Goal: Task Accomplishment & Management: Complete application form

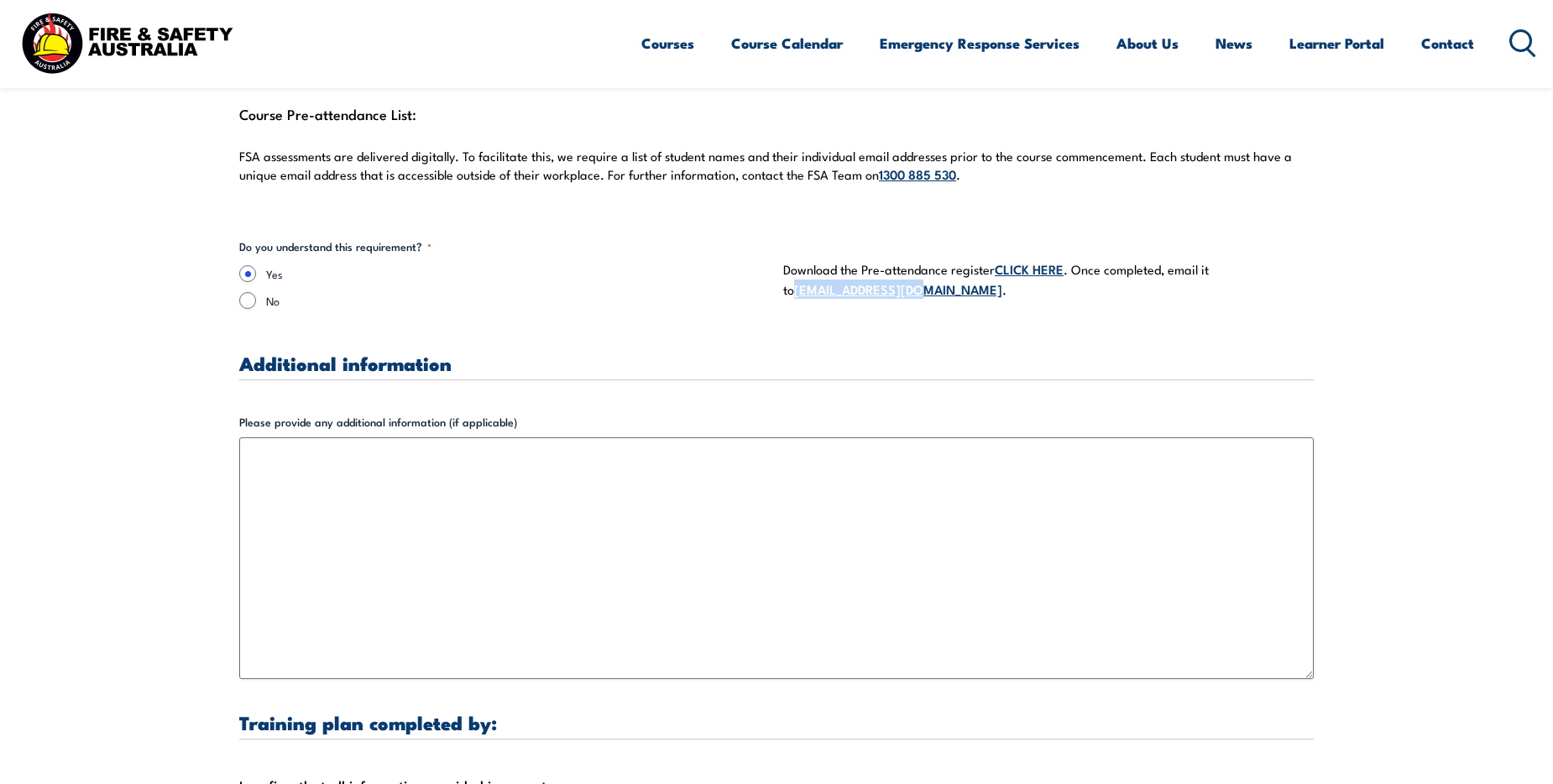
drag, startPoint x: 902, startPoint y: 275, endPoint x: 780, endPoint y: 272, distance: 122.0
copy link "[EMAIL_ADDRESS][DOMAIN_NAME]"
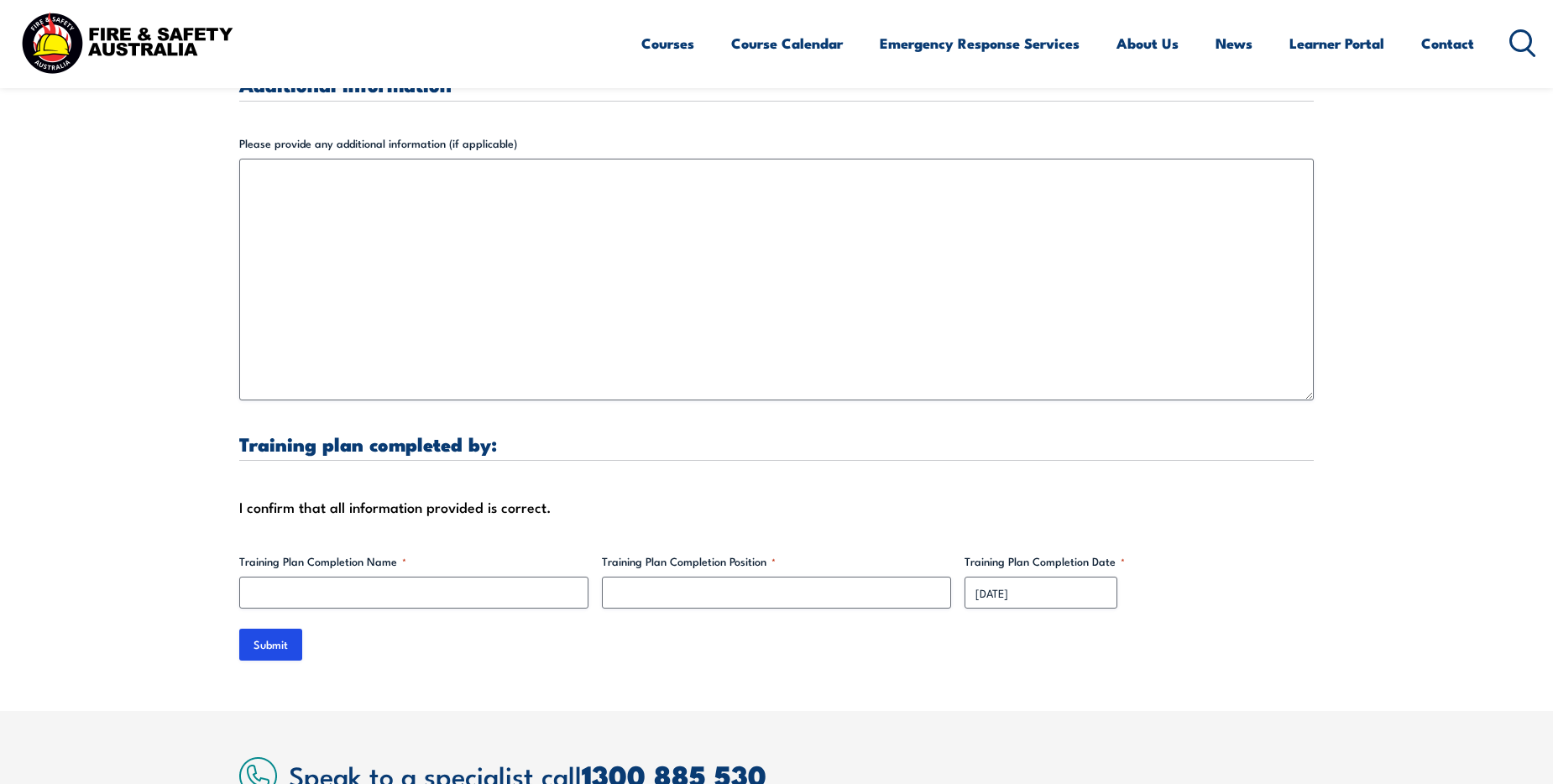
scroll to position [5120, 0]
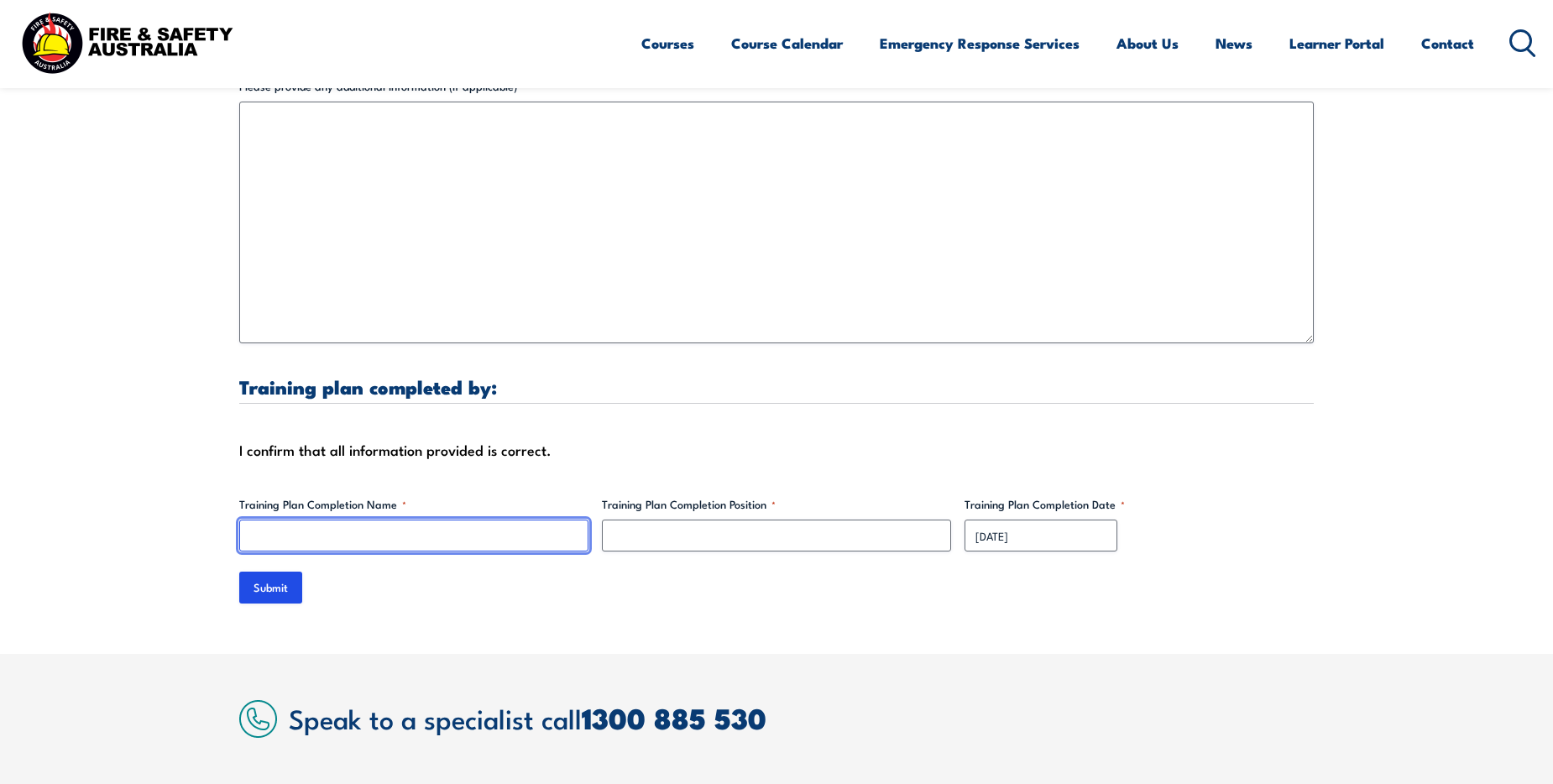
click at [346, 528] on input "Training Plan Completion Name *" at bounding box center [413, 535] width 349 height 31
type input "Shine Beueks"
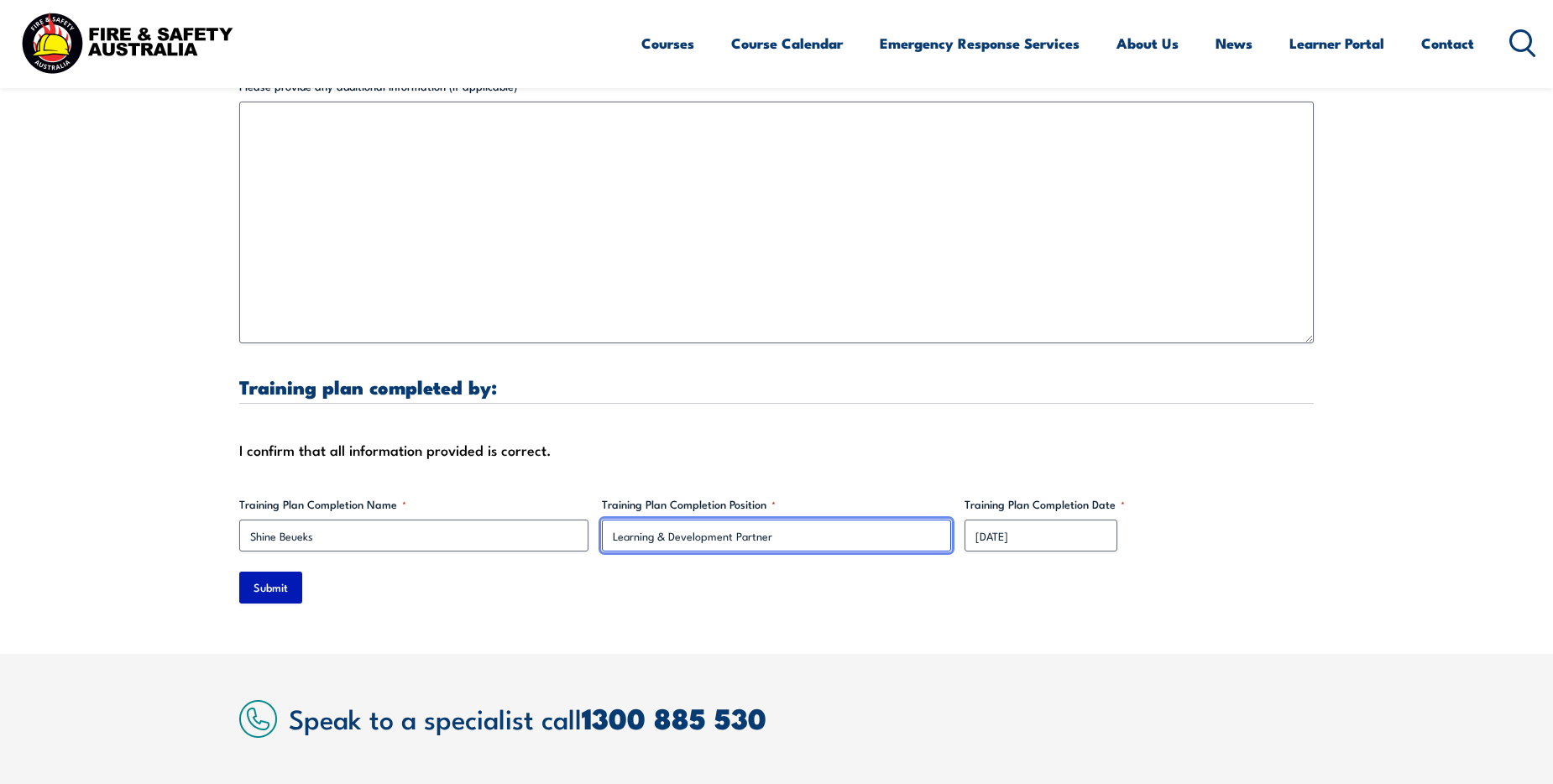
type input "Learning & Development Partner"
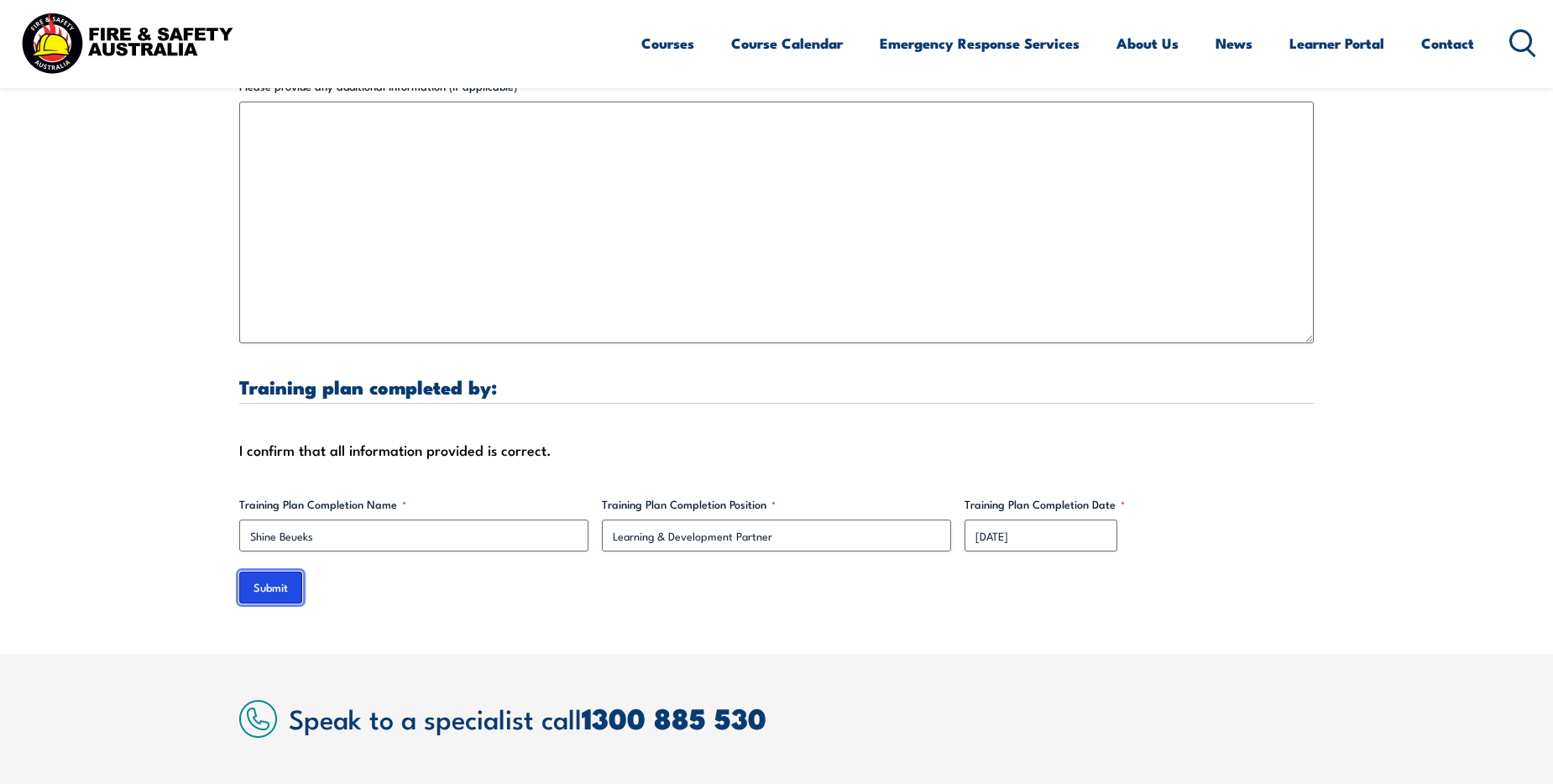
click at [291, 576] on input "Submit" at bounding box center [270, 588] width 63 height 31
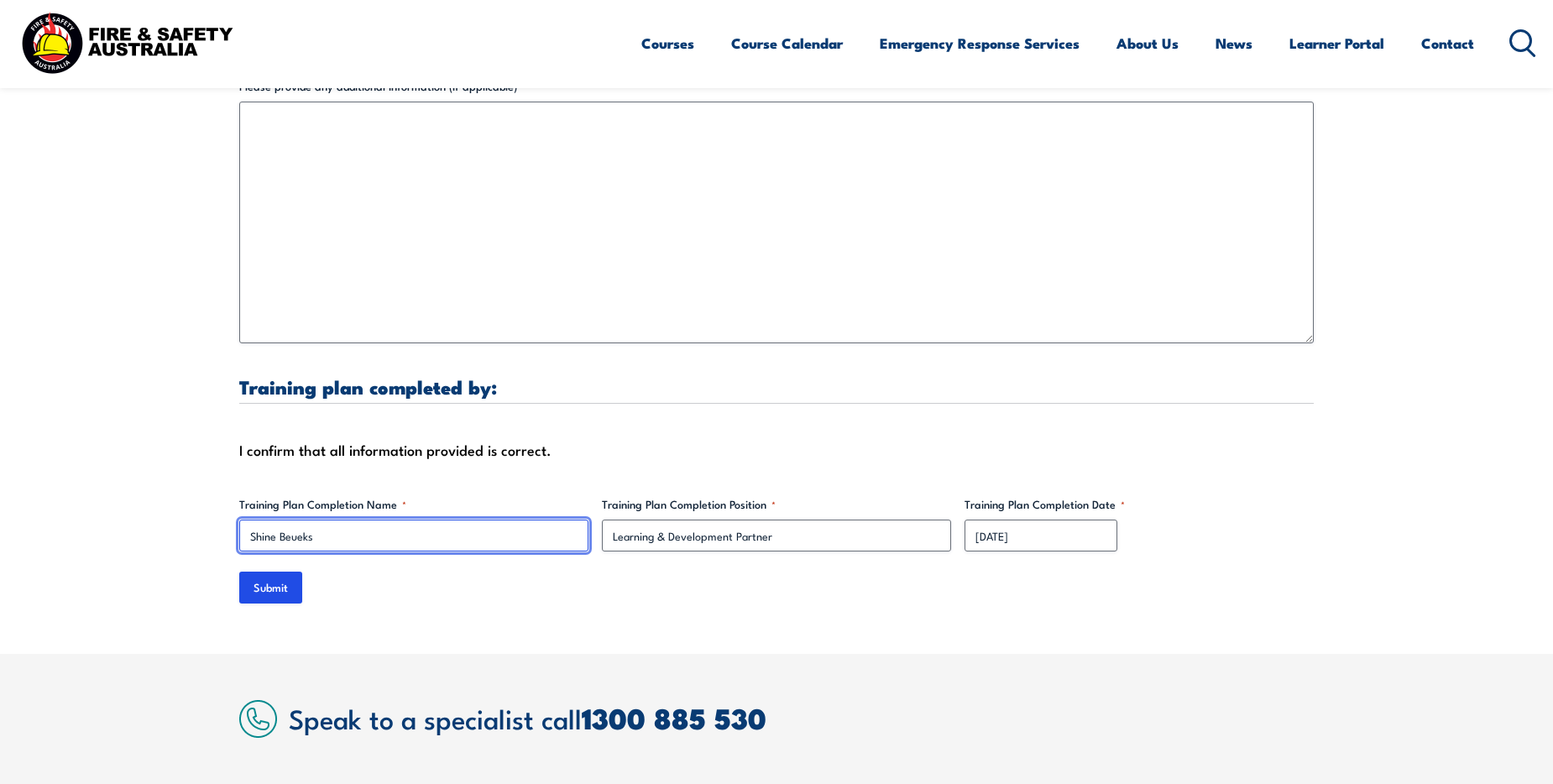
click at [300, 523] on input "Shine Beueks" at bounding box center [413, 535] width 349 height 31
type input "Shine Beukes"
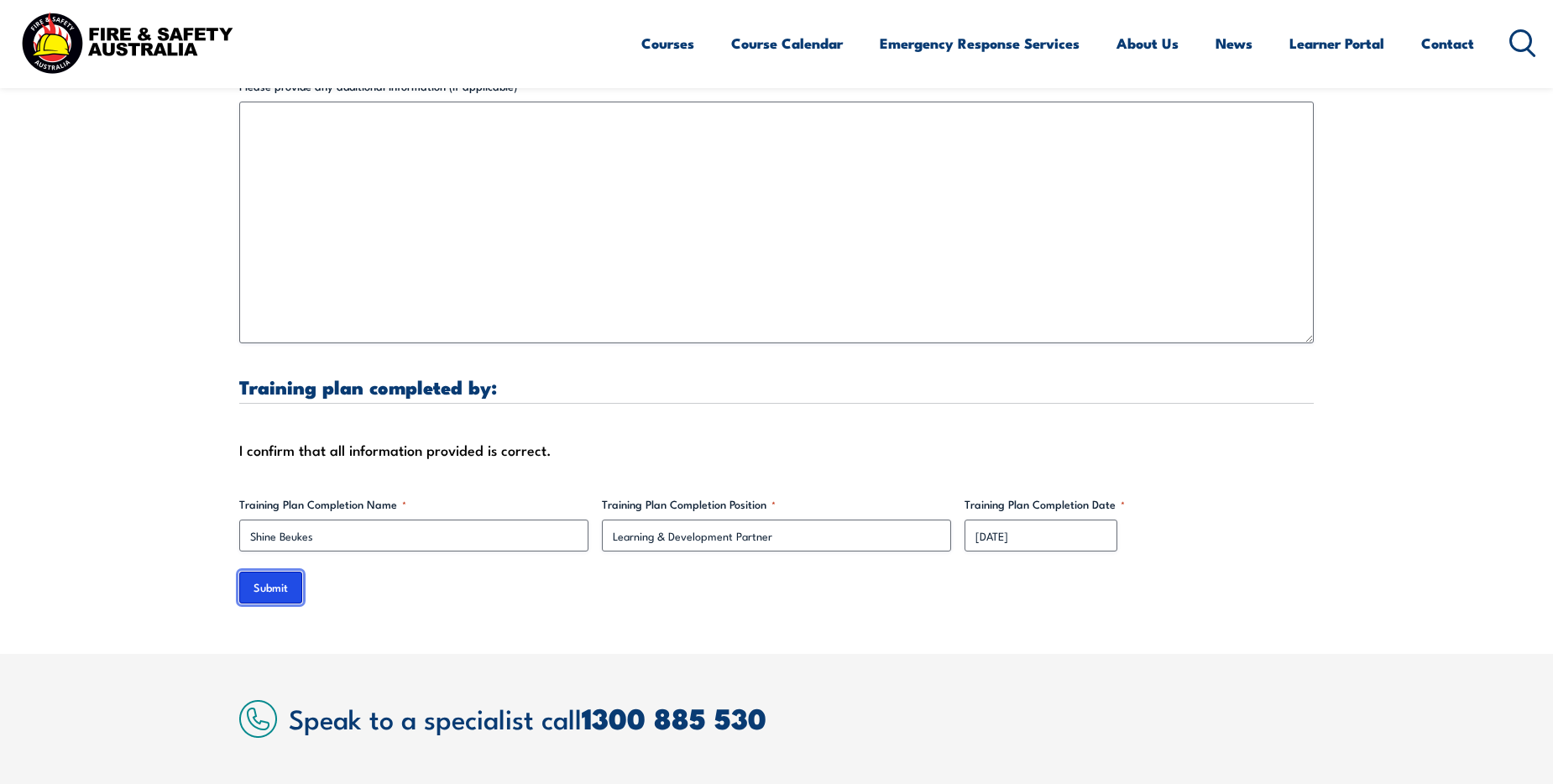
click at [263, 578] on input "Submit" at bounding box center [270, 588] width 63 height 31
click at [370, 575] on div "Submit" at bounding box center [776, 588] width 1074 height 31
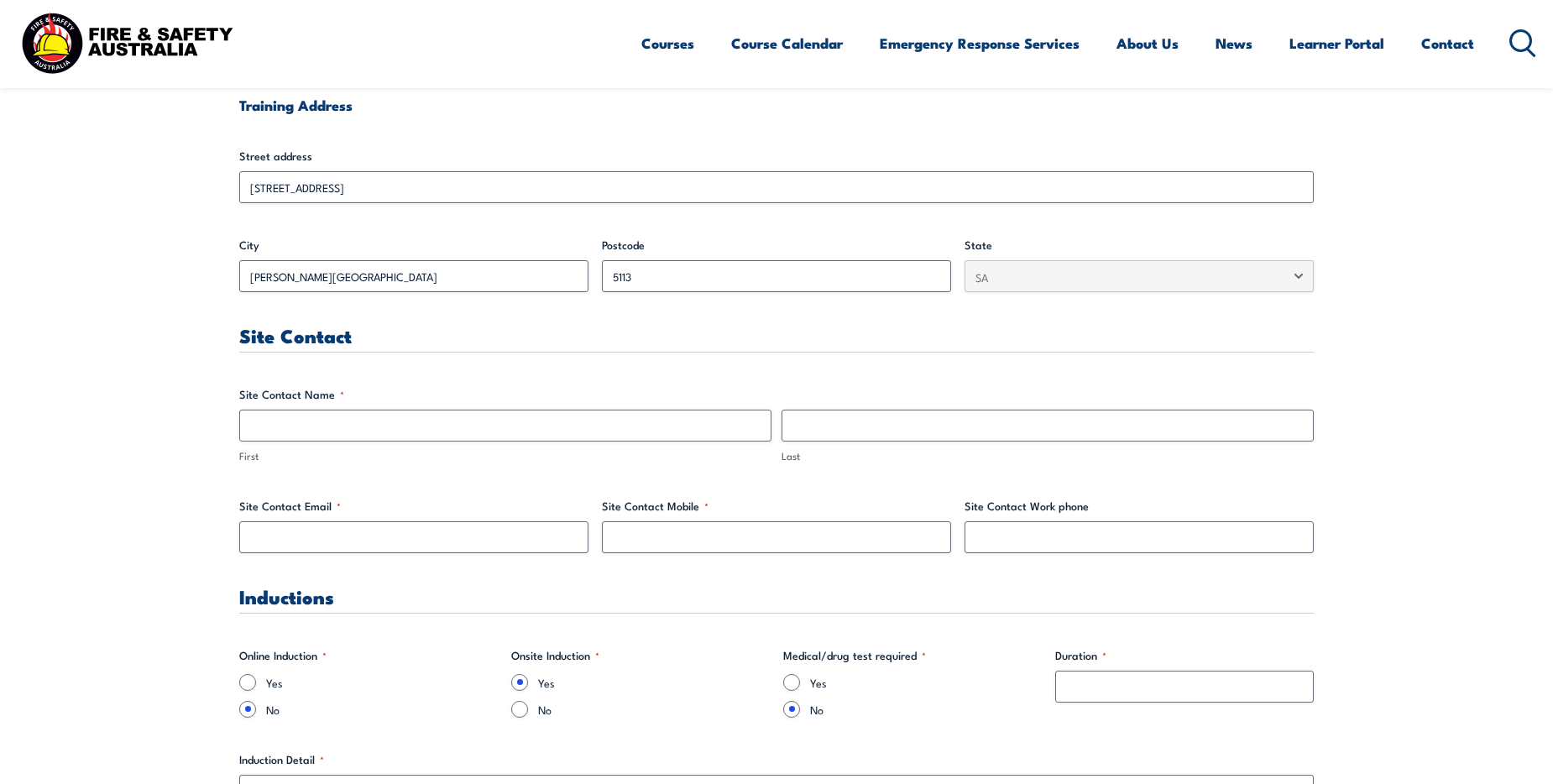
scroll to position [636, 0]
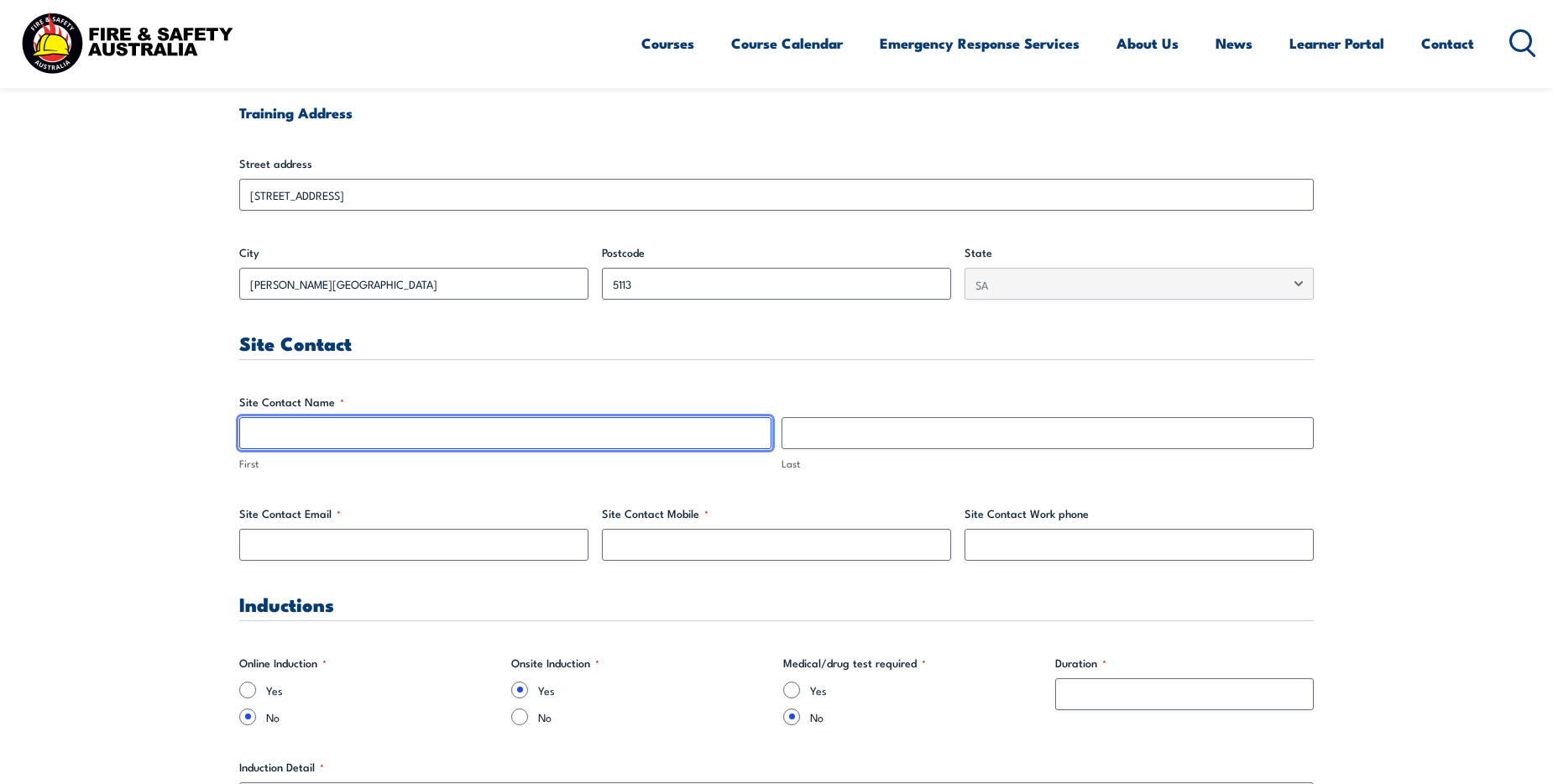
click at [325, 434] on input "First" at bounding box center [505, 433] width 533 height 31
type input "Shine"
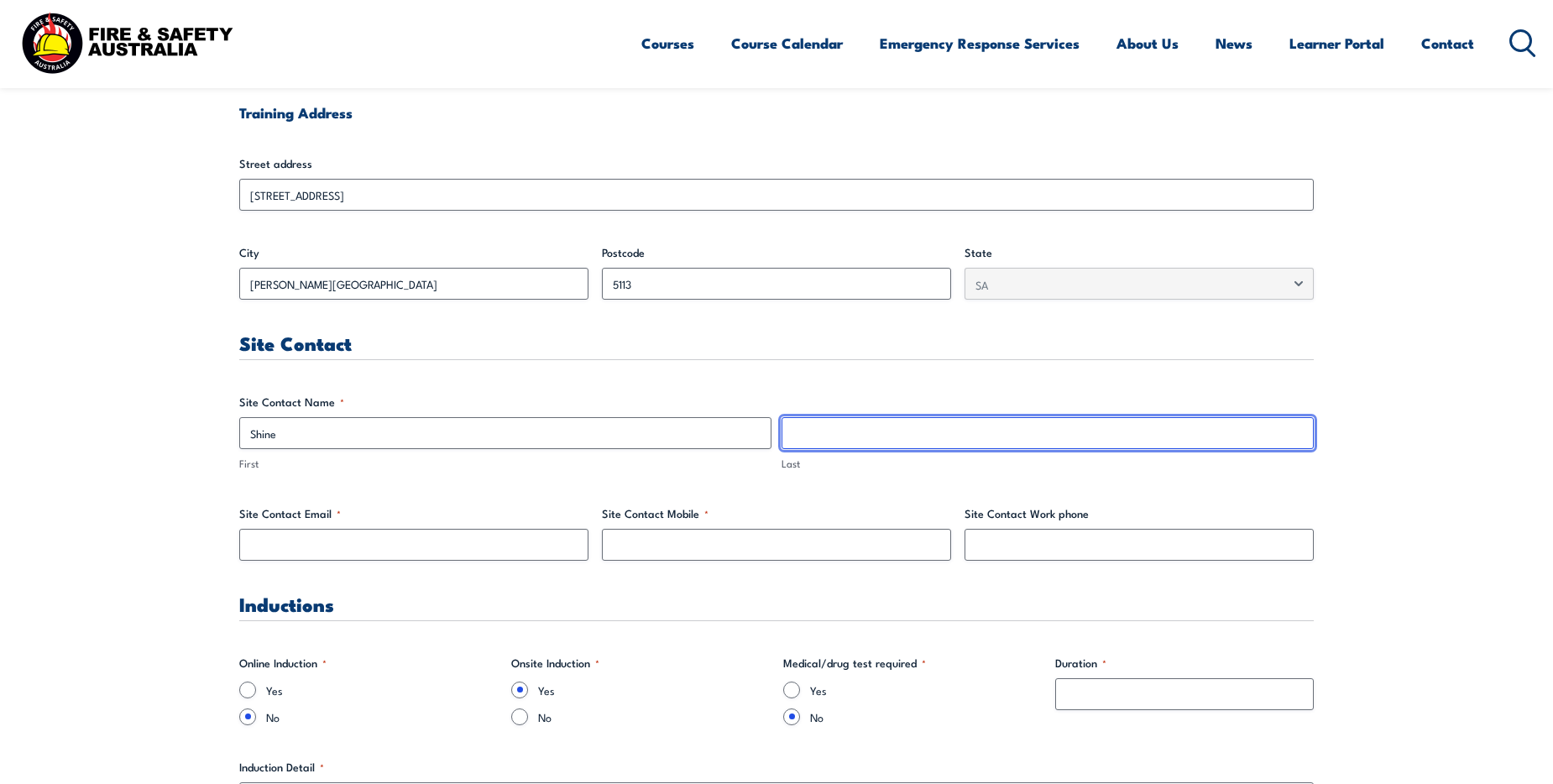
type input "Beukes"
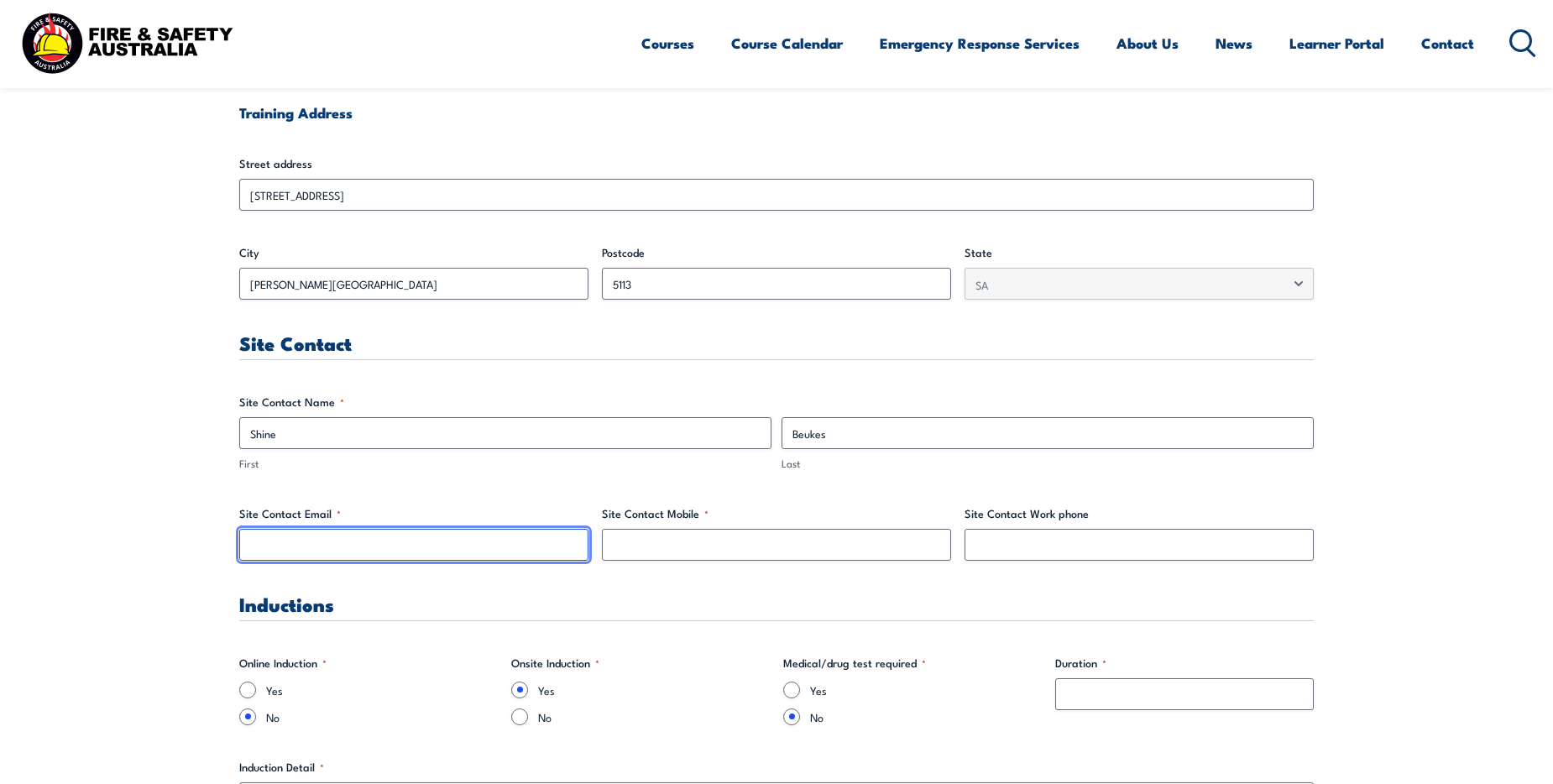
click at [315, 535] on input "Site Contact Email *" at bounding box center [413, 544] width 349 height 31
type input "[EMAIL_ADDRESS][DOMAIN_NAME]"
type input "0882560294"
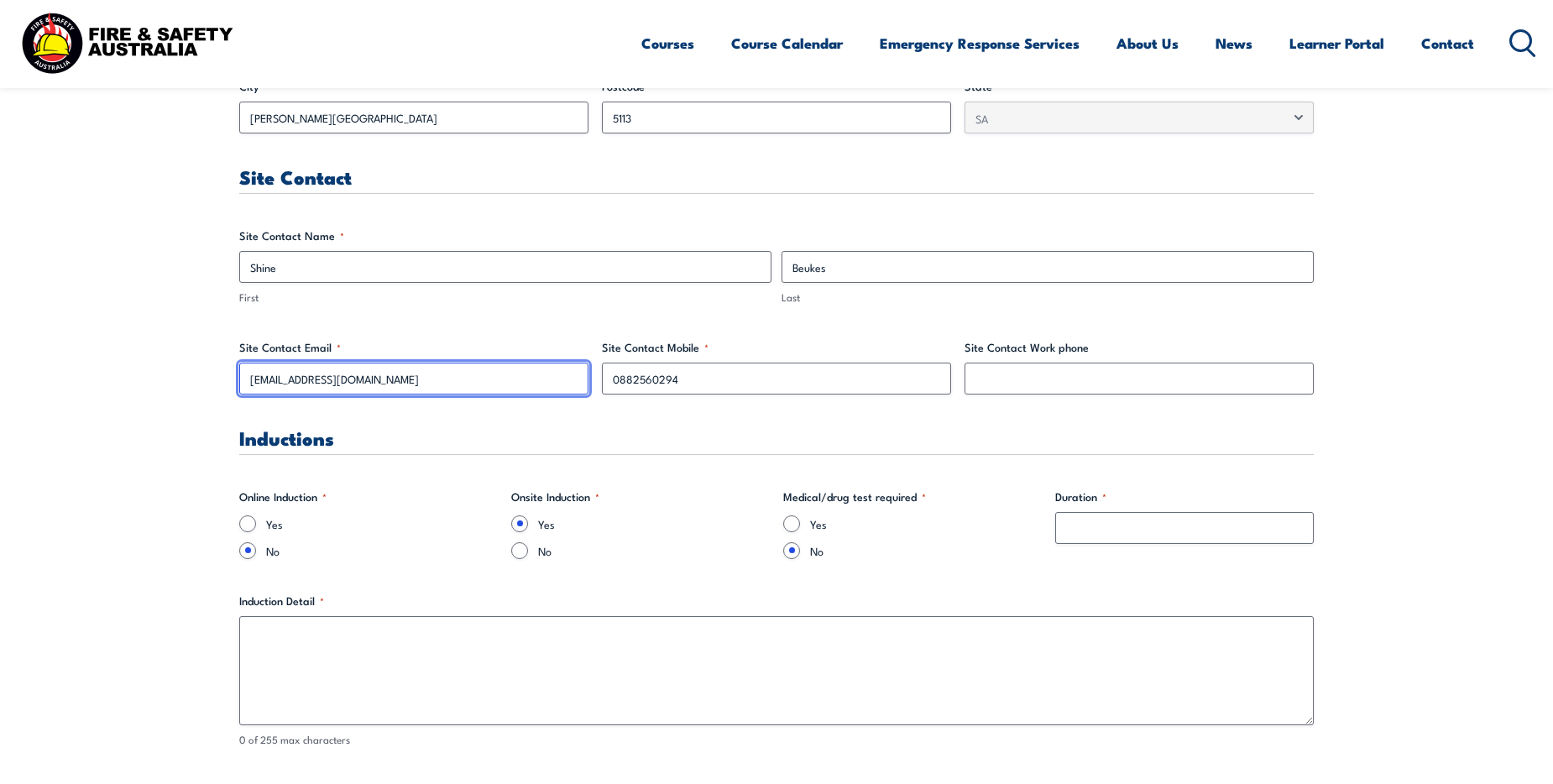
scroll to position [804, 0]
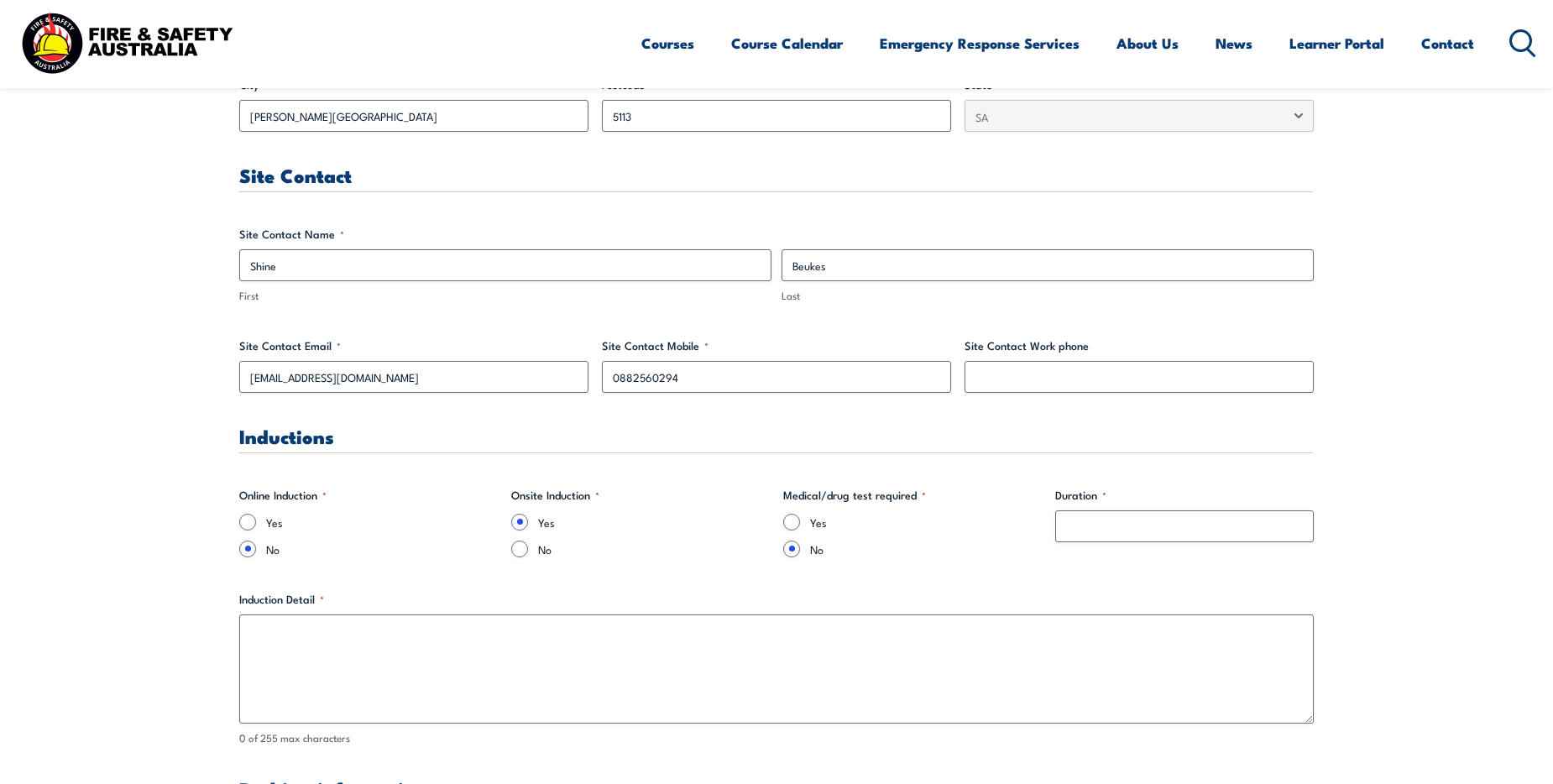
click at [545, 554] on label "No" at bounding box center [655, 548] width 232 height 17
click at [528, 554] on input "No" at bounding box center [519, 548] width 17 height 17
radio input "true"
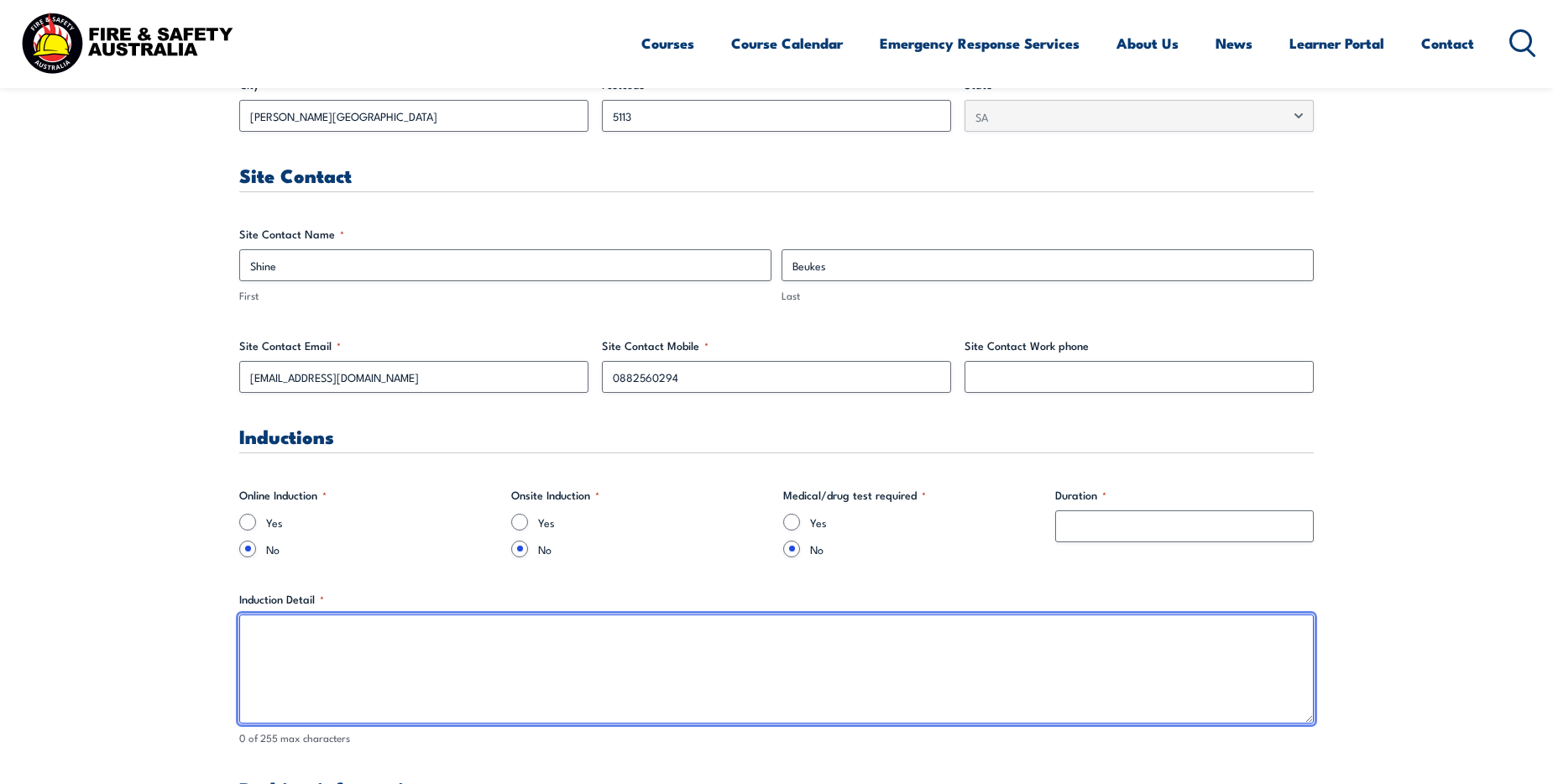
click at [486, 634] on textarea "Induction Detail *" at bounding box center [776, 668] width 1074 height 109
click at [542, 630] on textarea "Induction Detail *" at bounding box center [776, 668] width 1074 height 109
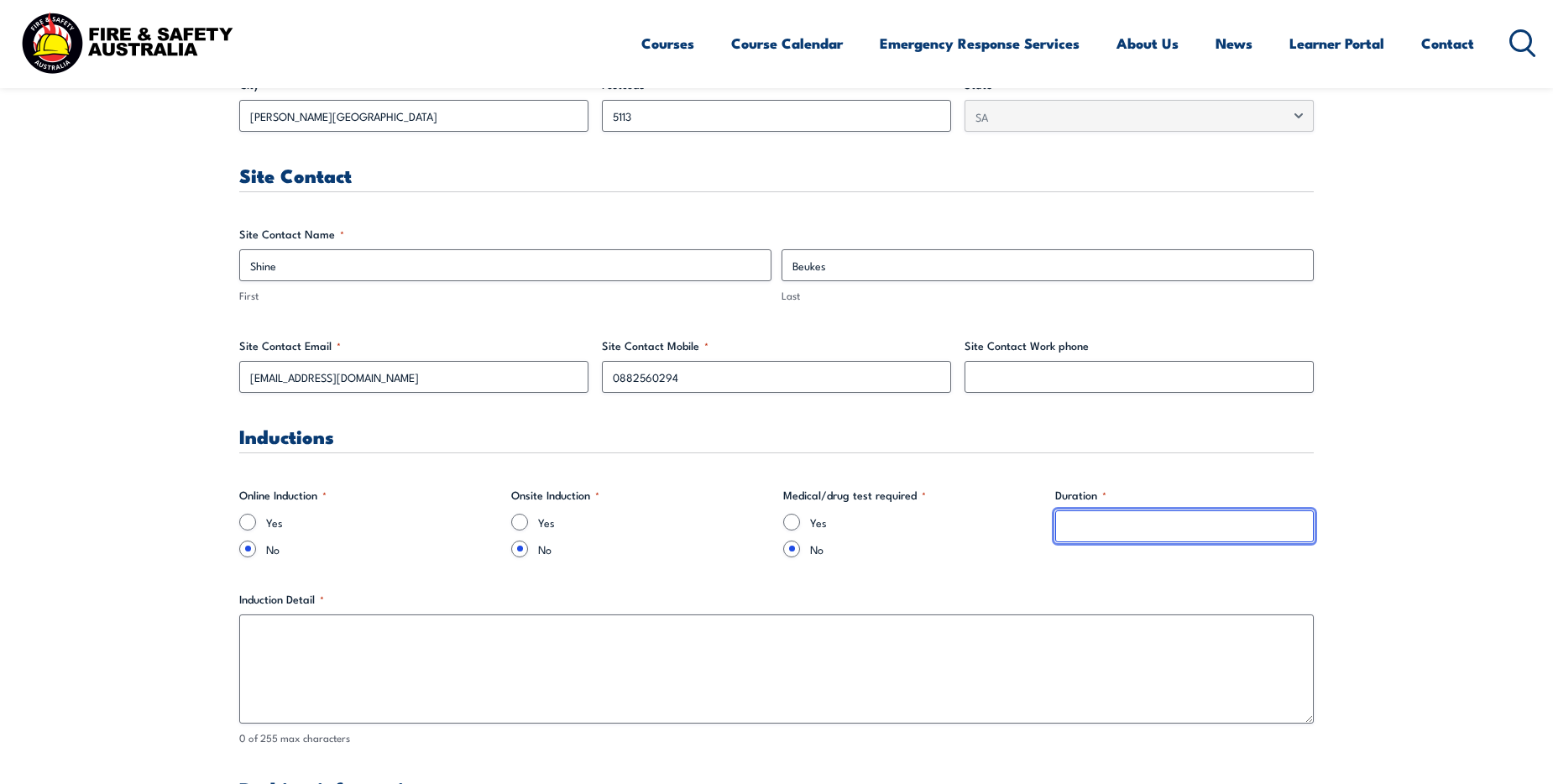
click at [1089, 526] on input "Duration *" at bounding box center [1184, 526] width 259 height 31
type input "0"
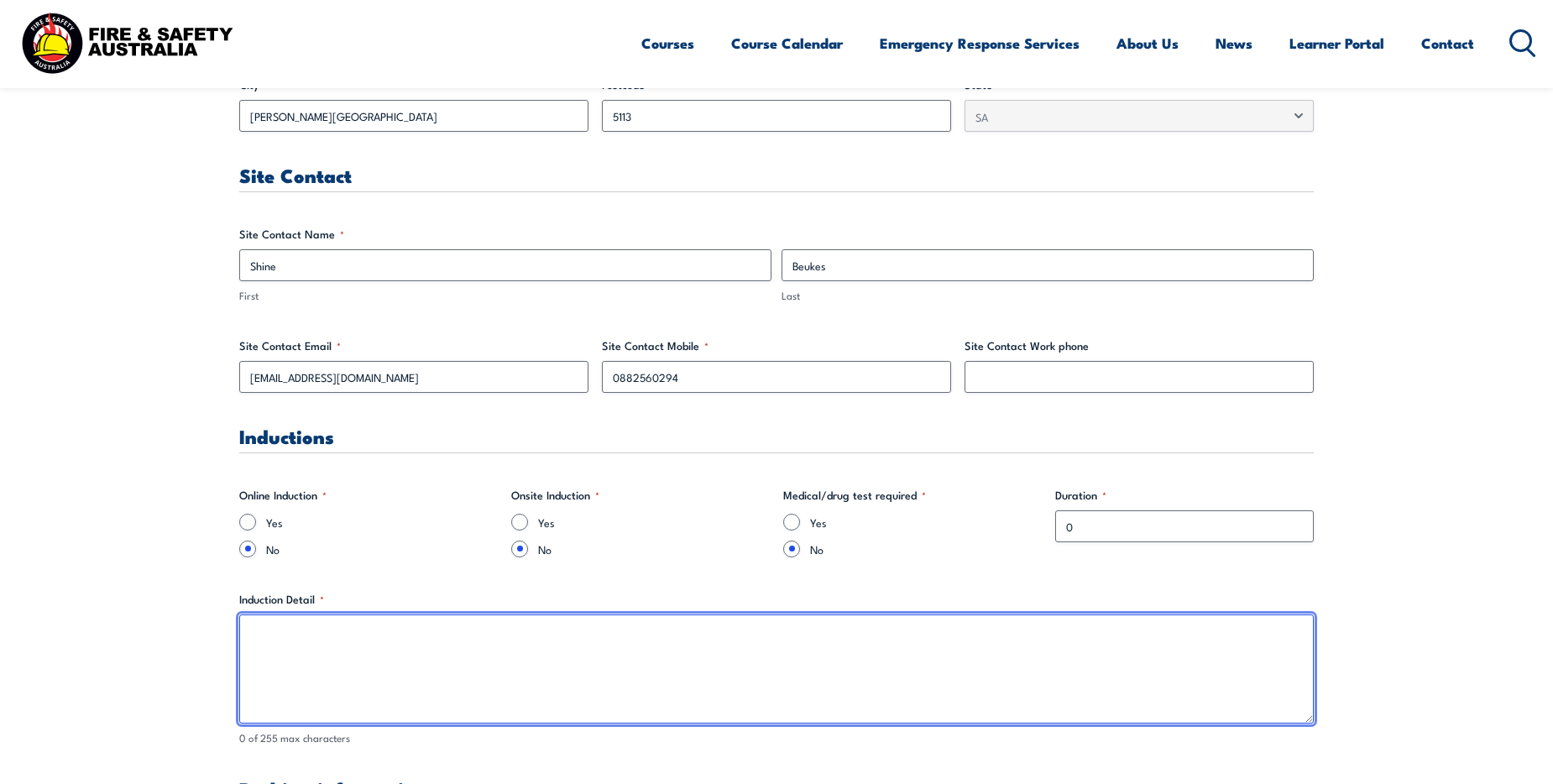
click at [479, 632] on textarea "Induction Detail *" at bounding box center [776, 668] width 1074 height 109
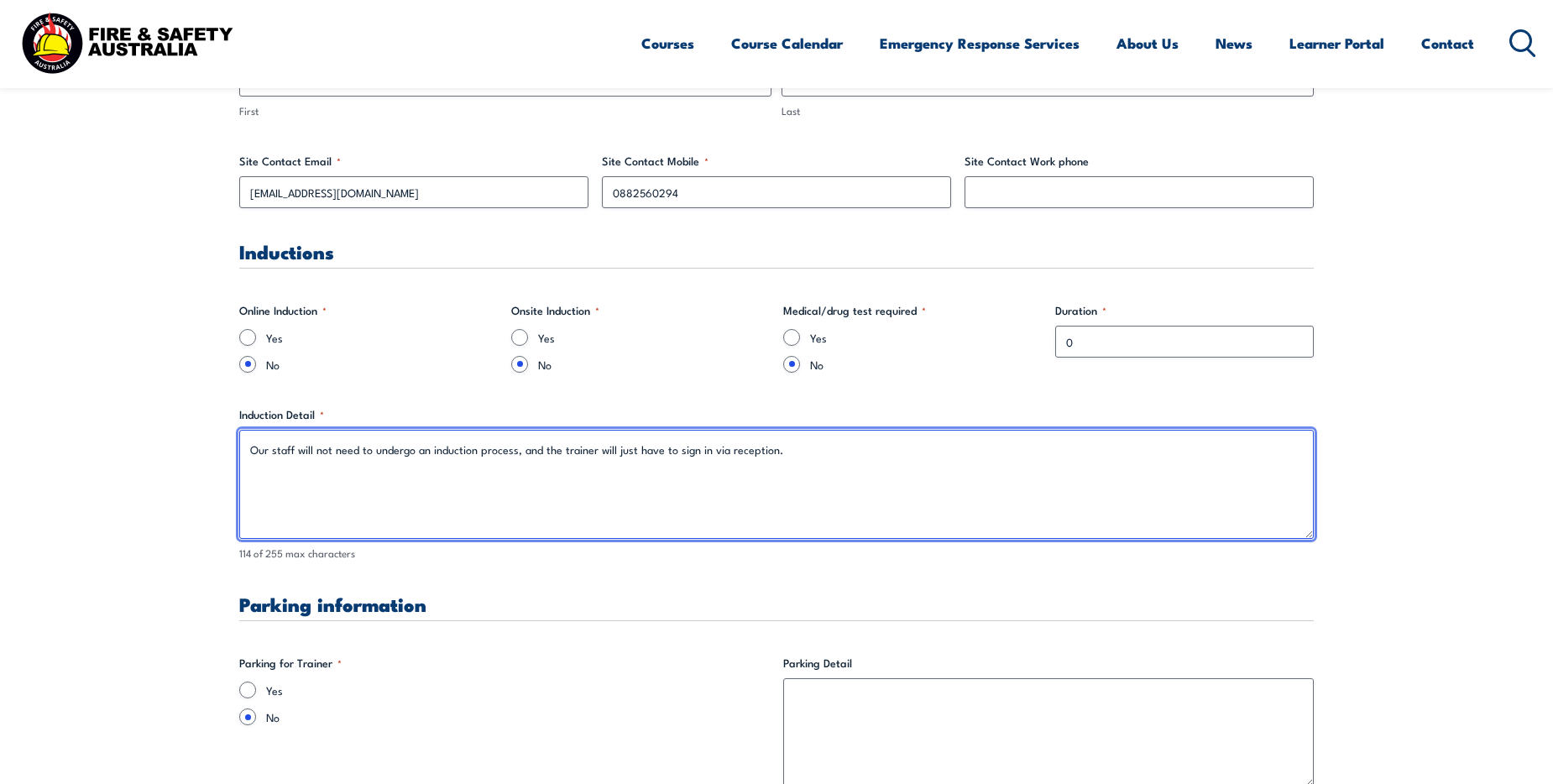
scroll to position [1223, 0]
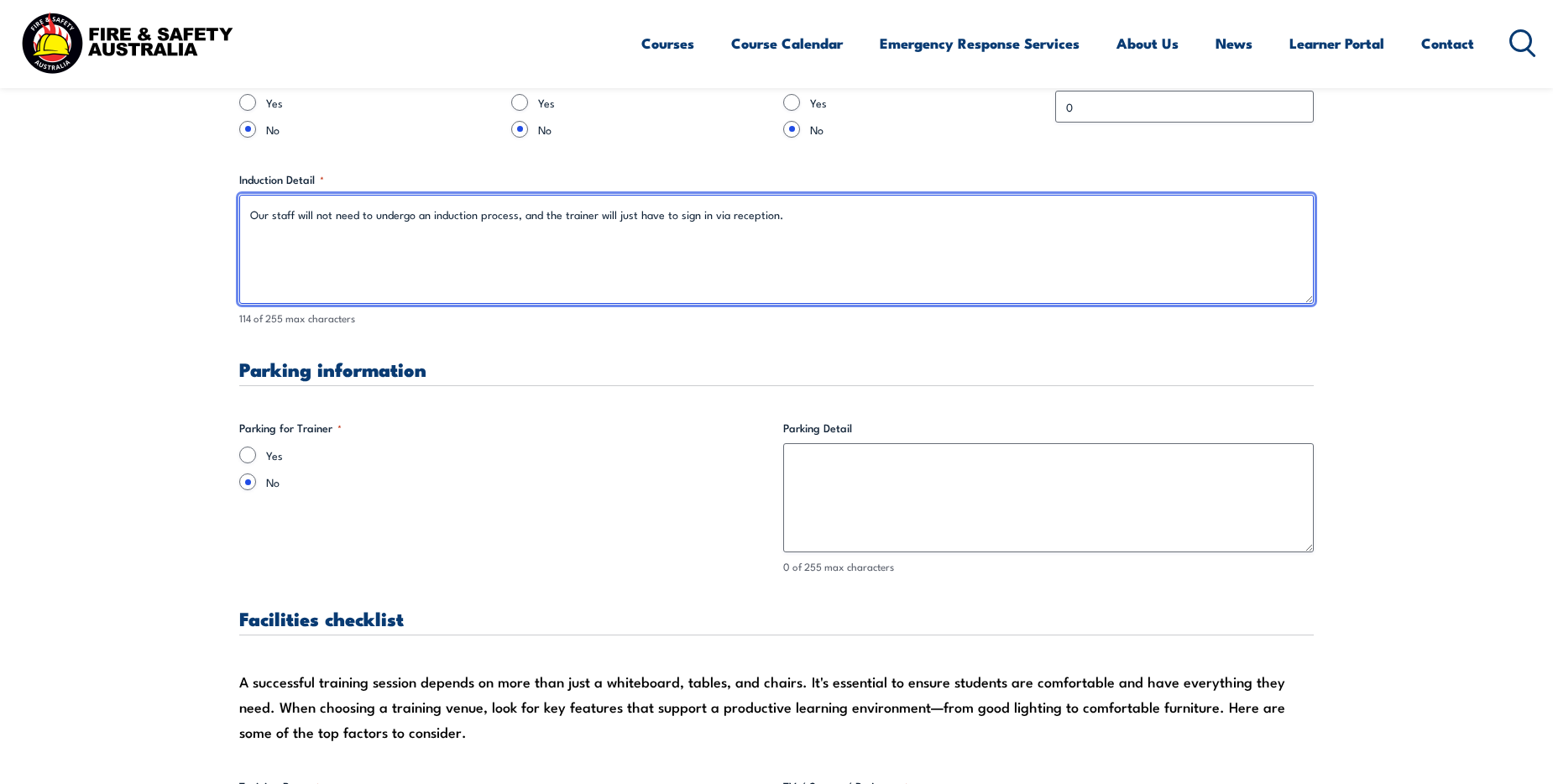
type textarea "Our staff will not need to undergo an induction process, and the trainer will j…"
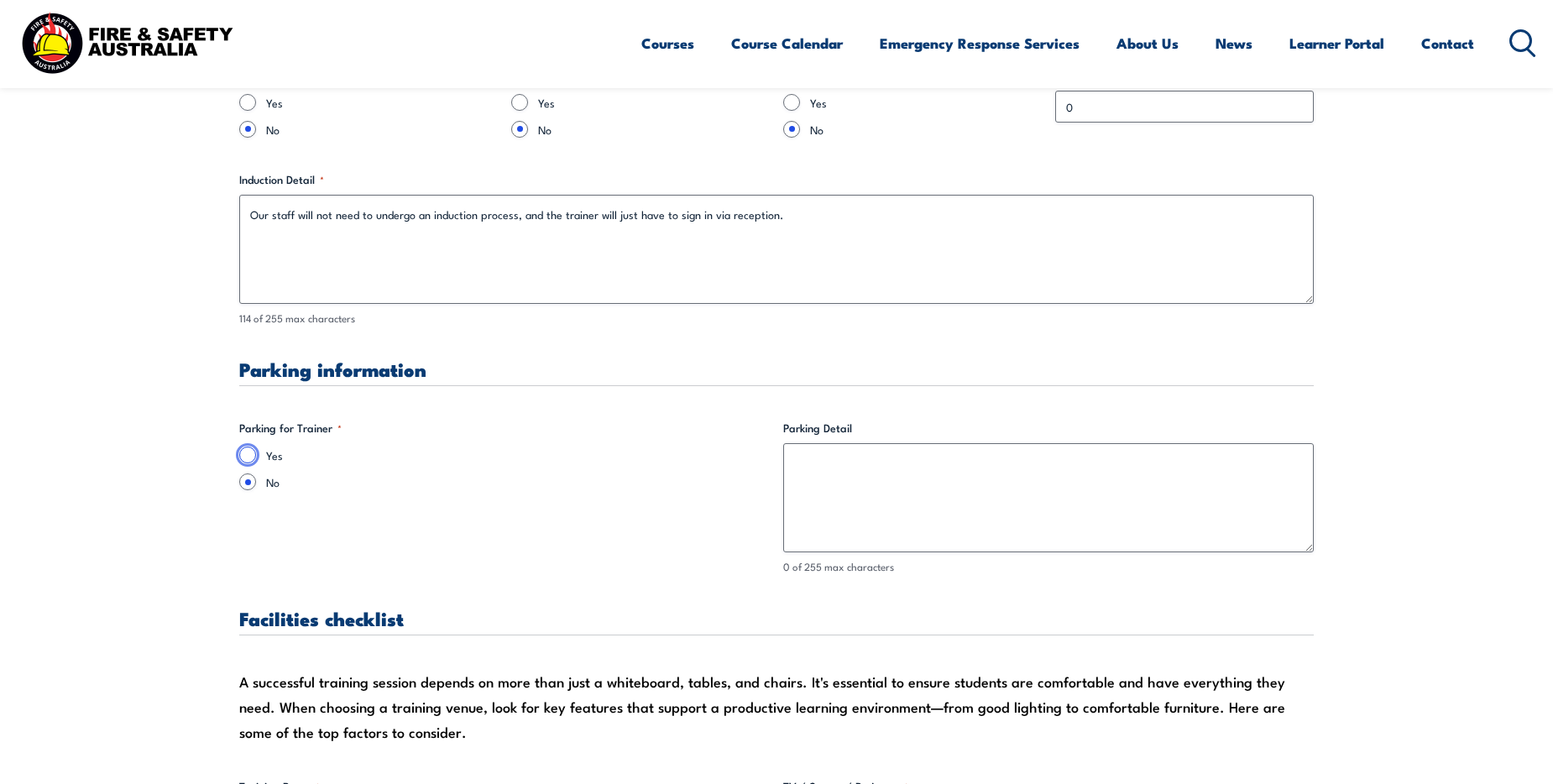
click at [255, 455] on input "Yes" at bounding box center [247, 454] width 17 height 17
radio input "true"
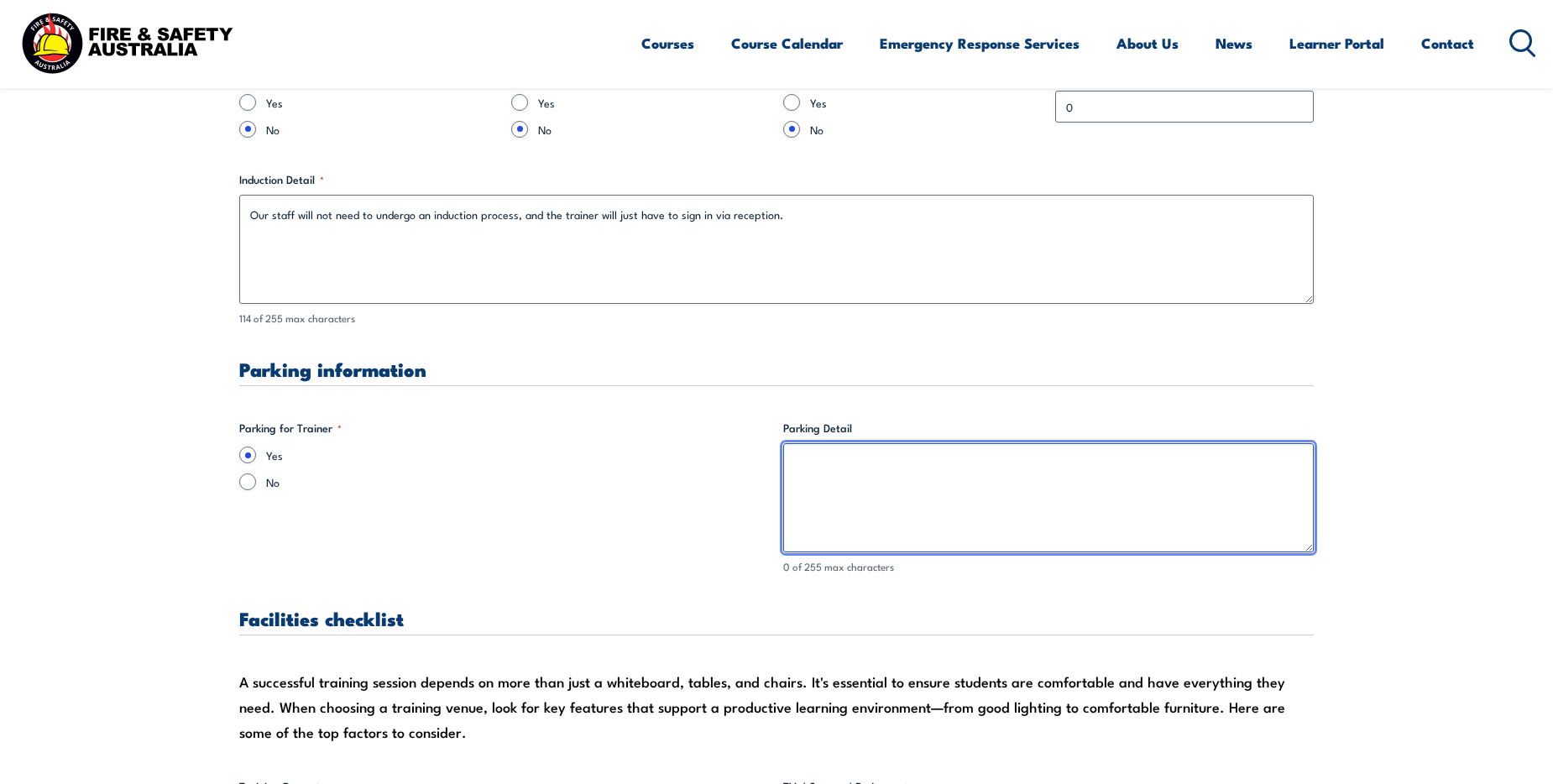
click at [837, 482] on textarea "Parking Detail" at bounding box center [1049, 497] width 531 height 109
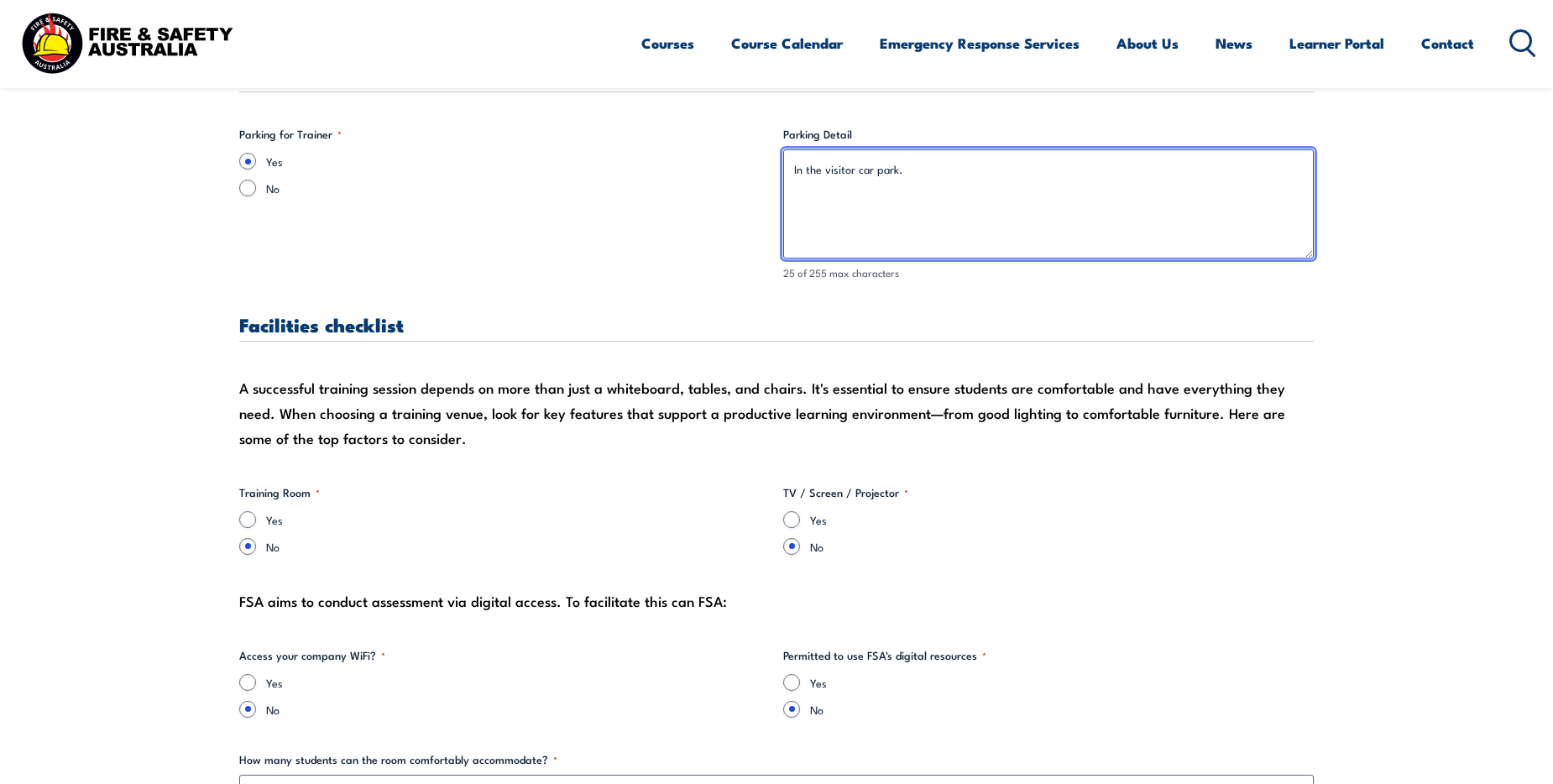
scroll to position [1308, 0]
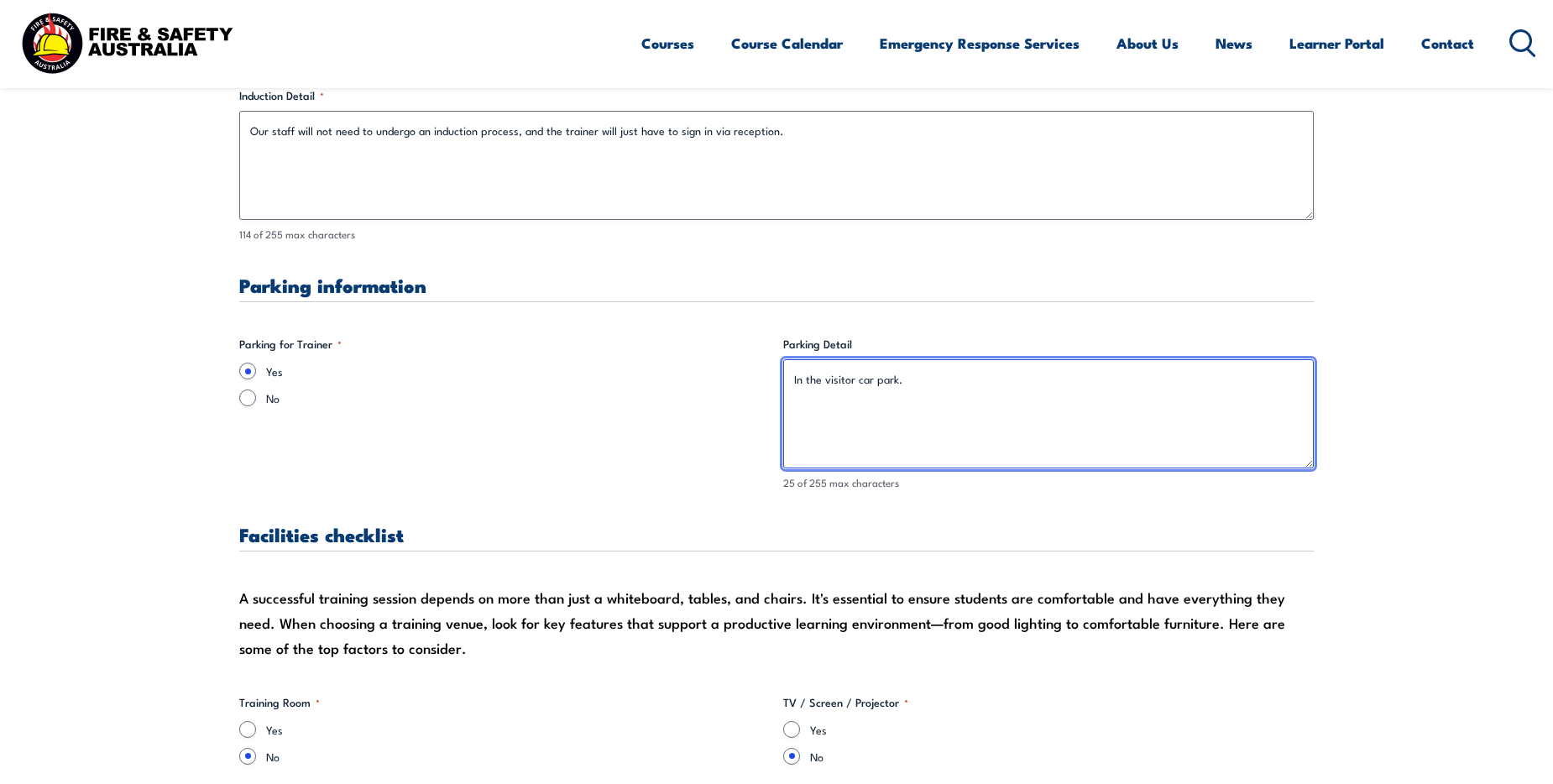
click at [896, 381] on textarea "In the visitor car park." at bounding box center [1049, 414] width 531 height 109
drag, startPoint x: 938, startPoint y: 394, endPoint x: 722, endPoint y: 387, distance: 216.1
click at [832, 380] on textarea "Please Park in the visitor car park located near reception." at bounding box center [1049, 414] width 531 height 109
click at [864, 427] on textarea "Please park in the visitor car park located near reception." at bounding box center [1049, 414] width 531 height 109
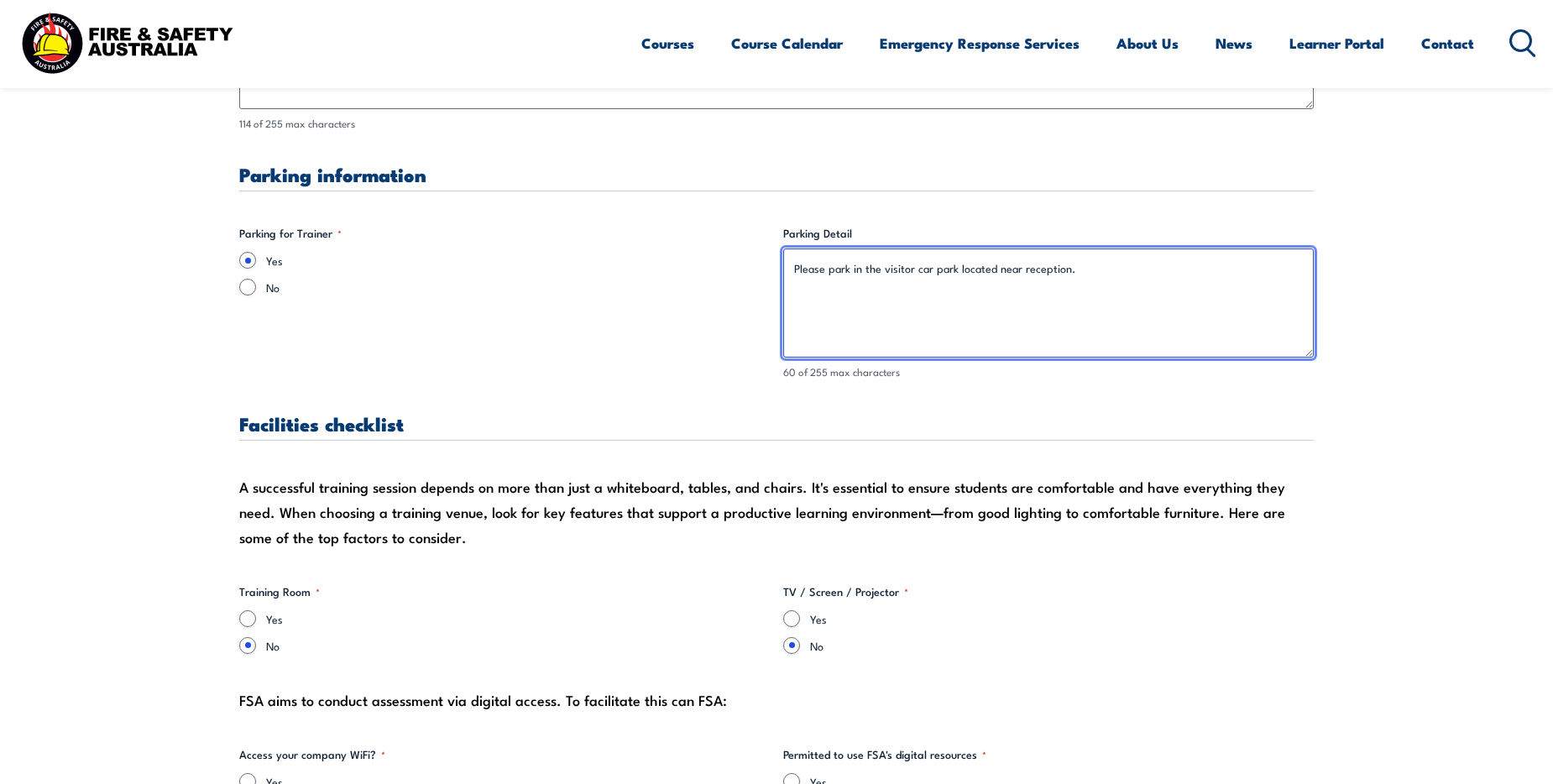
scroll to position [1559, 0]
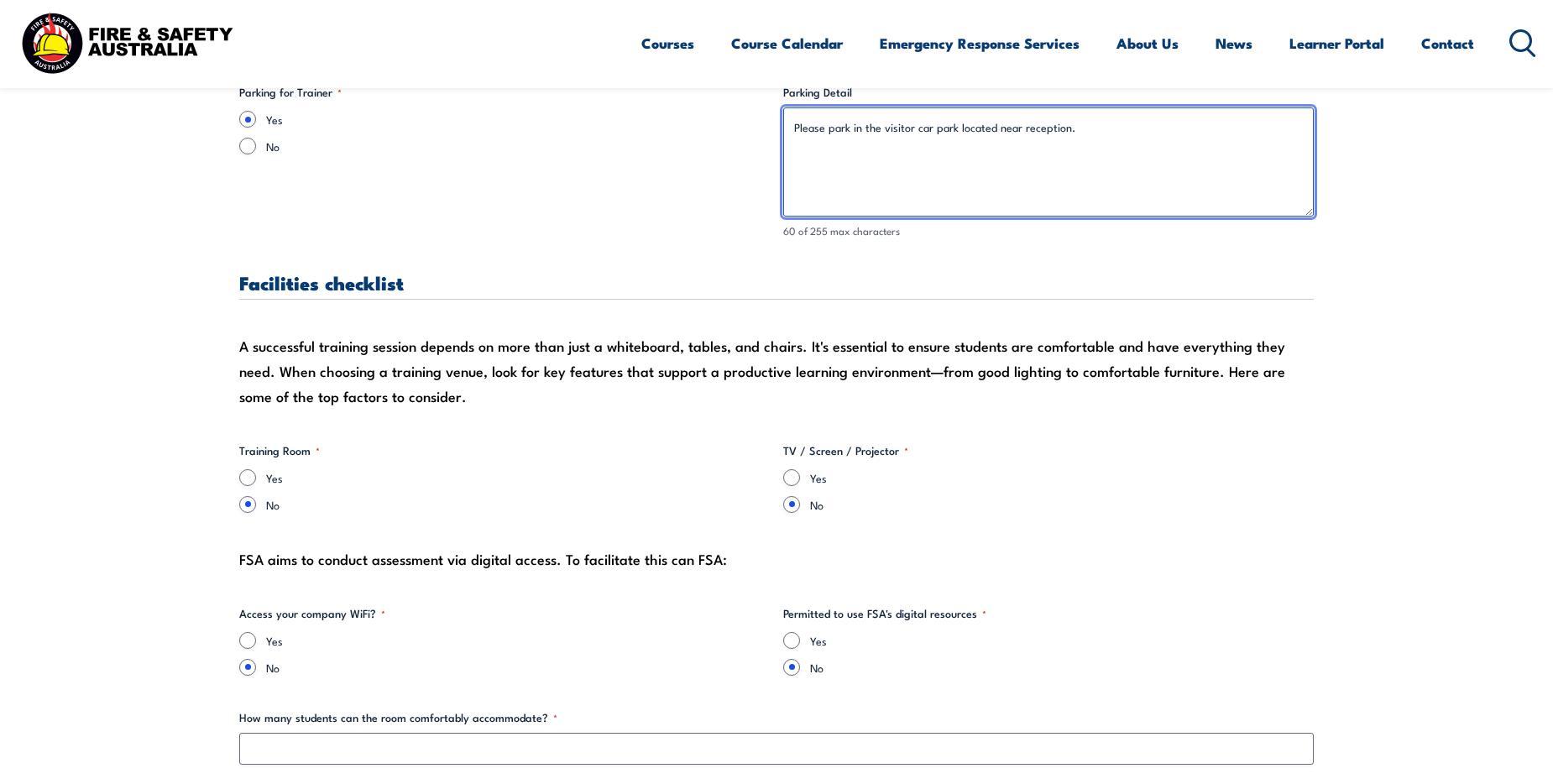
type textarea "Please park in the visitor car park located near reception."
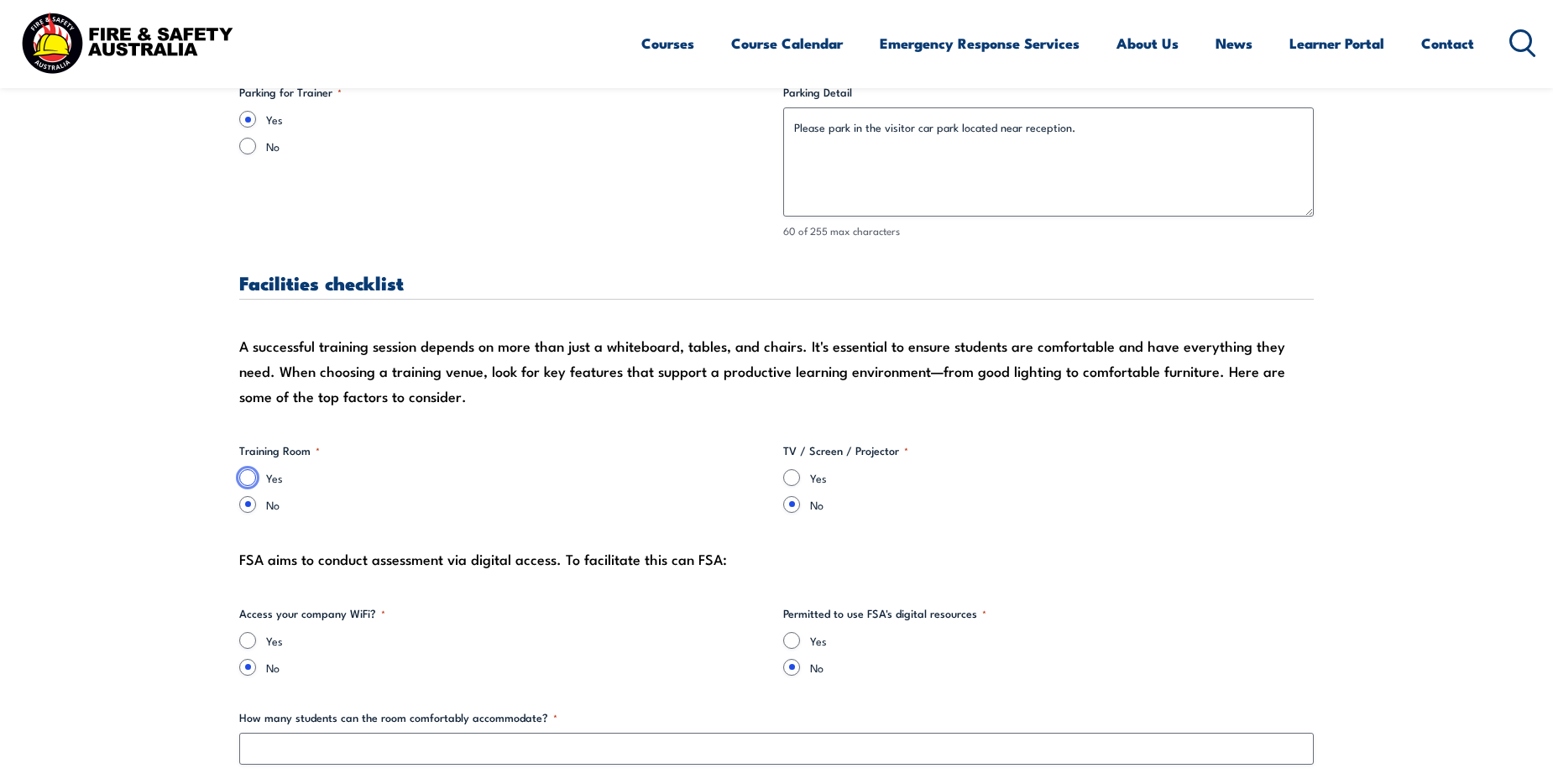
click at [254, 475] on input "Yes" at bounding box center [247, 476] width 17 height 17
radio input "true"
click at [793, 479] on input "Yes" at bounding box center [791, 476] width 17 height 17
radio input "true"
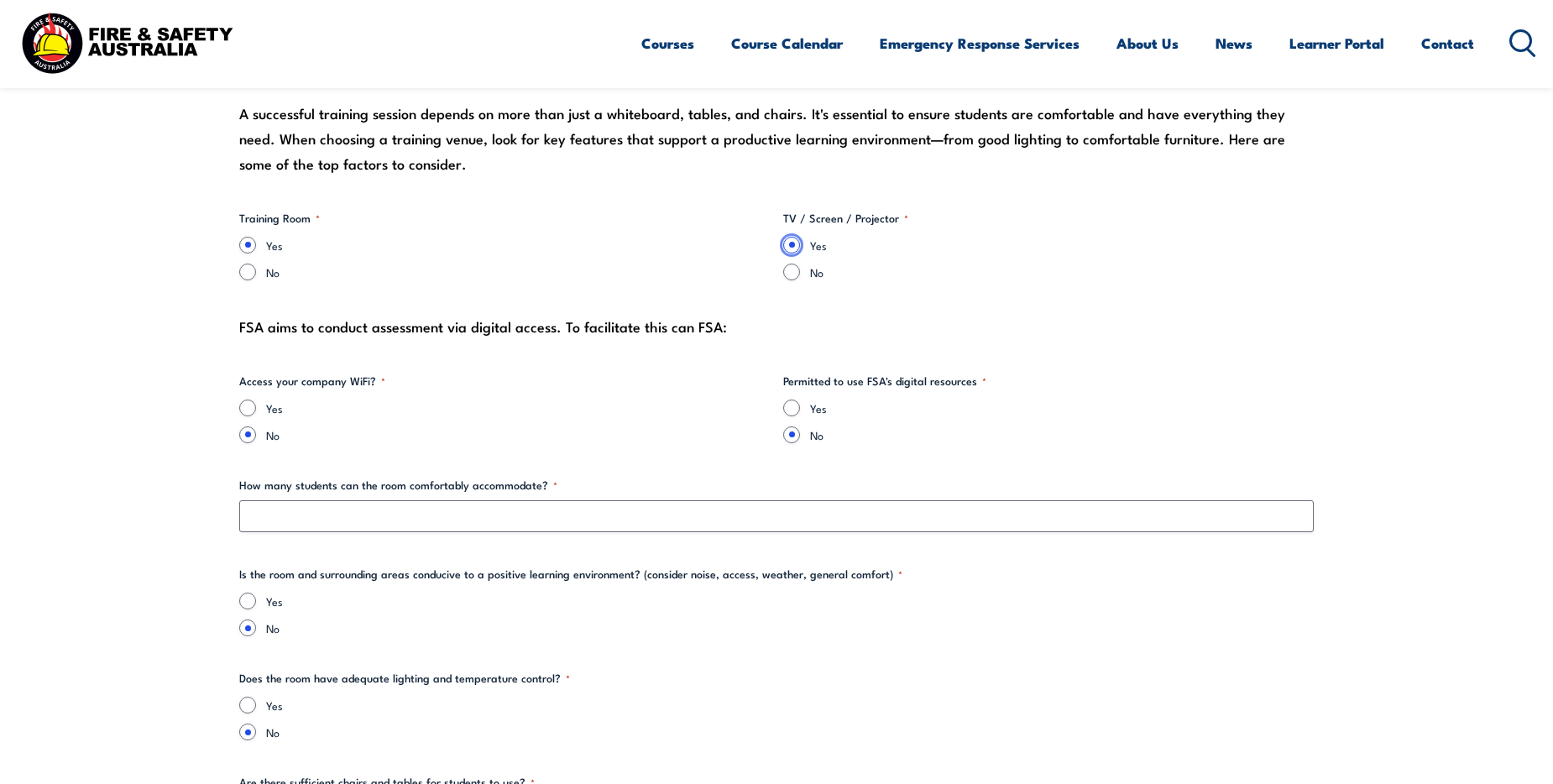
scroll to position [1811, 0]
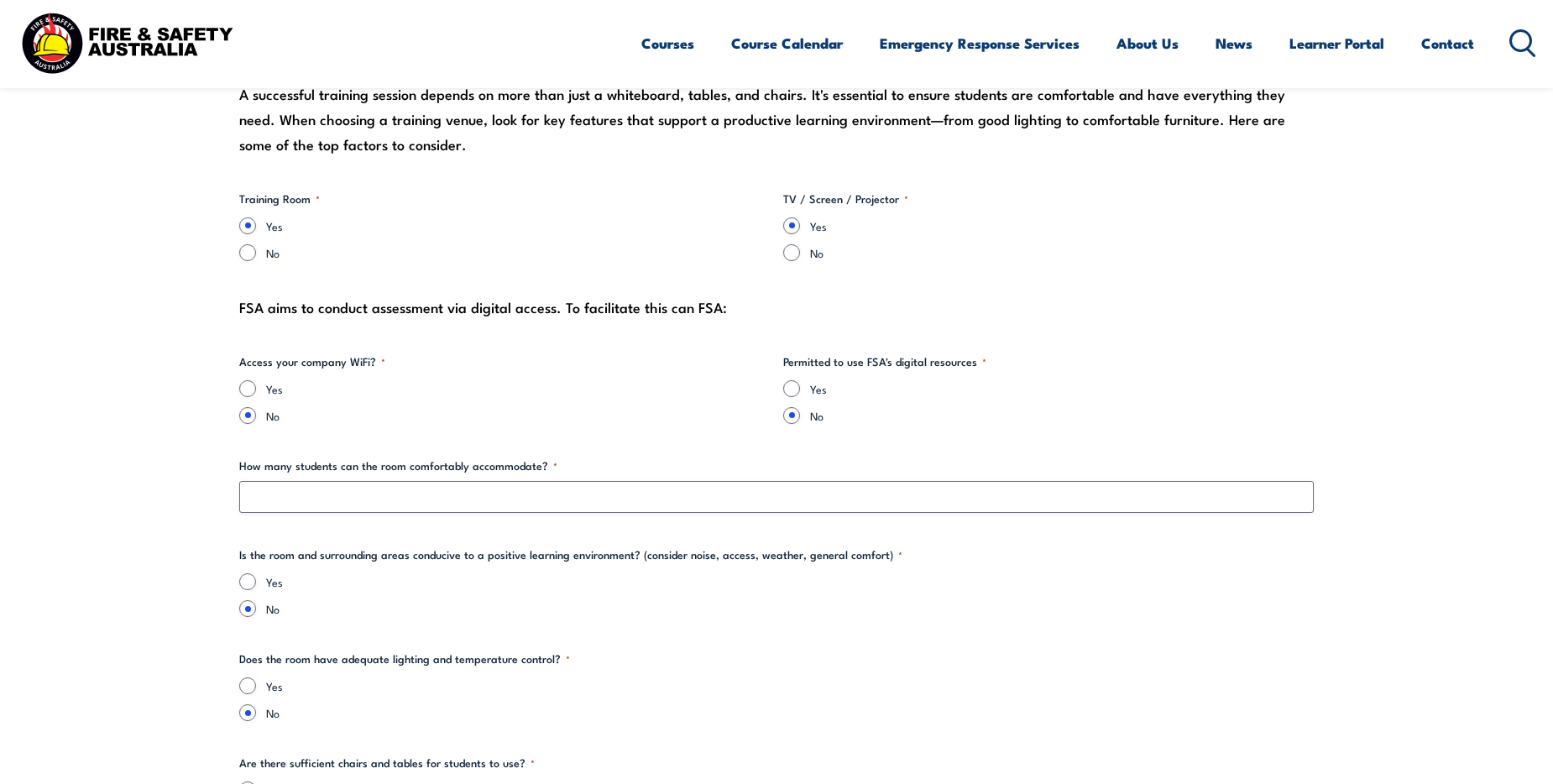
click at [264, 386] on div "Yes" at bounding box center [504, 388] width 531 height 17
click at [253, 386] on input "Yes" at bounding box center [247, 388] width 17 height 17
radio input "true"
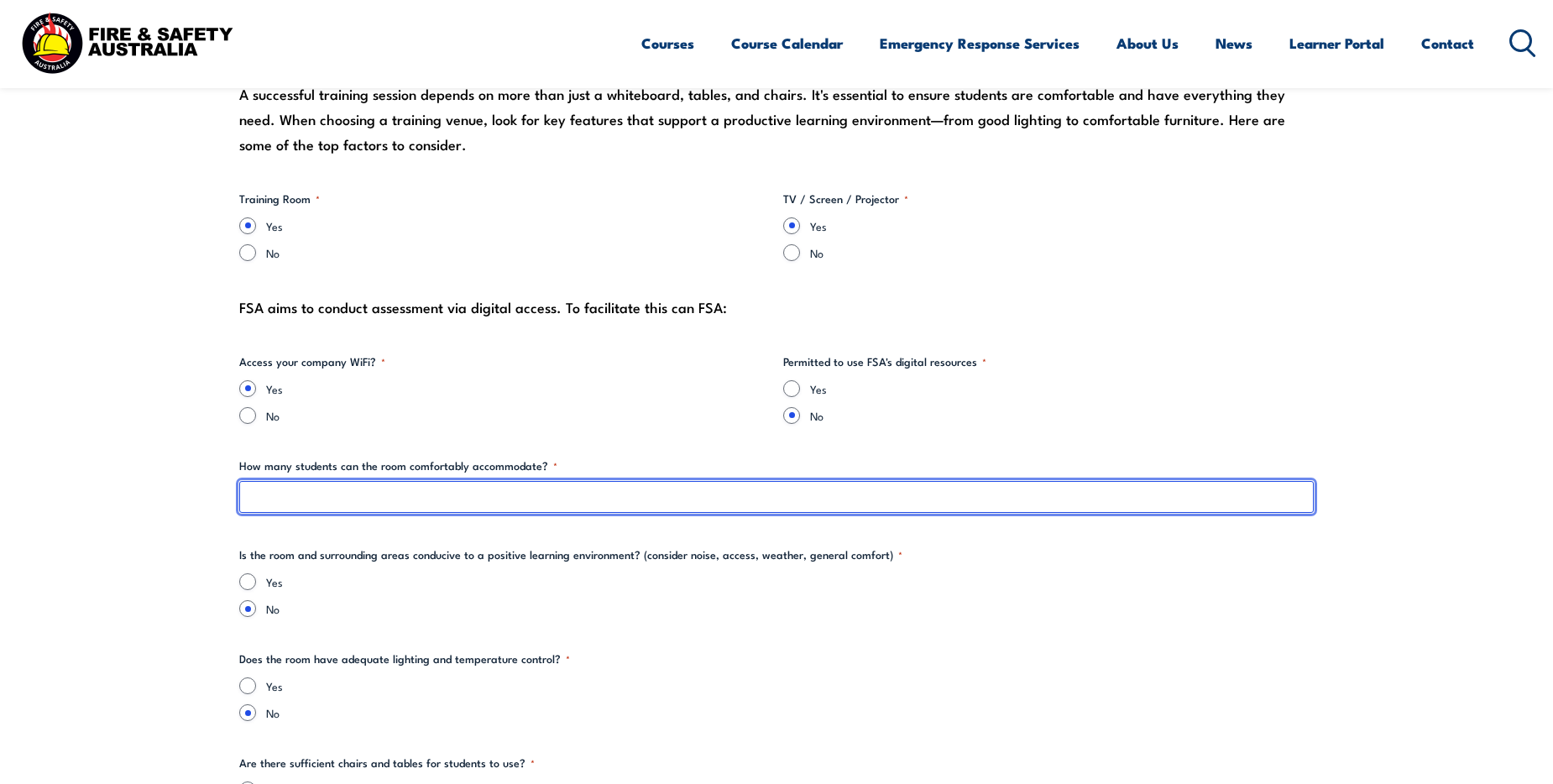
click at [407, 494] on input "How many students can the room comfortably accommodate? *" at bounding box center [776, 496] width 1074 height 31
type input "15"
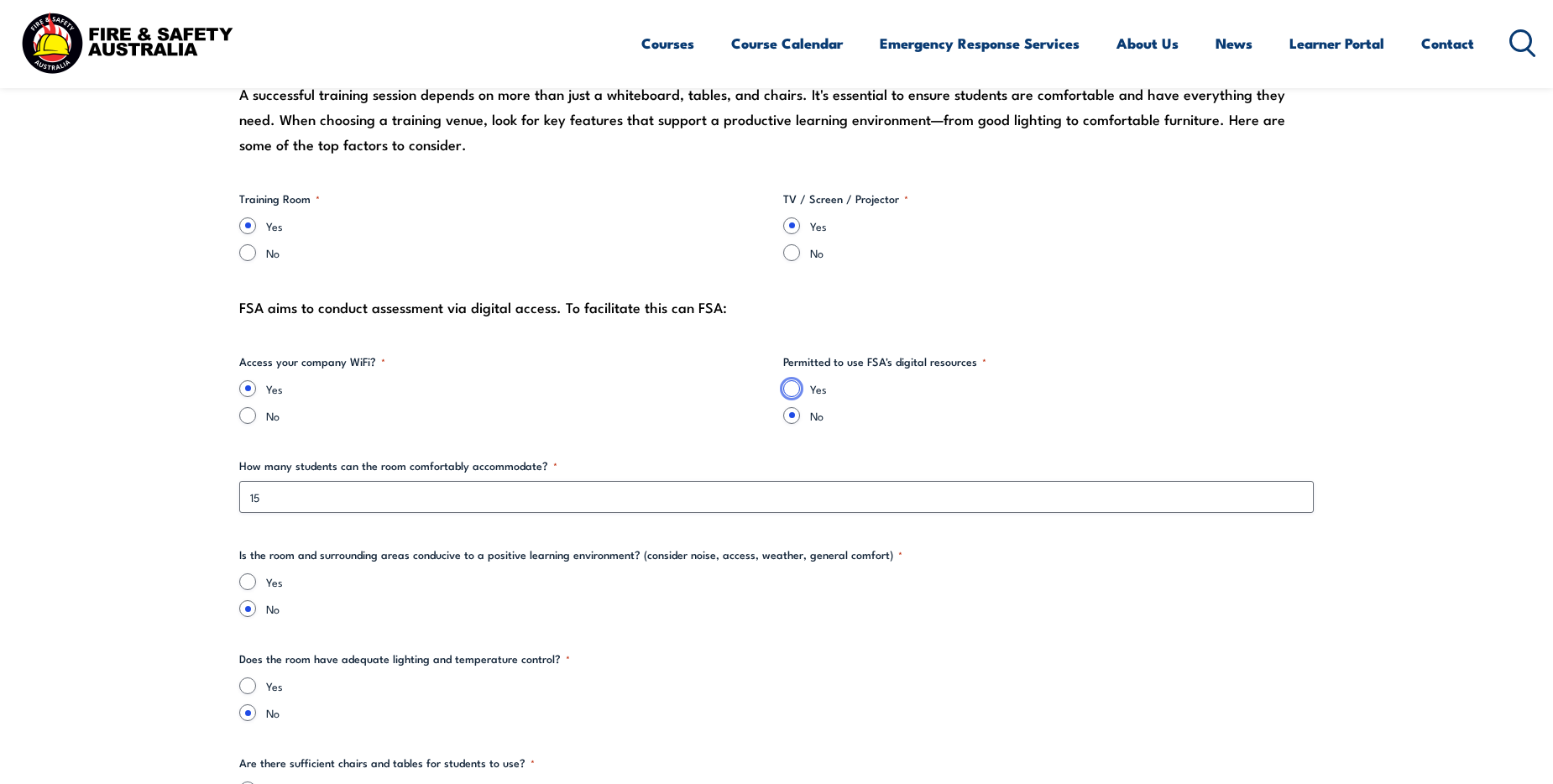
click at [795, 388] on input "Yes" at bounding box center [791, 388] width 17 height 17
radio input "true"
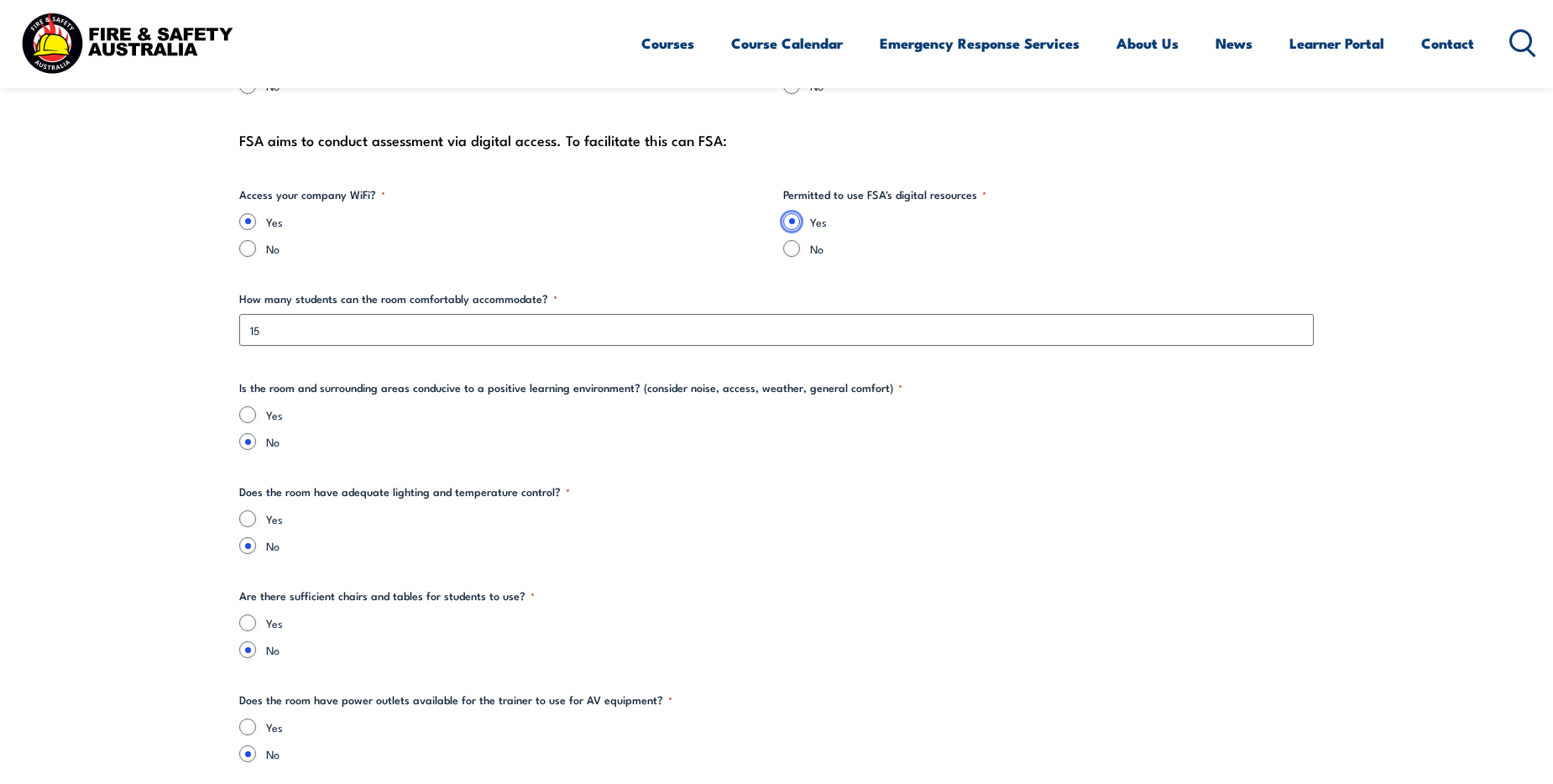
scroll to position [1979, 0]
click at [251, 413] on input "Yes" at bounding box center [247, 414] width 17 height 17
radio input "true"
click at [250, 515] on input "Yes" at bounding box center [247, 517] width 17 height 17
radio input "true"
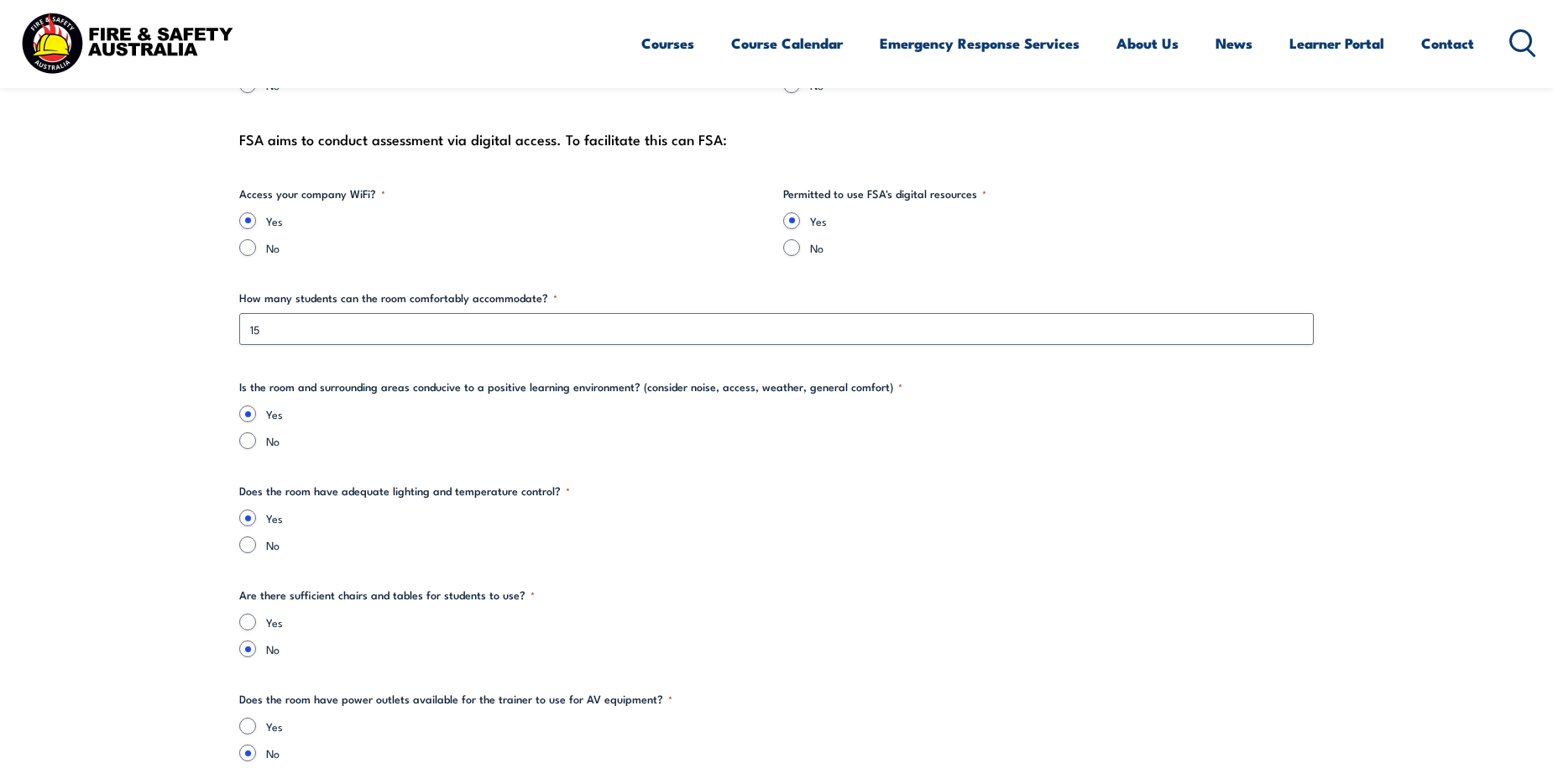
click at [245, 612] on fieldset "Are there sufficient chairs and tables for students to use? * Yes No" at bounding box center [776, 622] width 1074 height 71
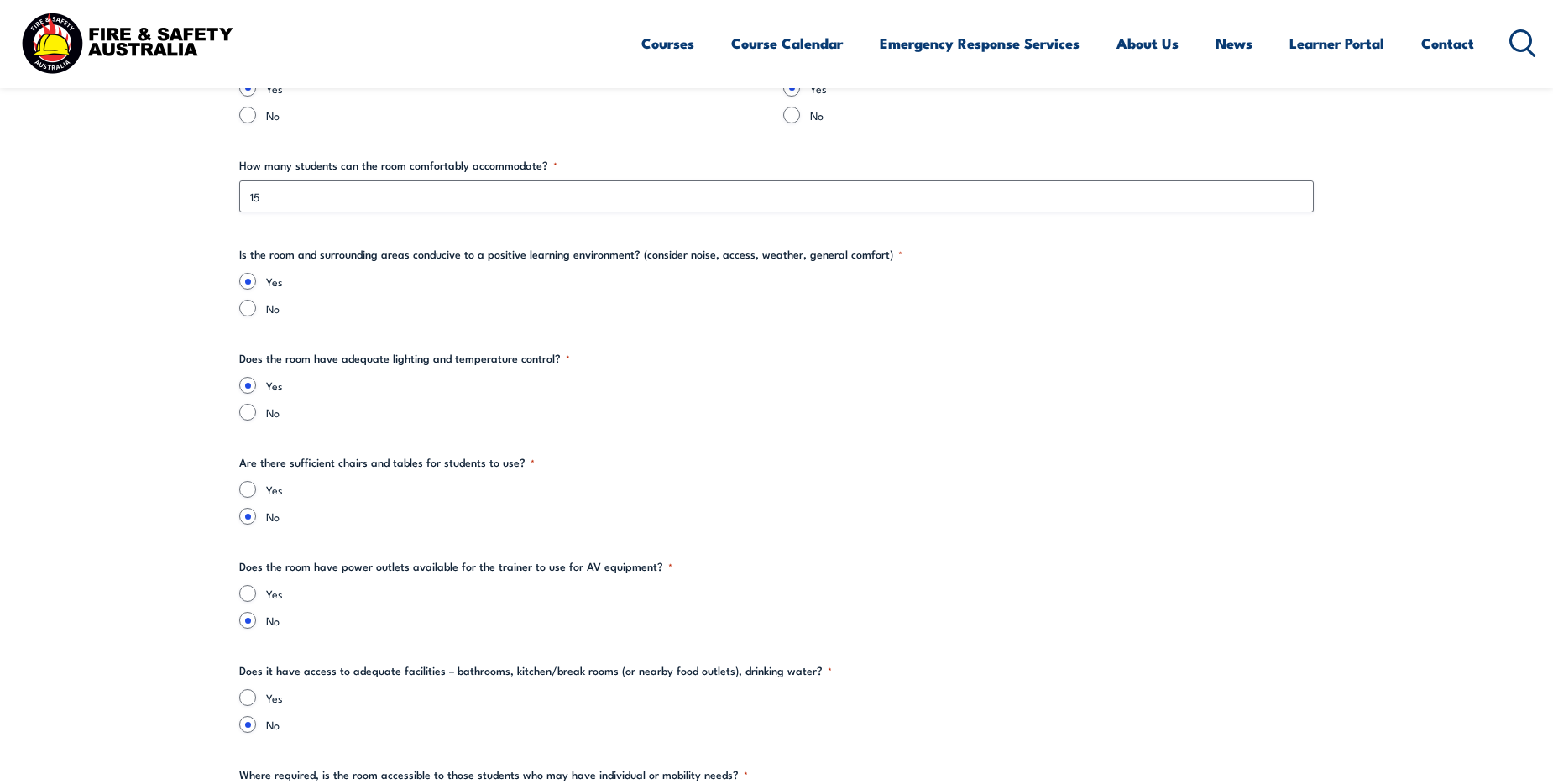
scroll to position [2230, 0]
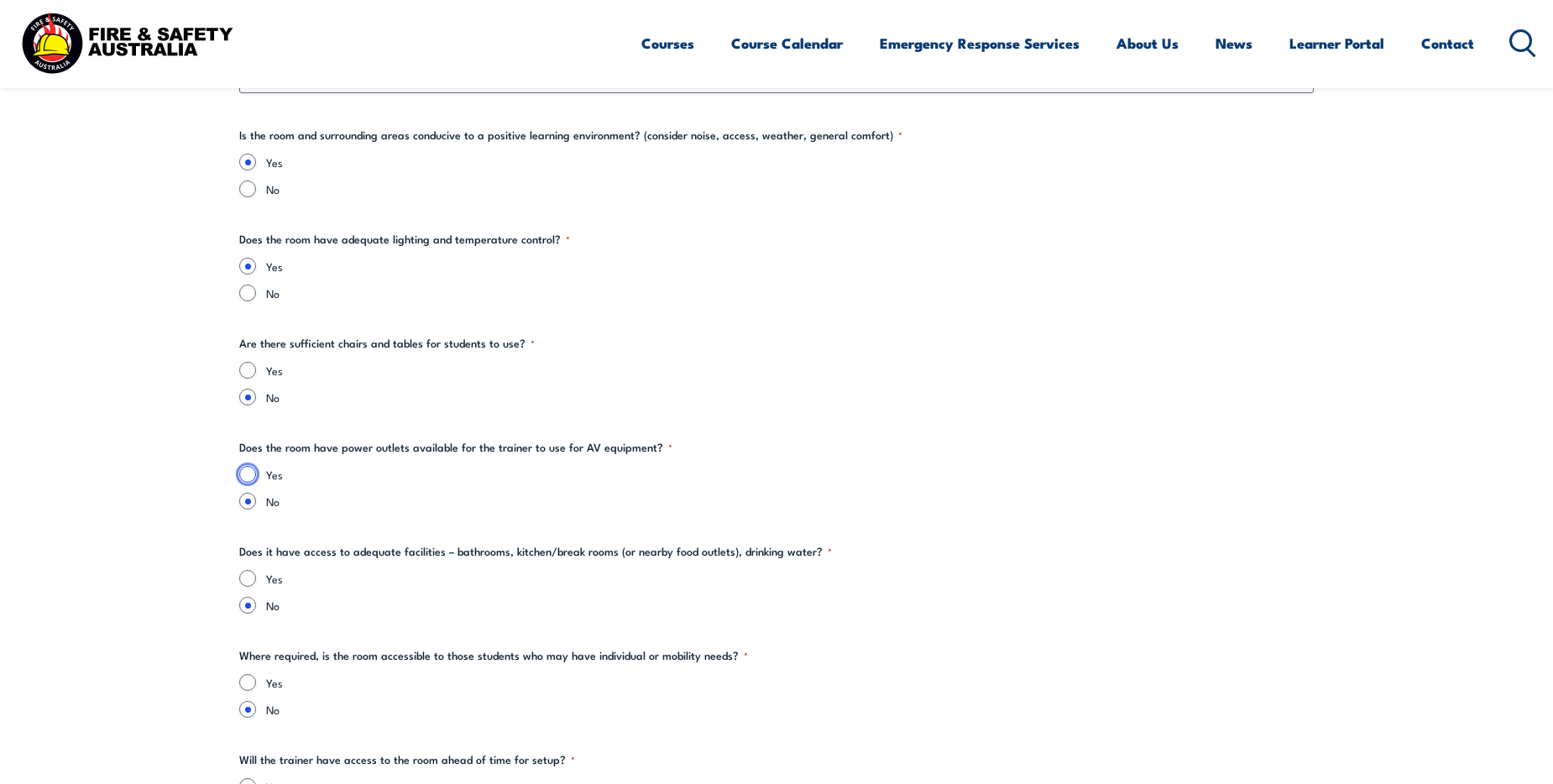
click at [244, 469] on input "Yes" at bounding box center [247, 474] width 17 height 17
radio input "true"
click at [257, 575] on div "Yes" at bounding box center [776, 578] width 1074 height 17
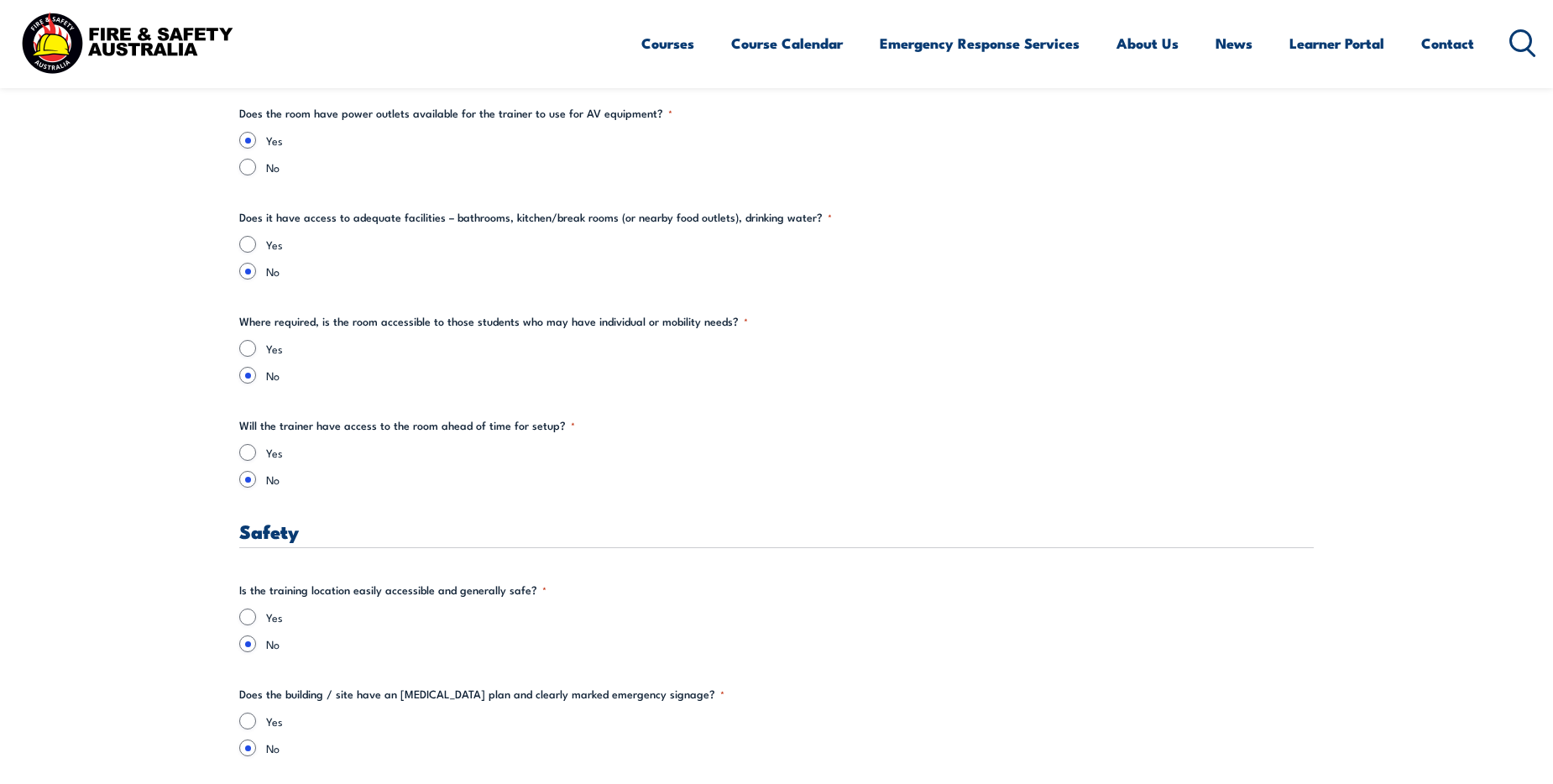
scroll to position [2566, 0]
click at [245, 238] on input "Yes" at bounding box center [247, 242] width 17 height 17
radio input "true"
click at [246, 337] on fieldset "Where required, is the room accessible to those students who may have individua…" at bounding box center [776, 347] width 1074 height 71
click at [250, 453] on input "Yes" at bounding box center [247, 450] width 17 height 17
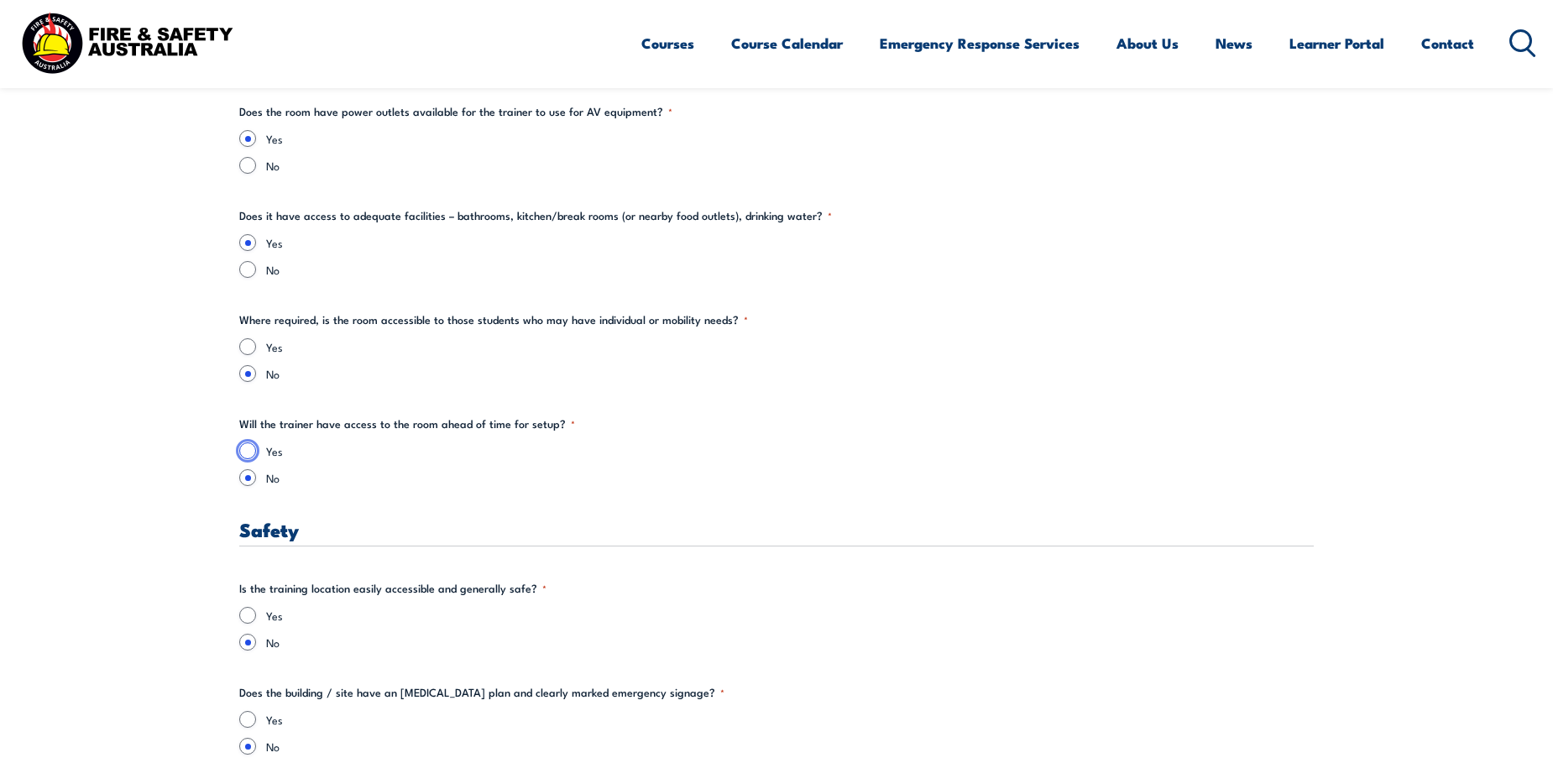
radio input "true"
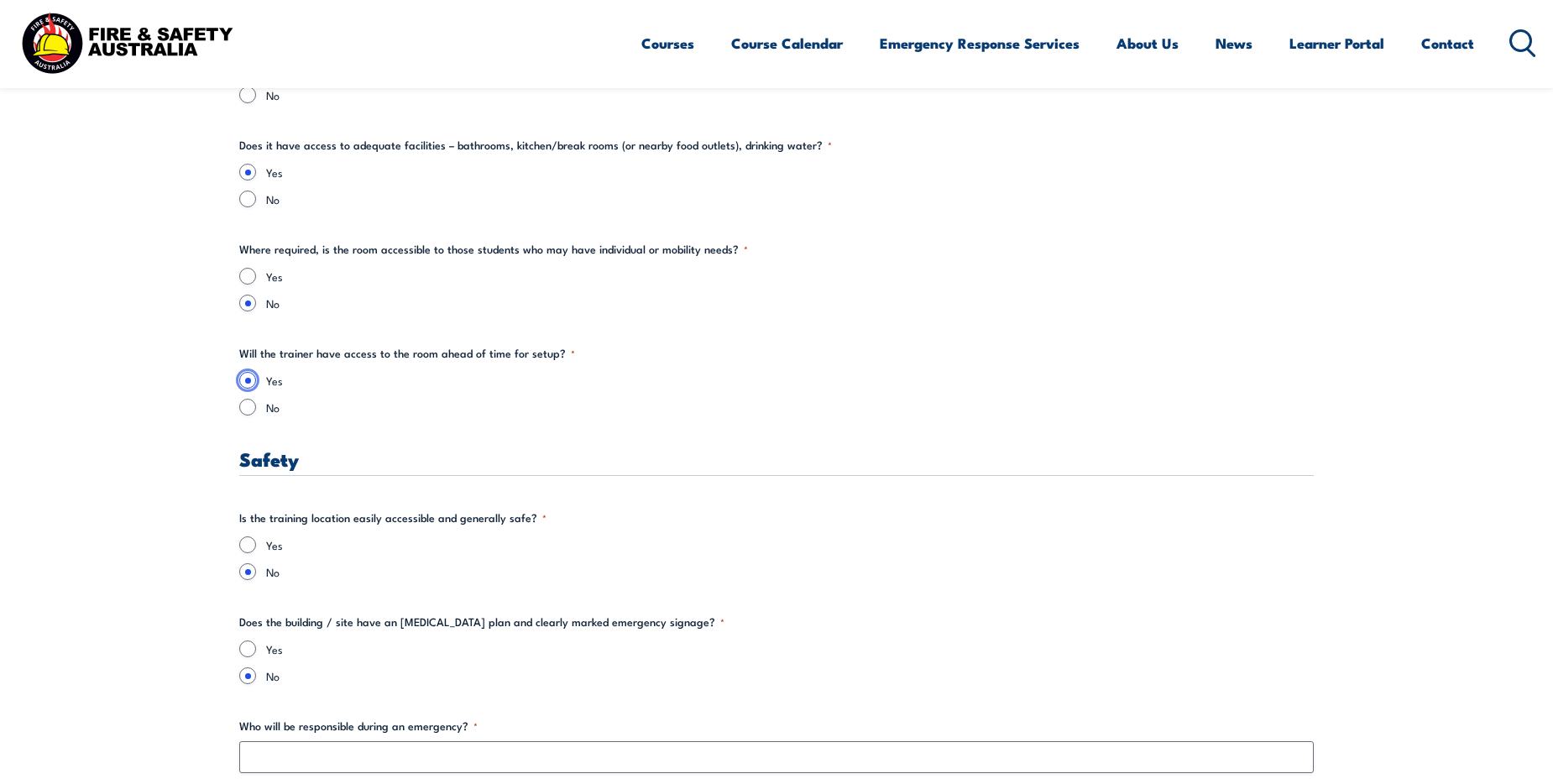
scroll to position [2734, 0]
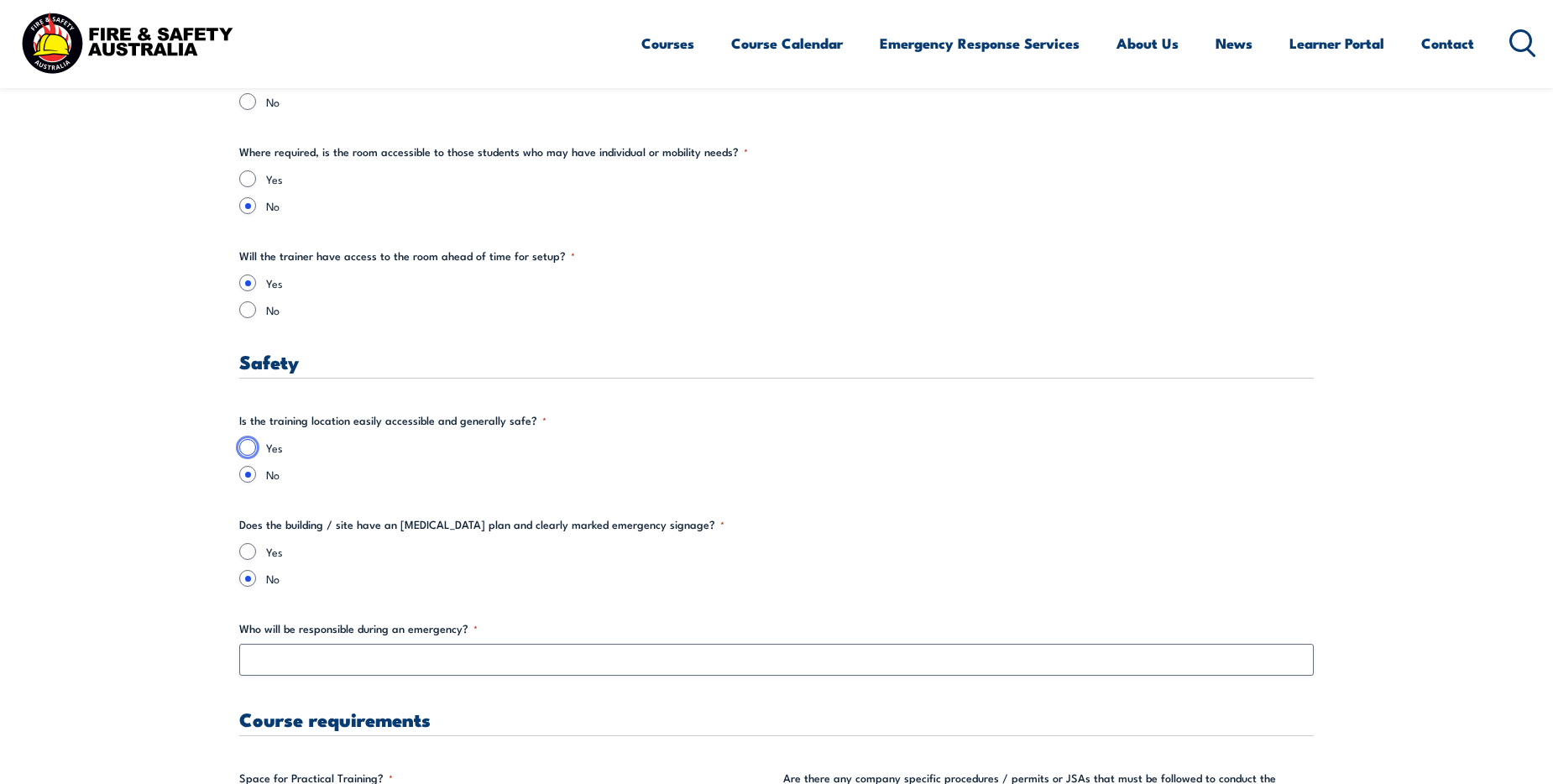
click at [250, 449] on input "Yes" at bounding box center [247, 447] width 17 height 17
radio input "true"
click at [249, 545] on input "Yes" at bounding box center [247, 551] width 17 height 17
radio input "true"
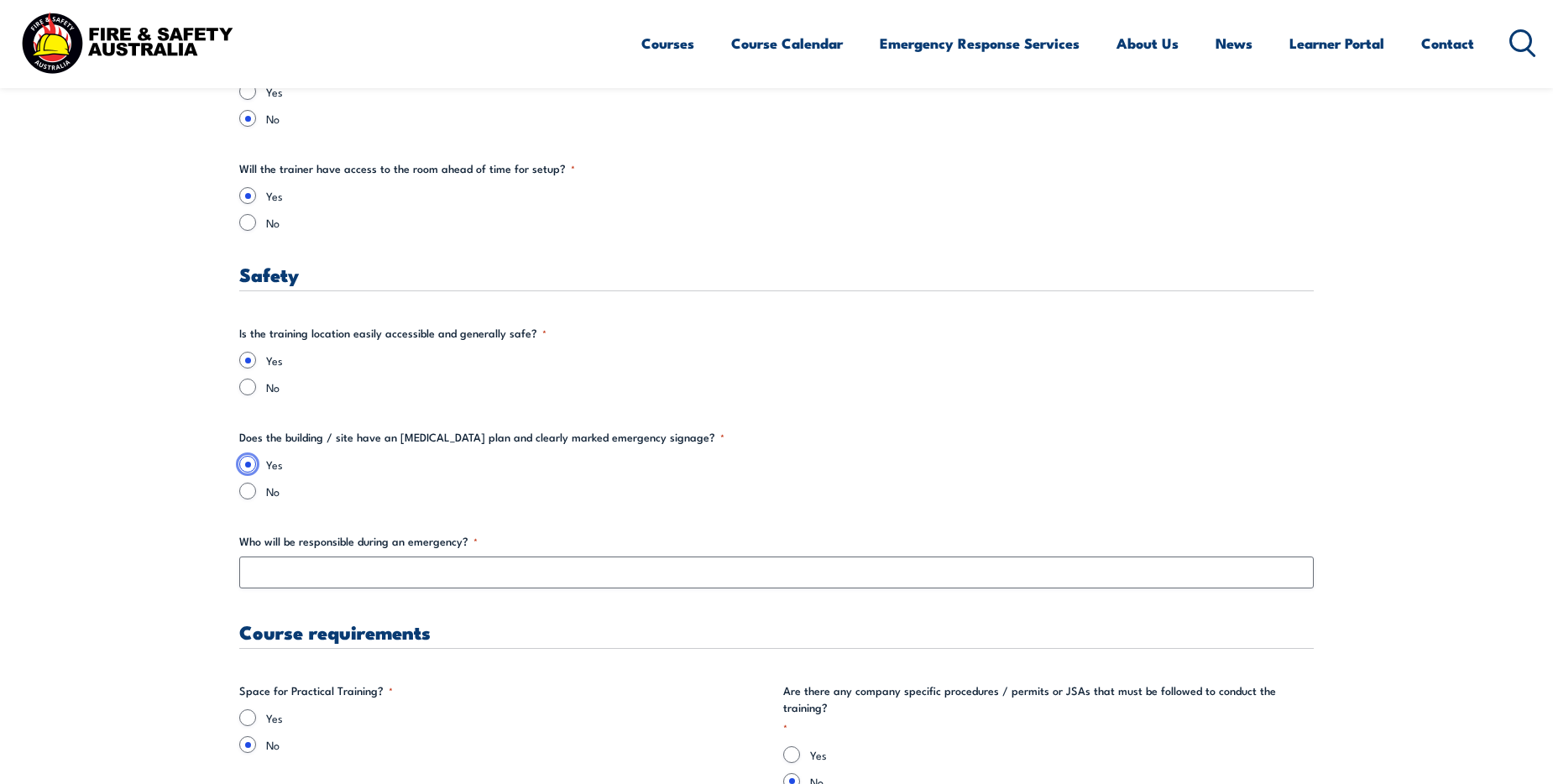
scroll to position [2902, 0]
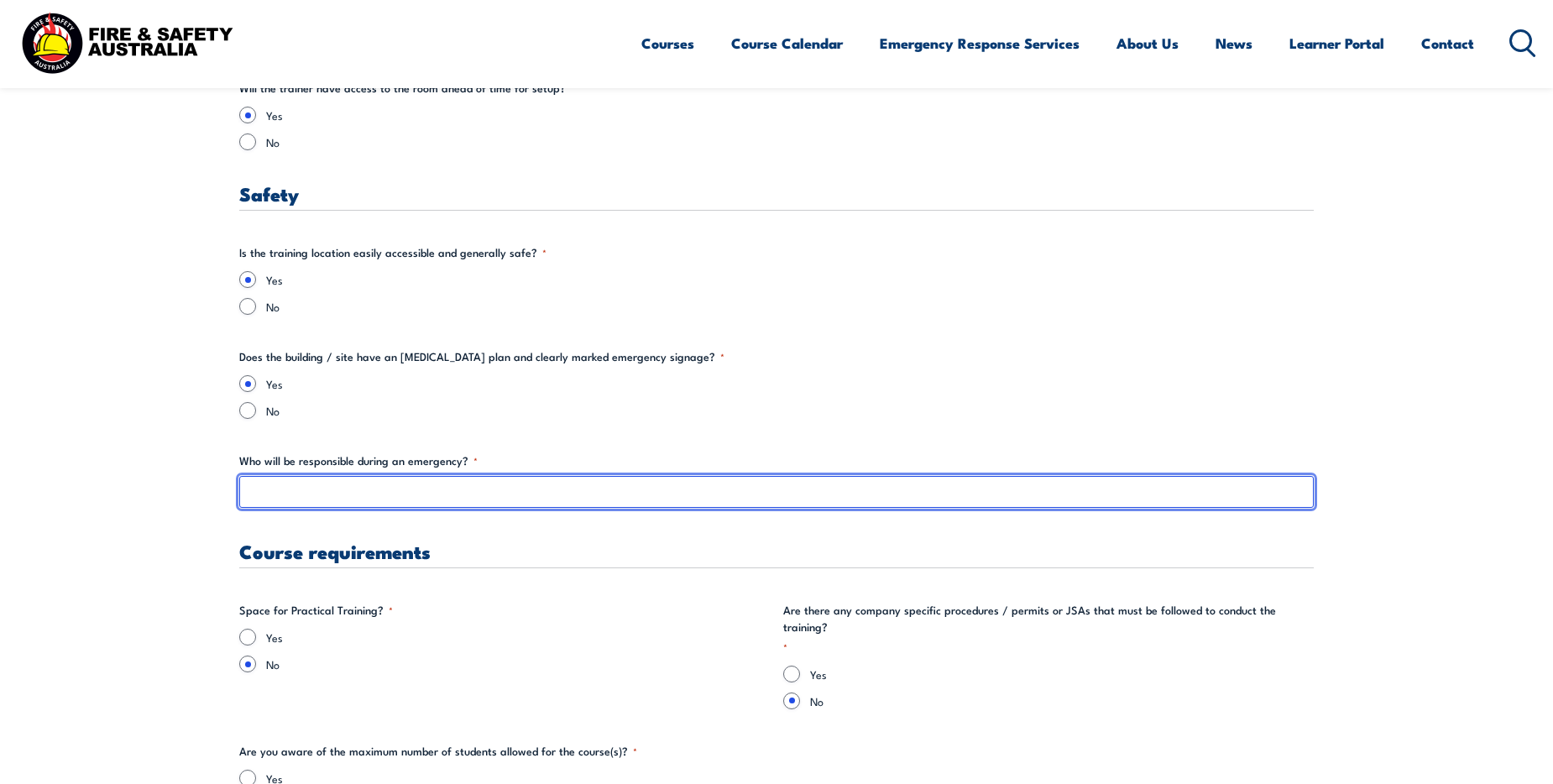
click at [266, 493] on input "Who will be responsible during an emergency? *" at bounding box center [776, 491] width 1074 height 31
click at [353, 494] on input "Emergency Wardens will lead emergency procedures." at bounding box center [776, 491] width 1074 height 31
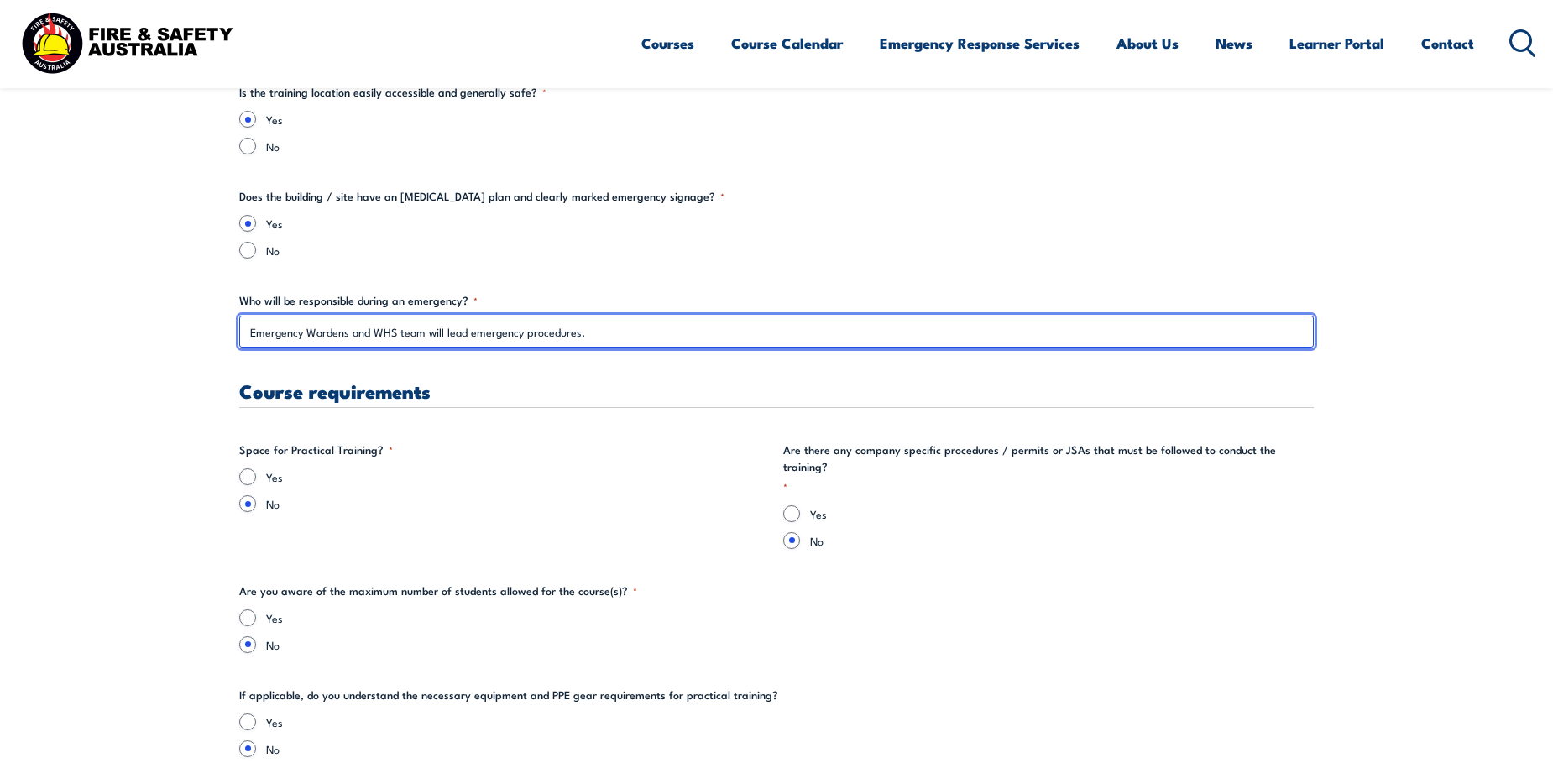
scroll to position [3070, 0]
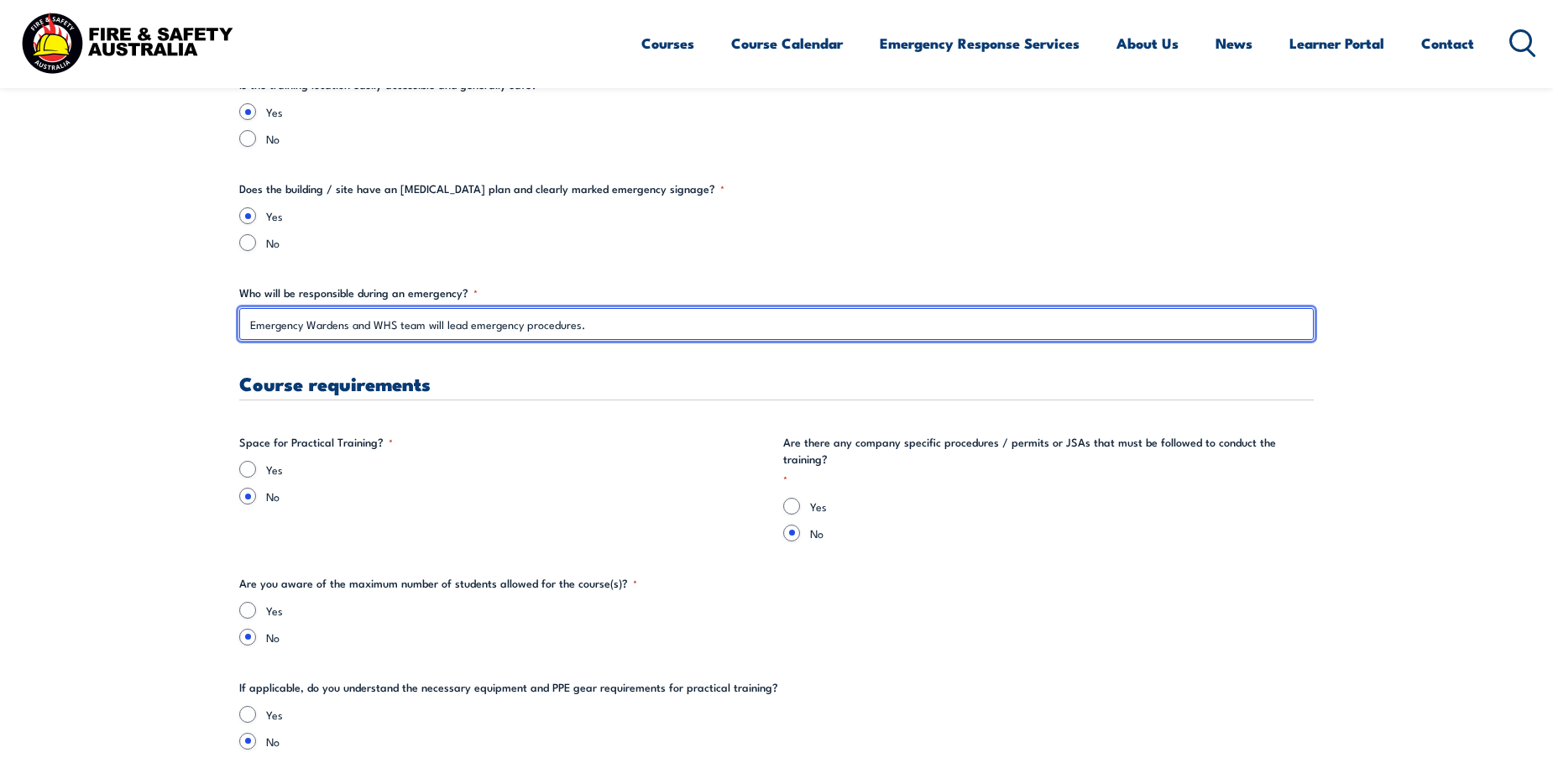
type input "Emergency Wardens and WHS team will lead emergency procedures."
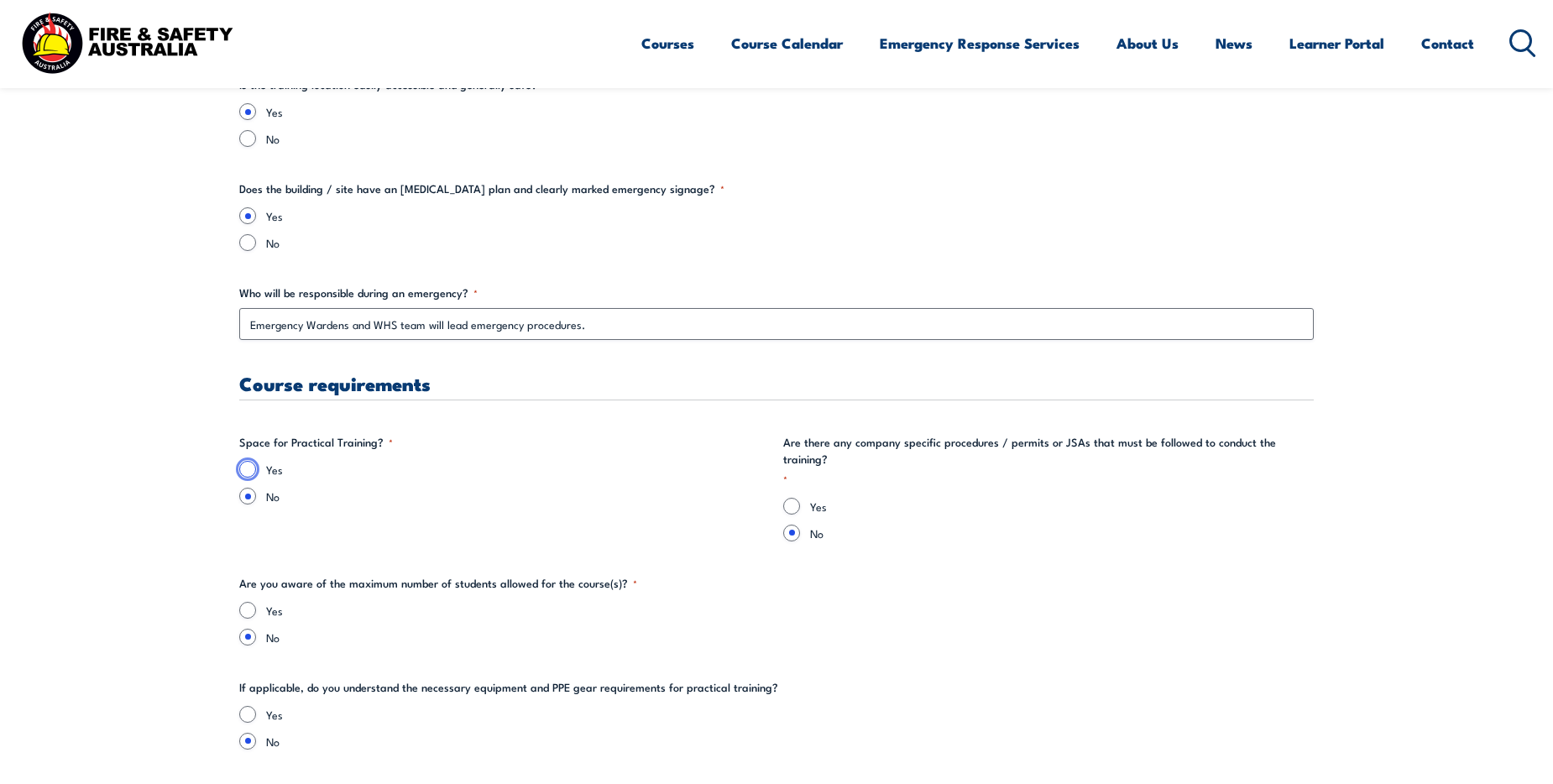
click at [247, 472] on input "Yes" at bounding box center [247, 469] width 17 height 17
radio input "true"
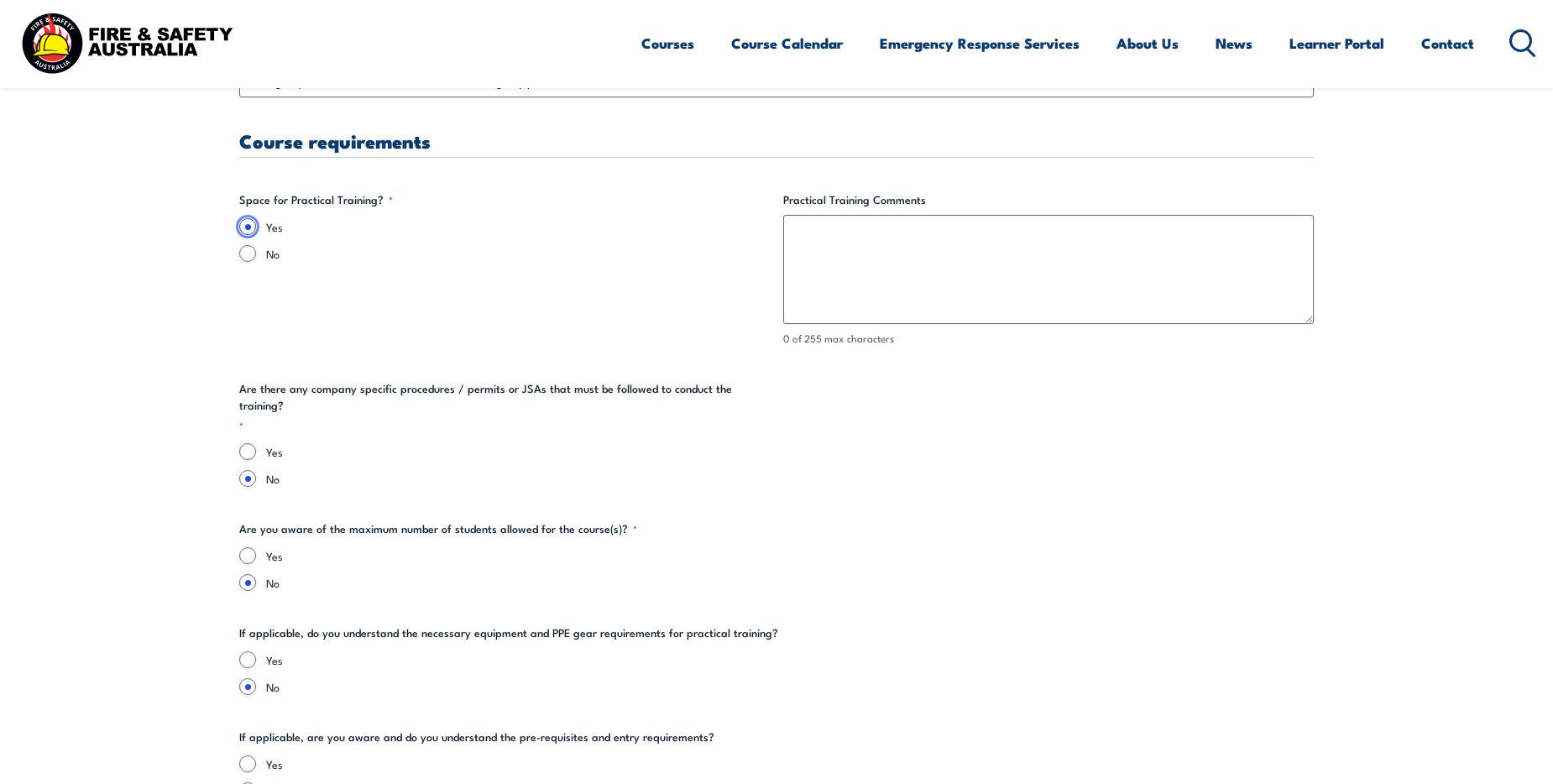
scroll to position [3322, 0]
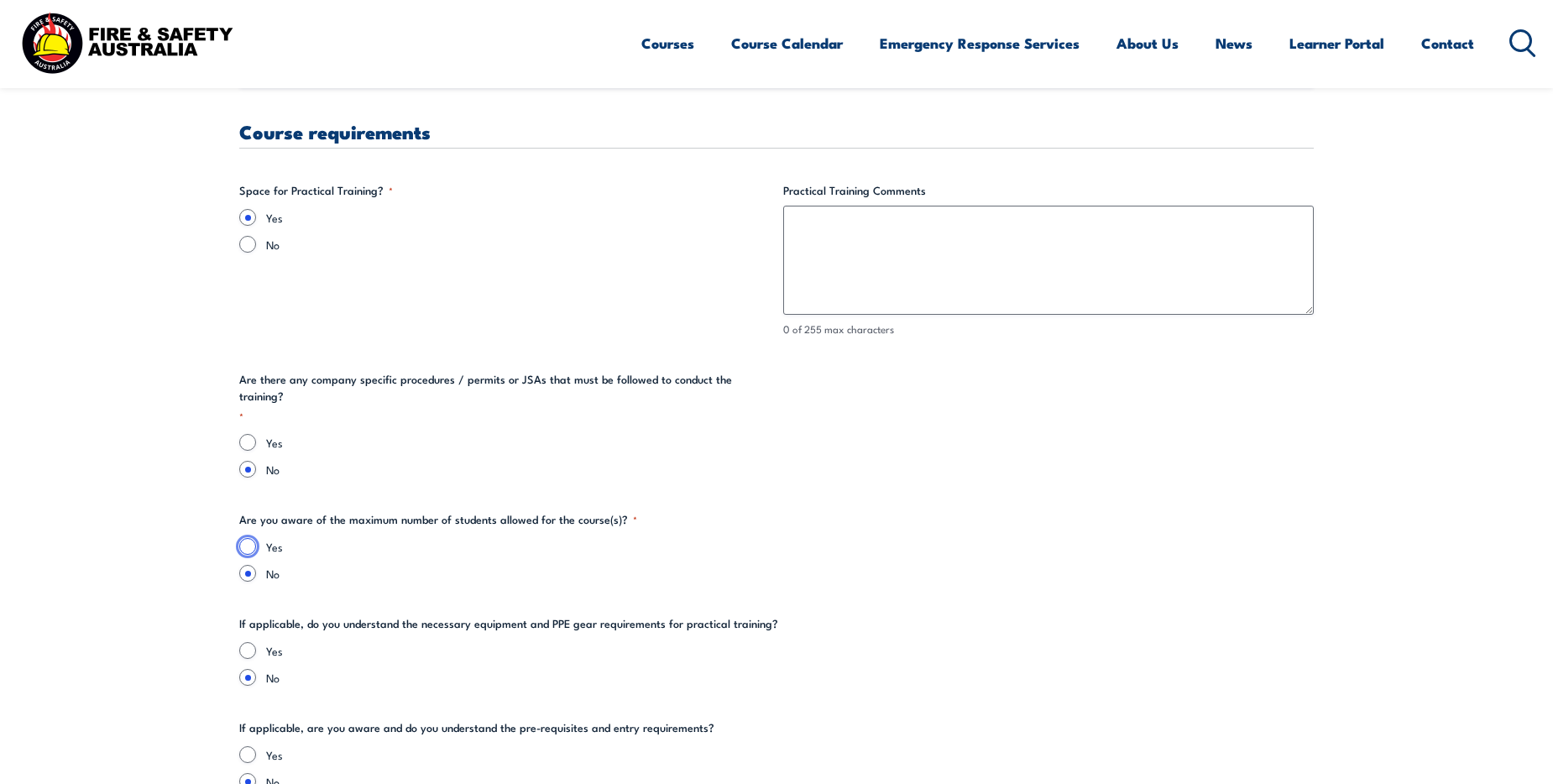
click at [252, 538] on input "Yes" at bounding box center [247, 546] width 17 height 17
radio input "true"
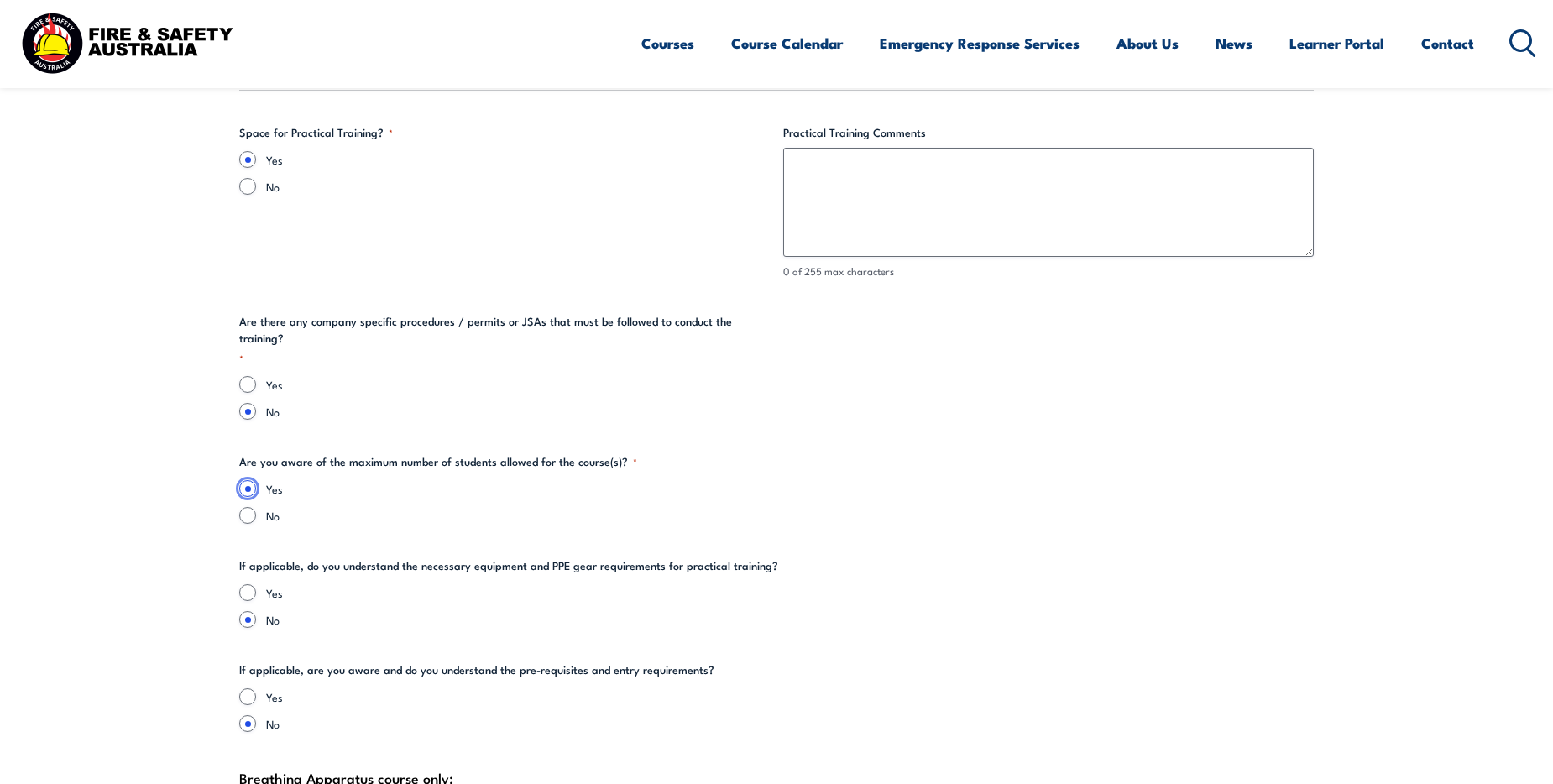
scroll to position [3490, 0]
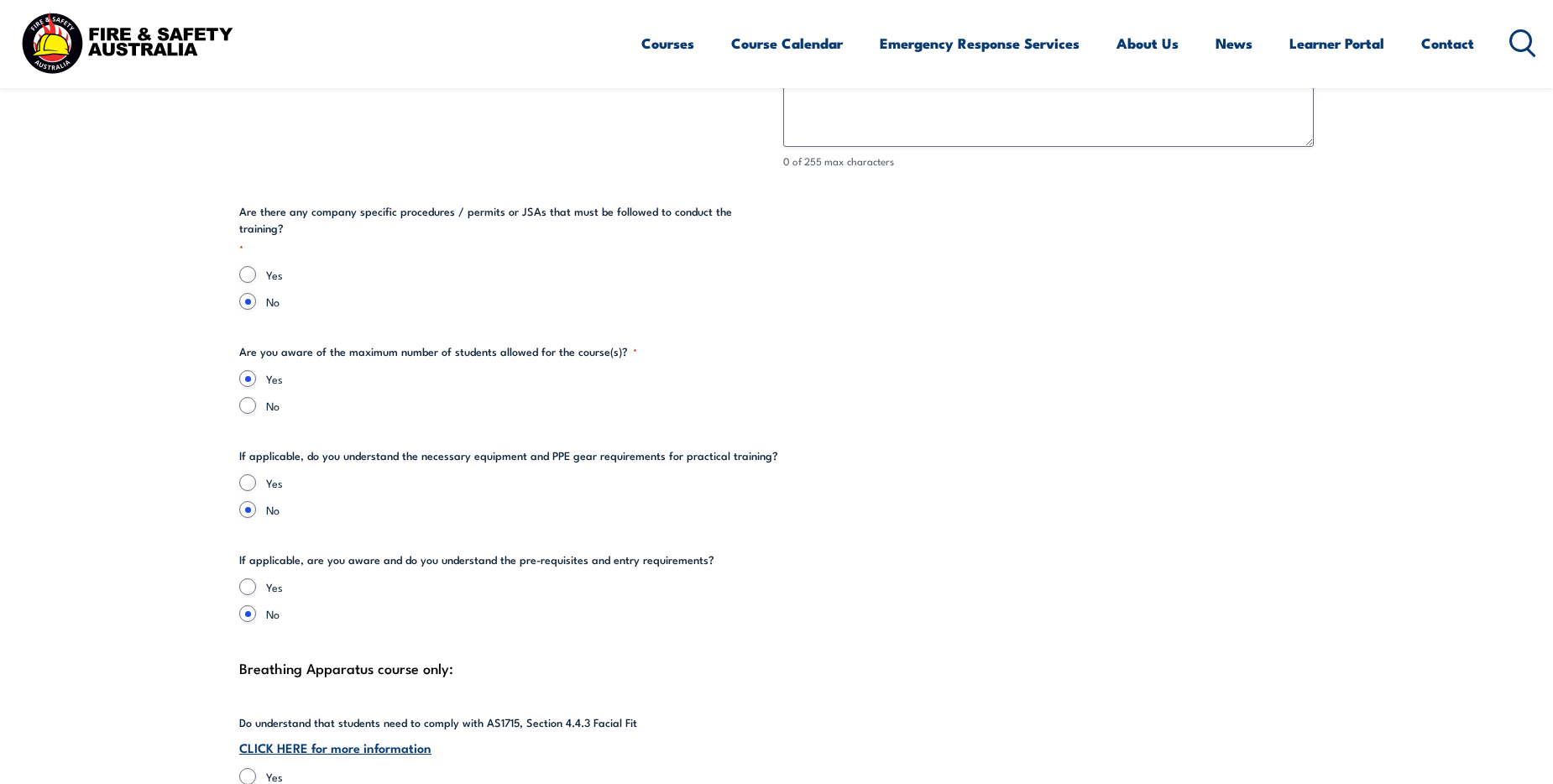
click at [262, 475] on div "Yes" at bounding box center [776, 482] width 1074 height 17
click at [251, 475] on input "Yes" at bounding box center [247, 482] width 17 height 17
radio input "true"
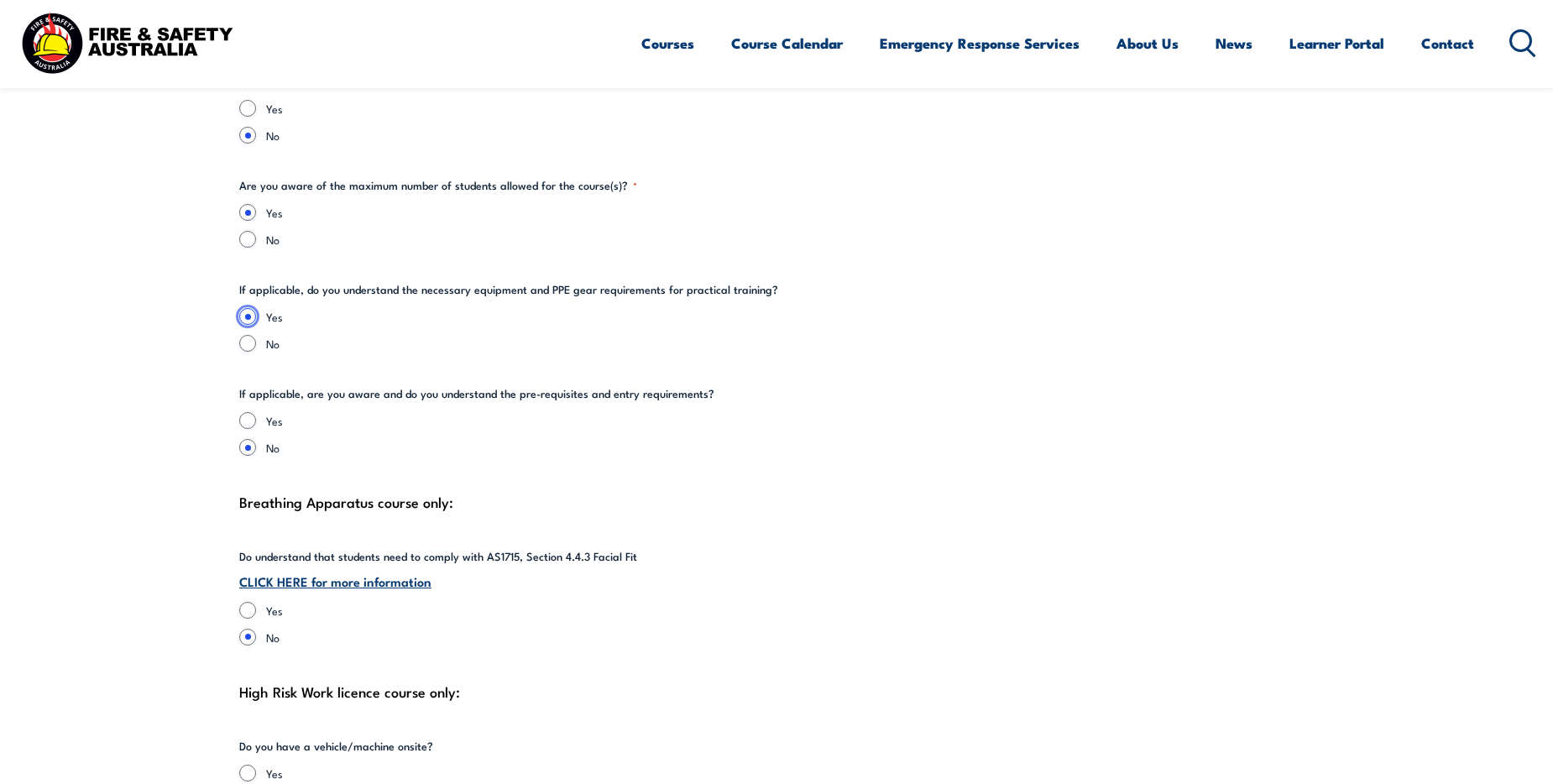
scroll to position [3658, 0]
click at [258, 411] on div "Yes" at bounding box center [776, 419] width 1074 height 17
click at [250, 411] on input "Yes" at bounding box center [247, 419] width 17 height 17
radio input "true"
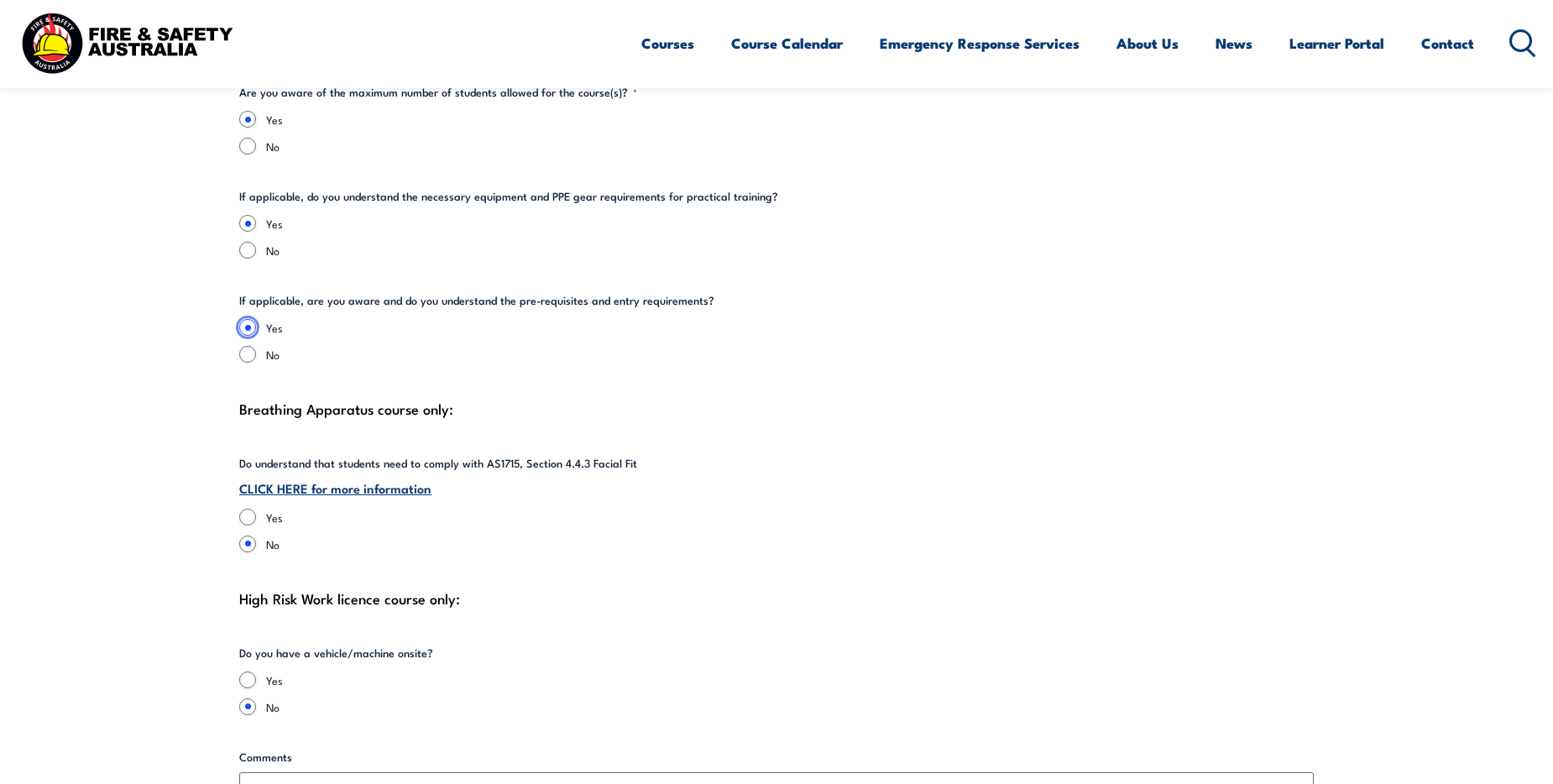
scroll to position [3825, 0]
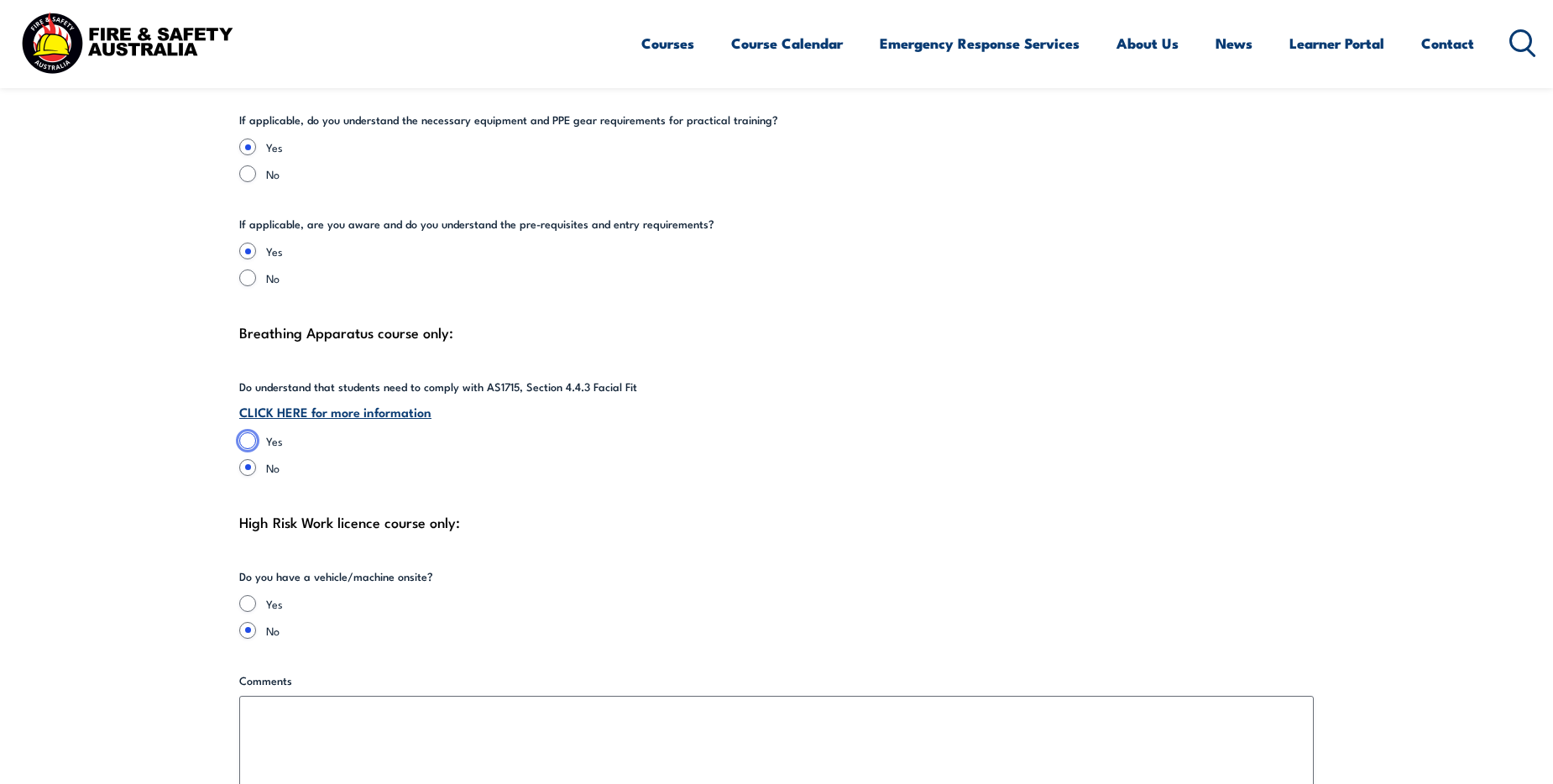
click at [253, 432] on input "Yes" at bounding box center [247, 440] width 17 height 17
radio input "true"
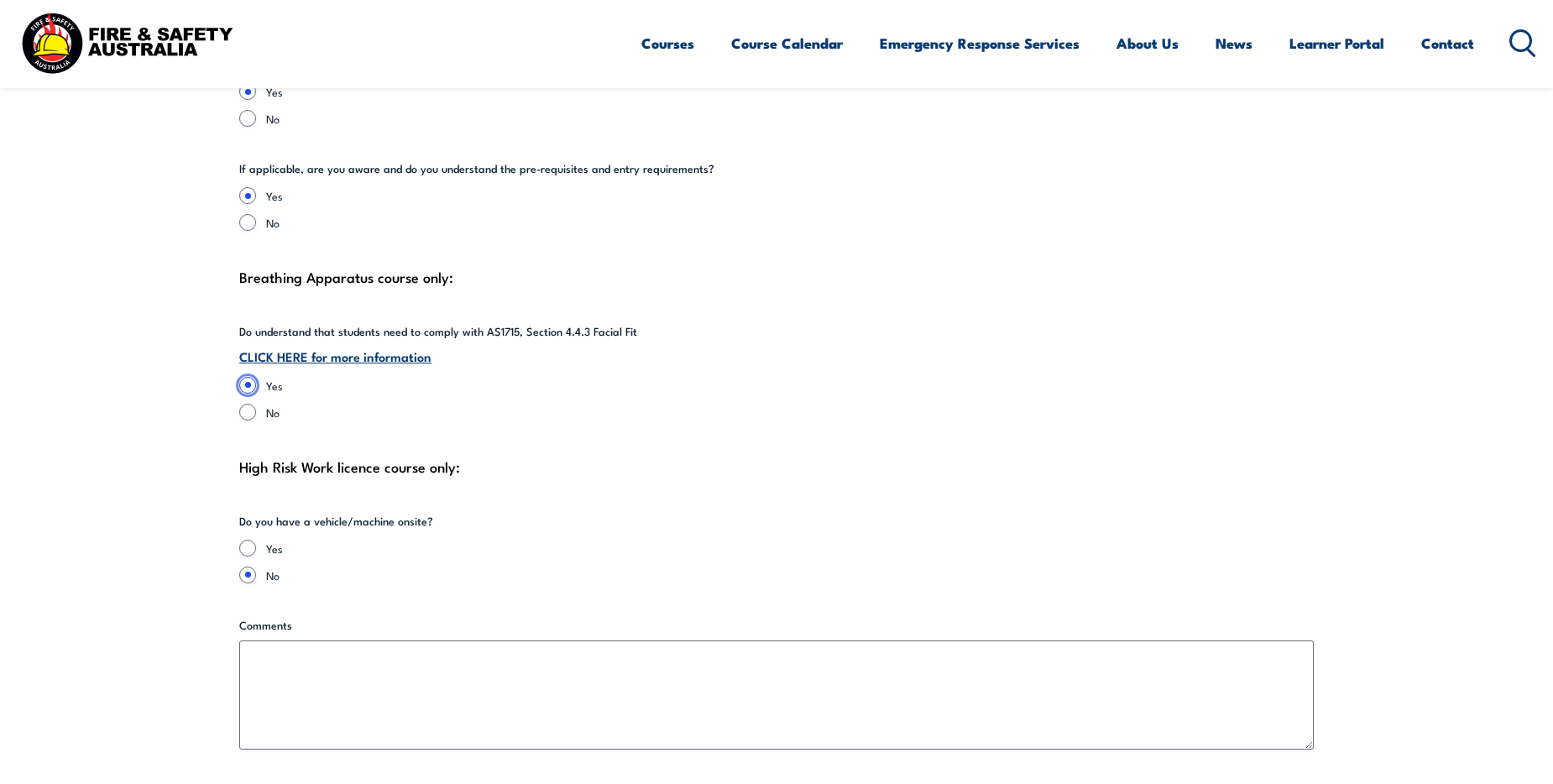
scroll to position [3909, 0]
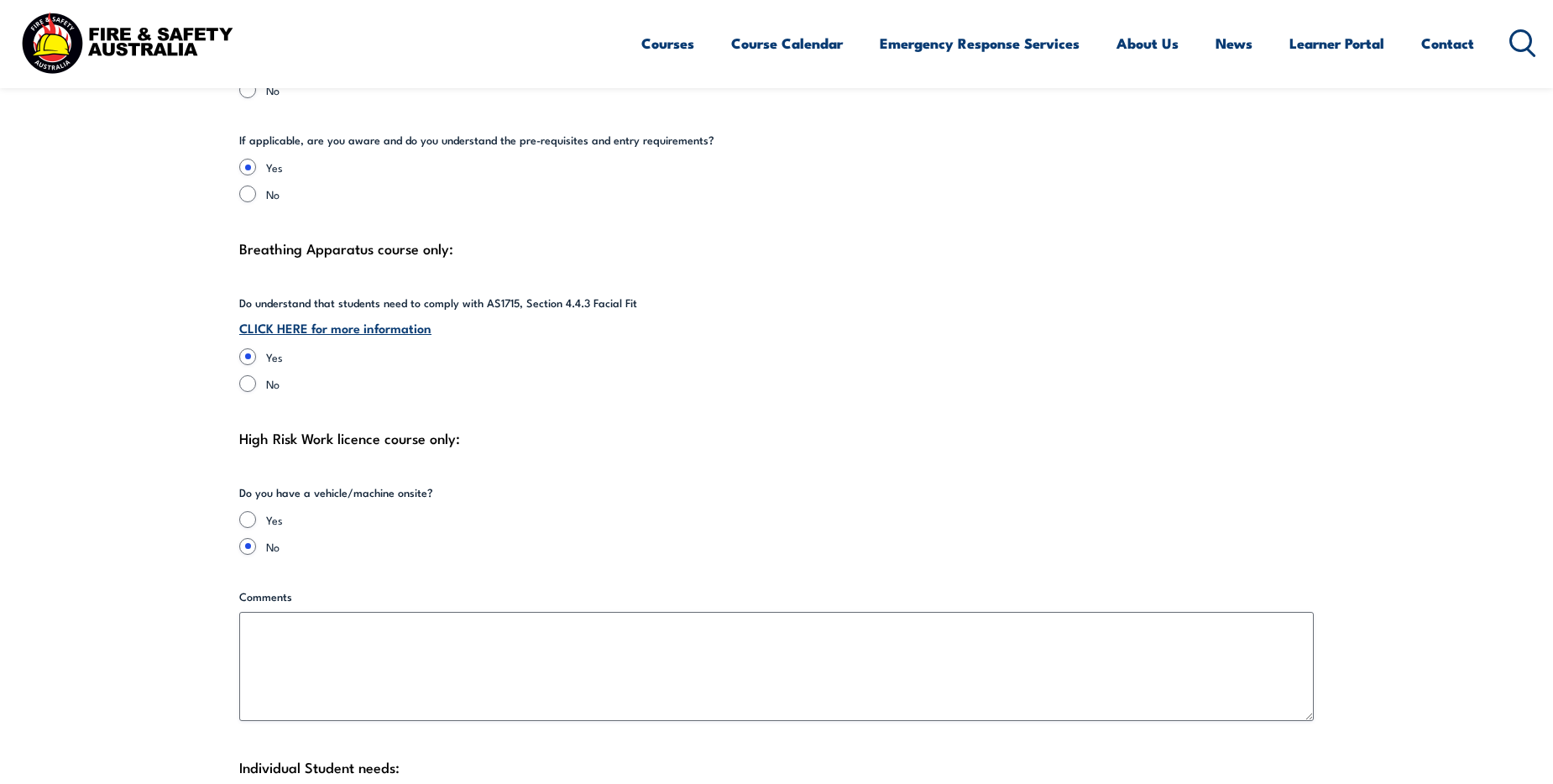
click at [330, 318] on link "CLICK HERE for more information" at bounding box center [335, 327] width 193 height 19
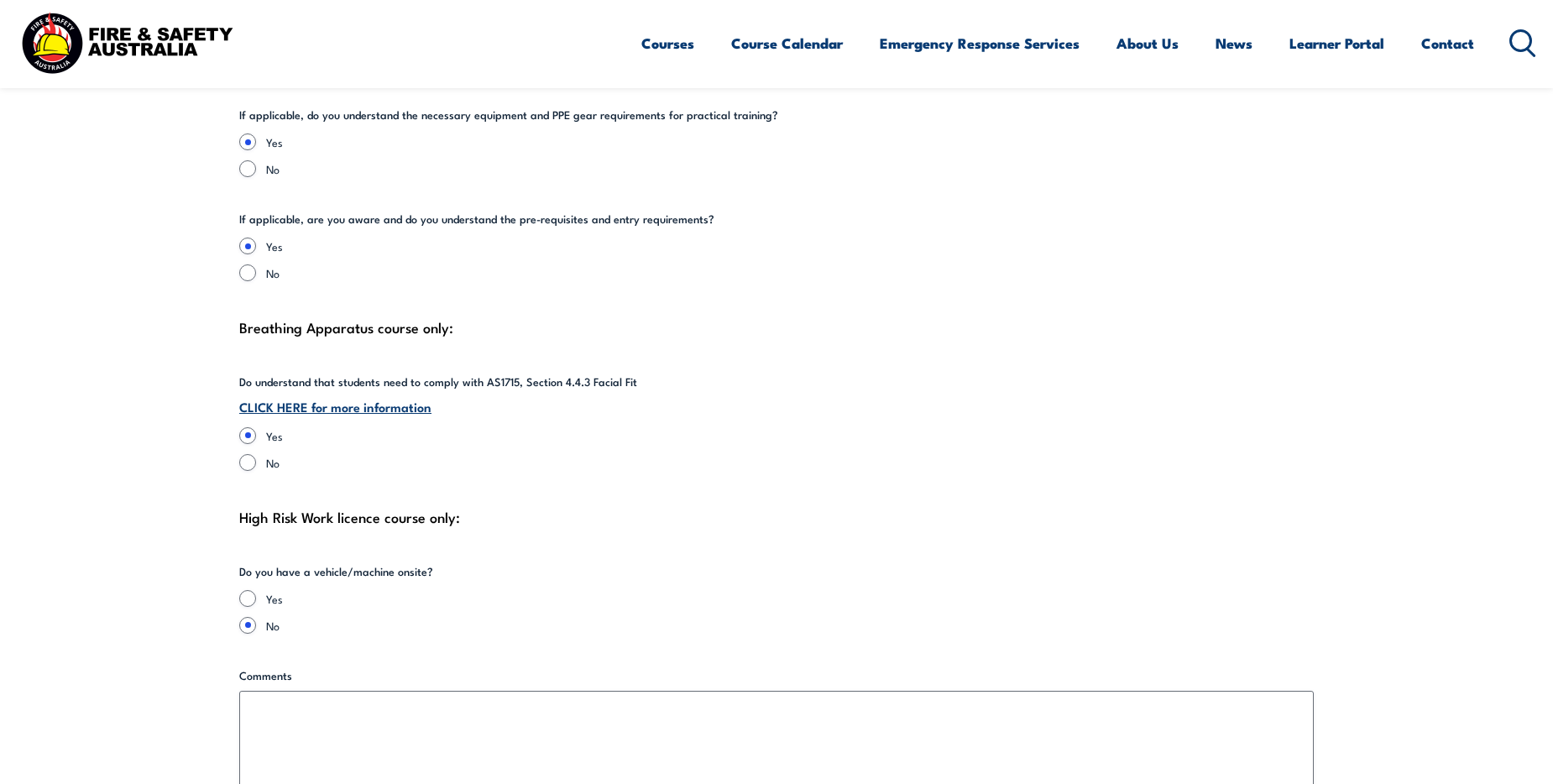
scroll to position [3825, 0]
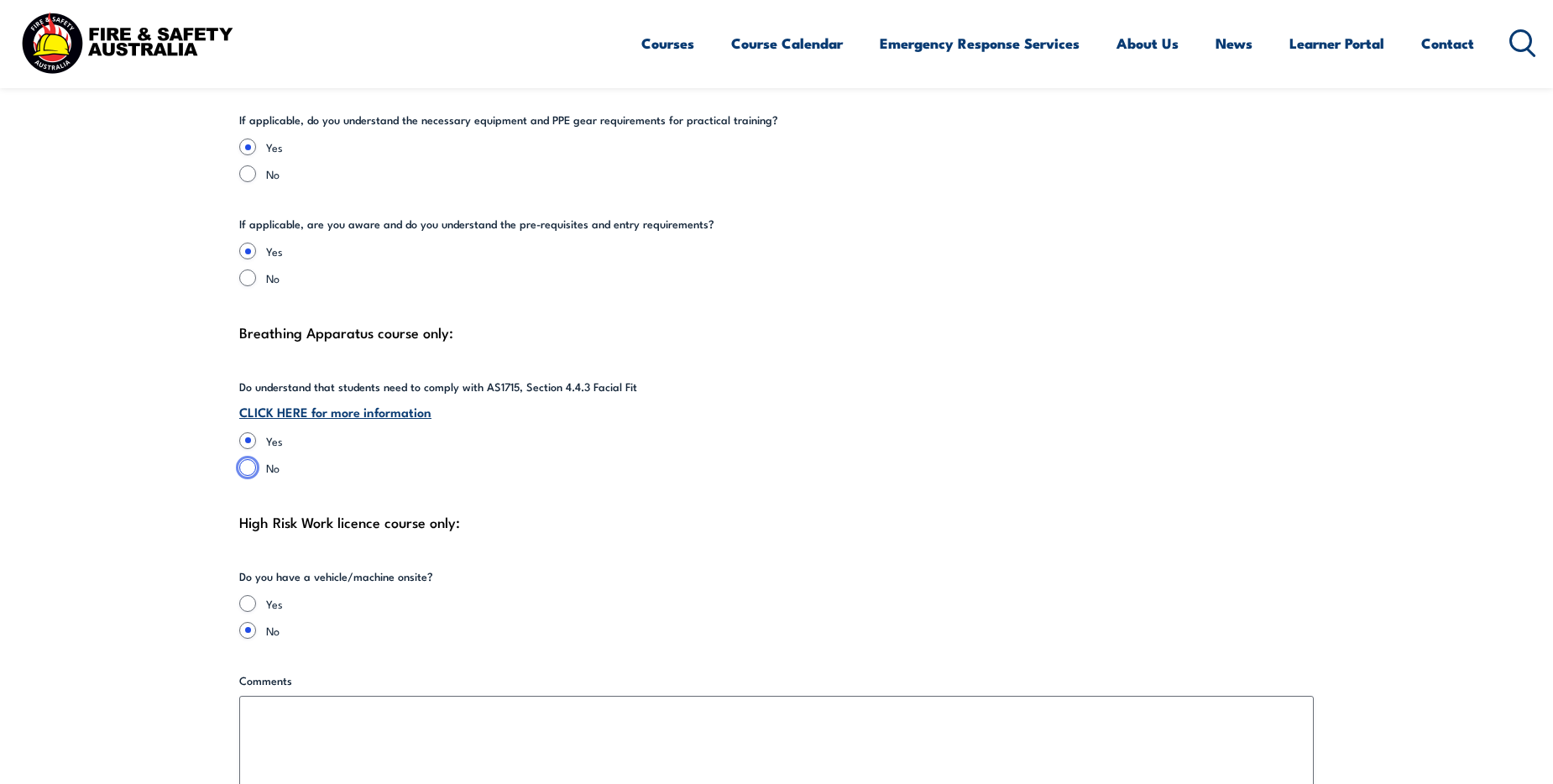
click at [249, 459] on input "No" at bounding box center [247, 467] width 17 height 17
radio input "true"
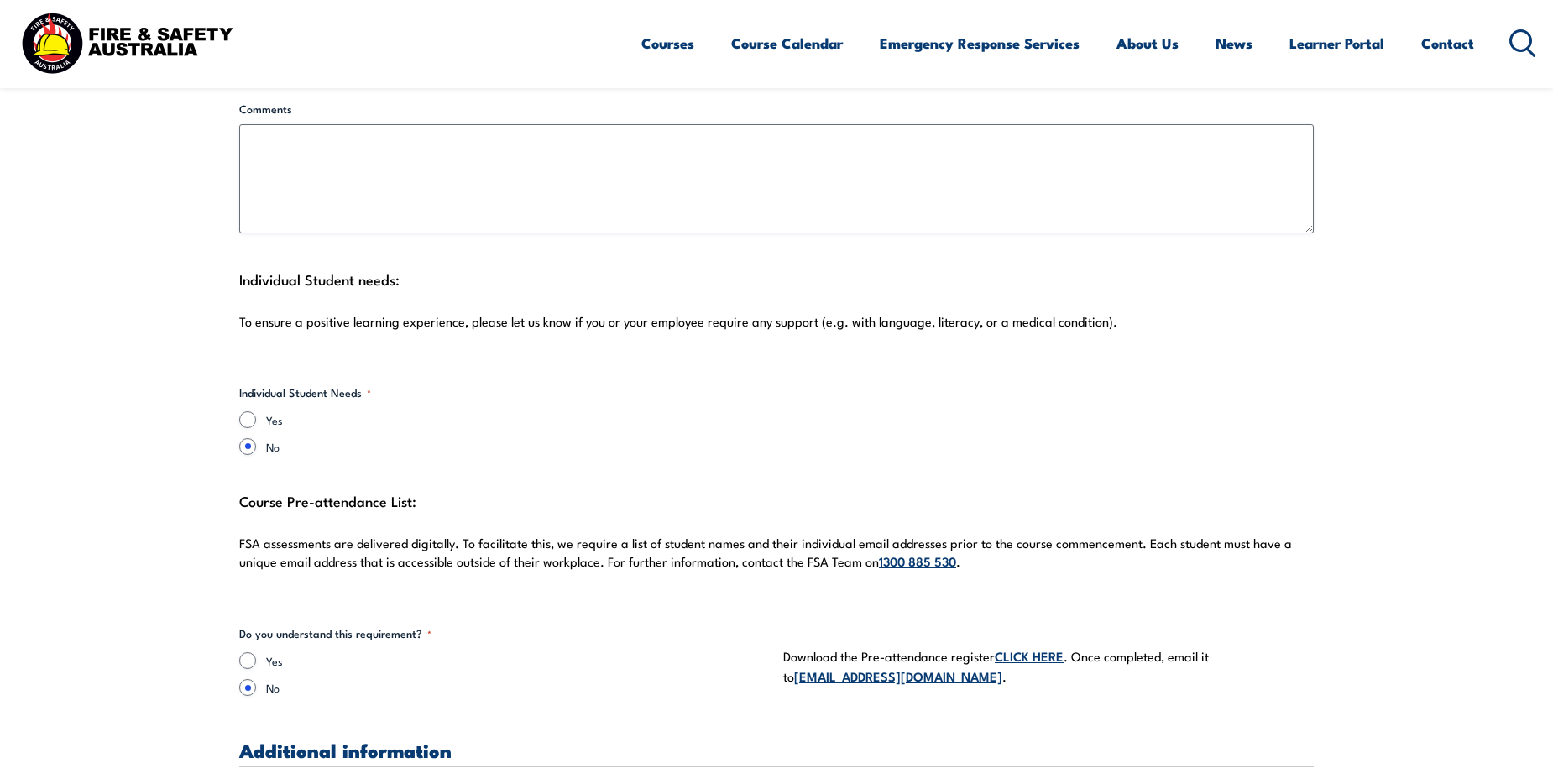
scroll to position [4497, 0]
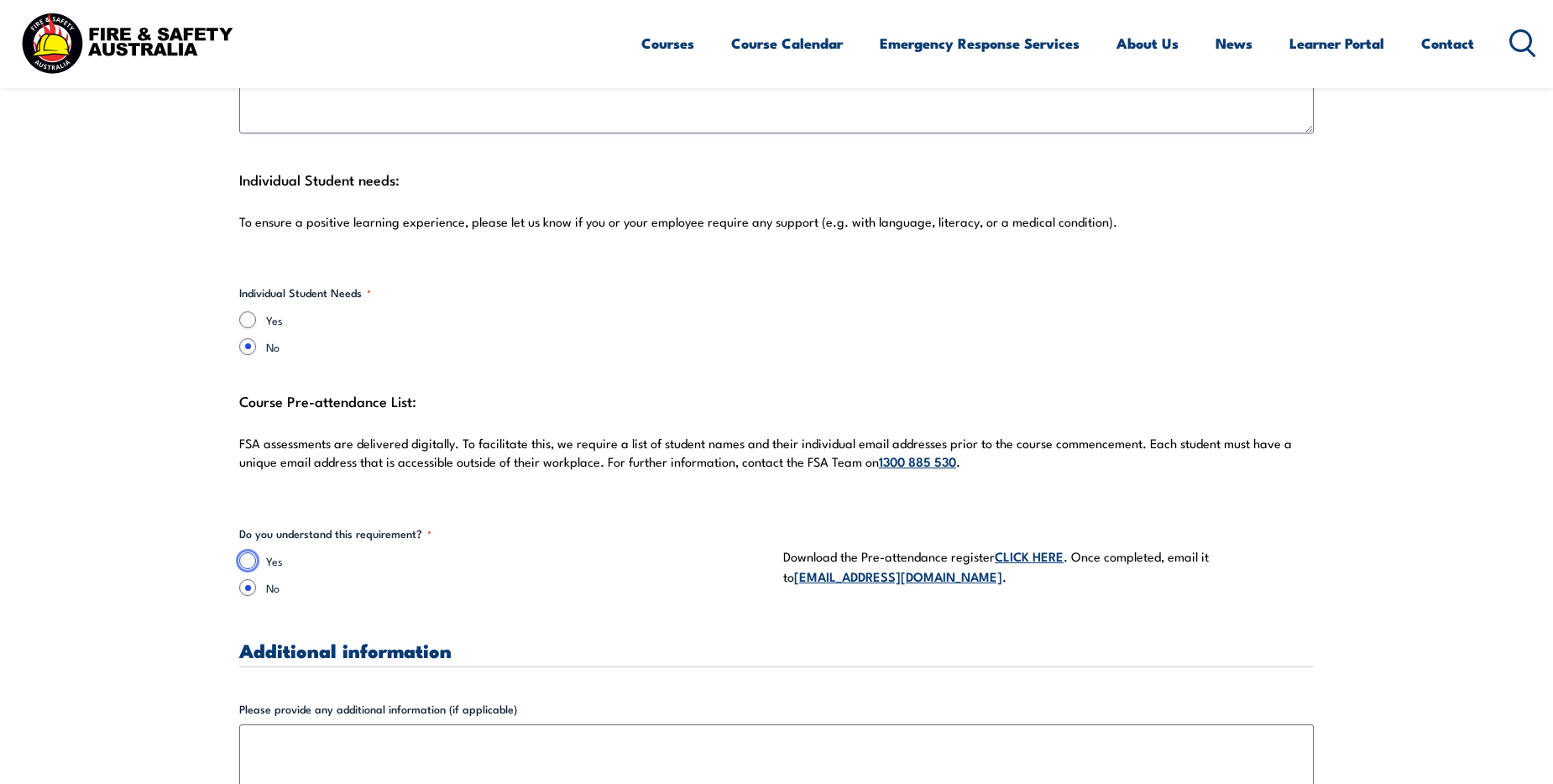
click at [245, 552] on input "Yes" at bounding box center [247, 560] width 17 height 17
radio input "true"
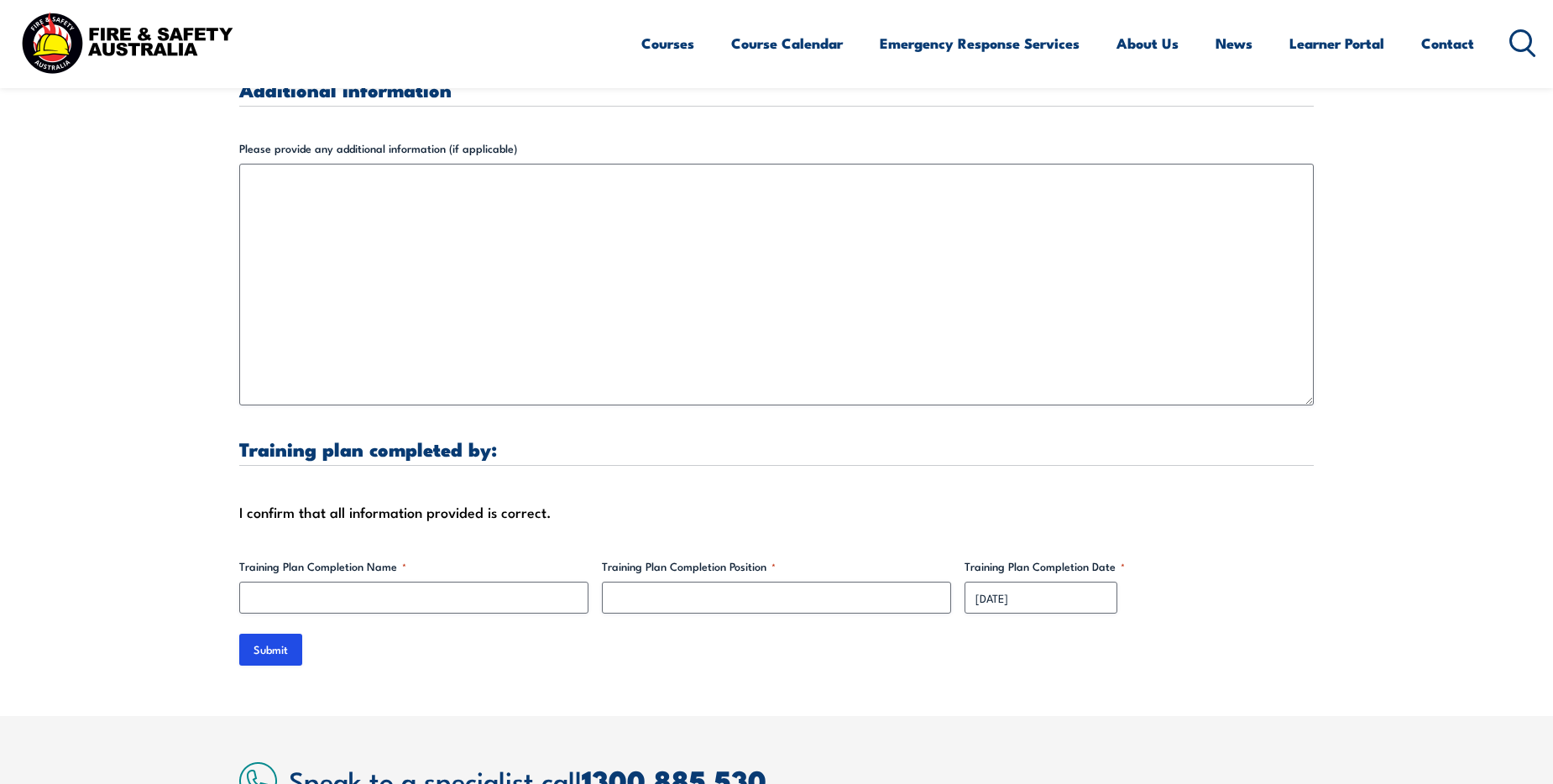
scroll to position [5084, 0]
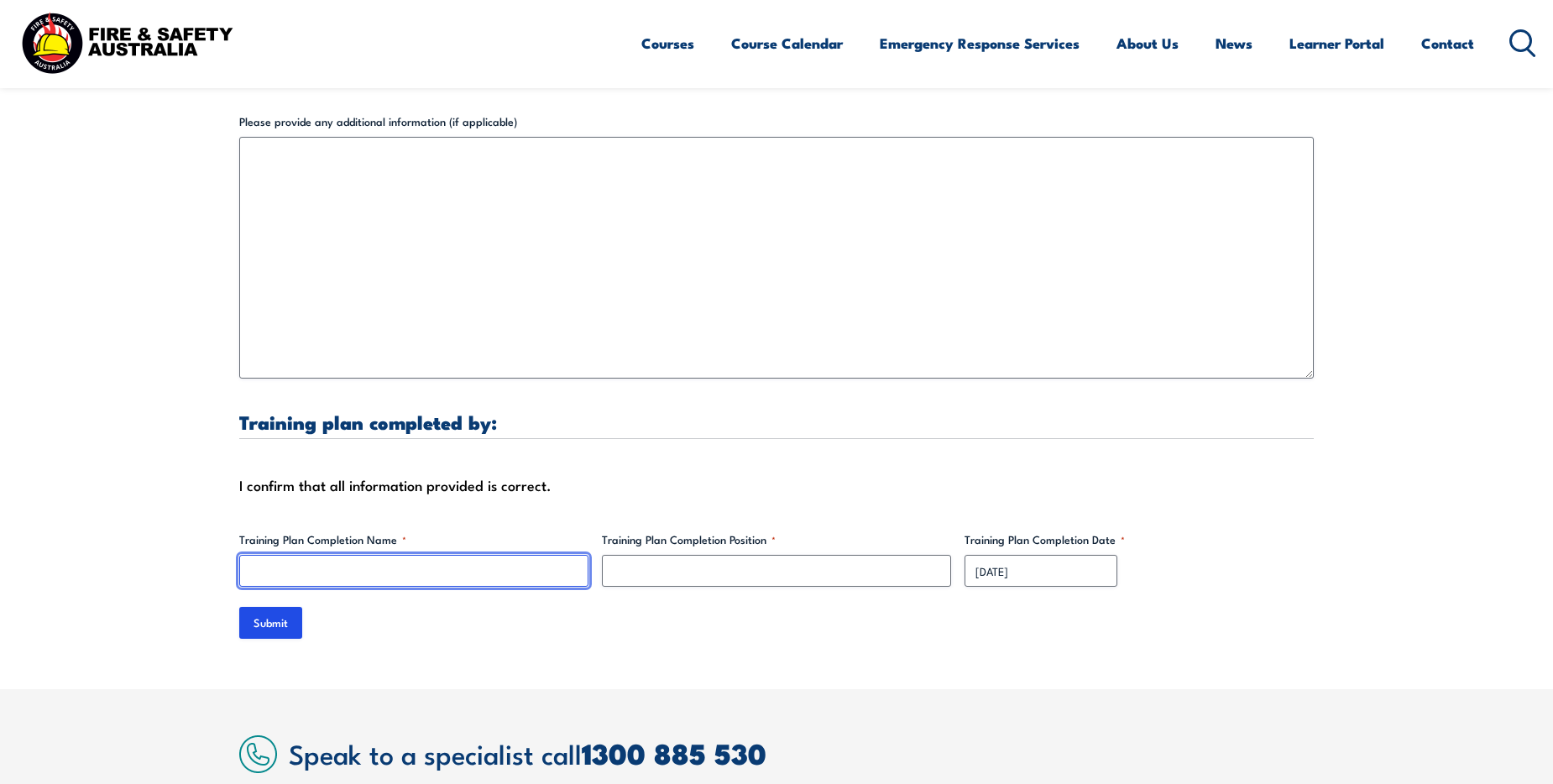
click at [294, 555] on input "Training Plan Completion Name *" at bounding box center [413, 571] width 349 height 31
type input "Shine Beukes"
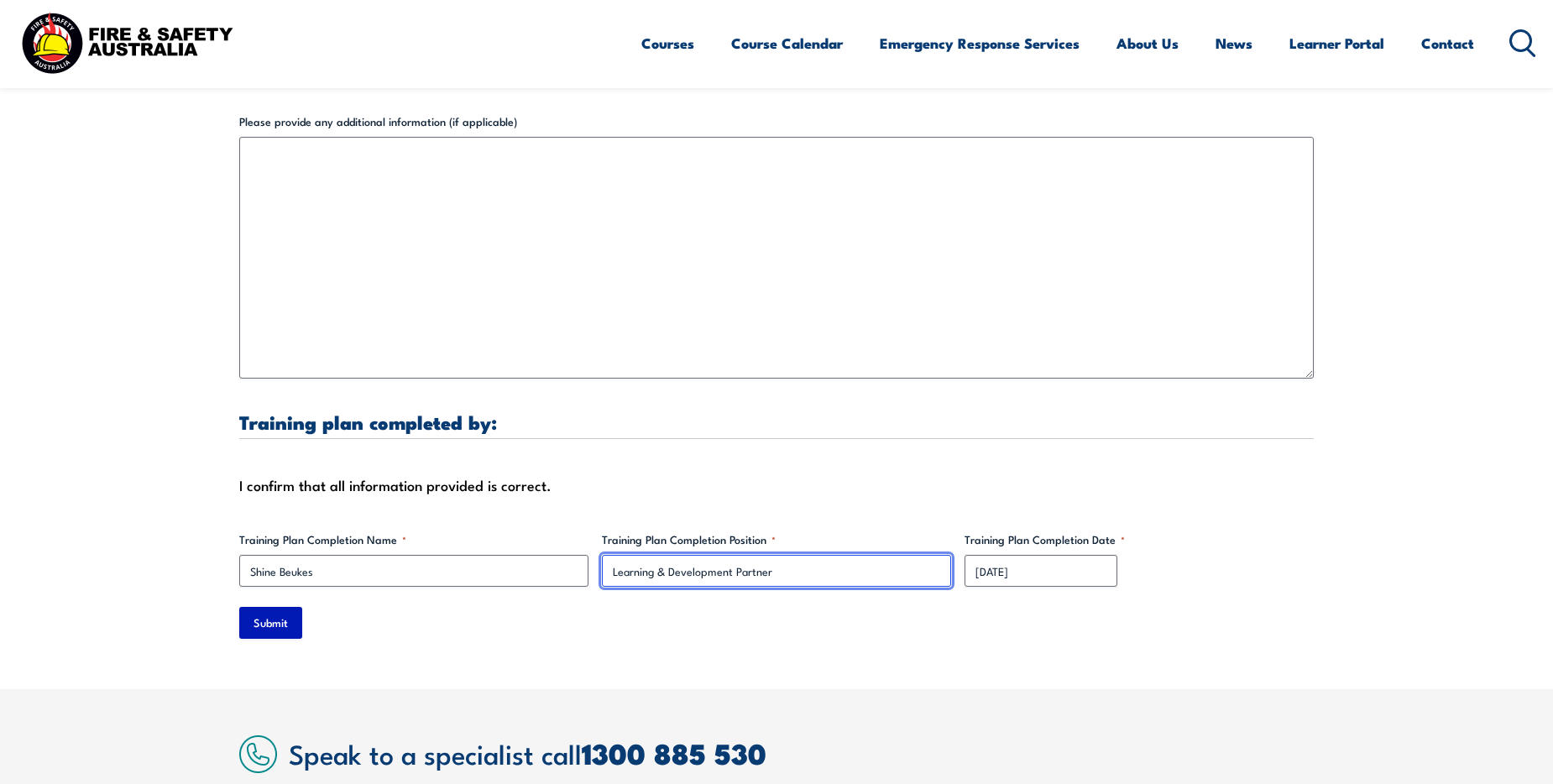
type input "Learning & Development Partner"
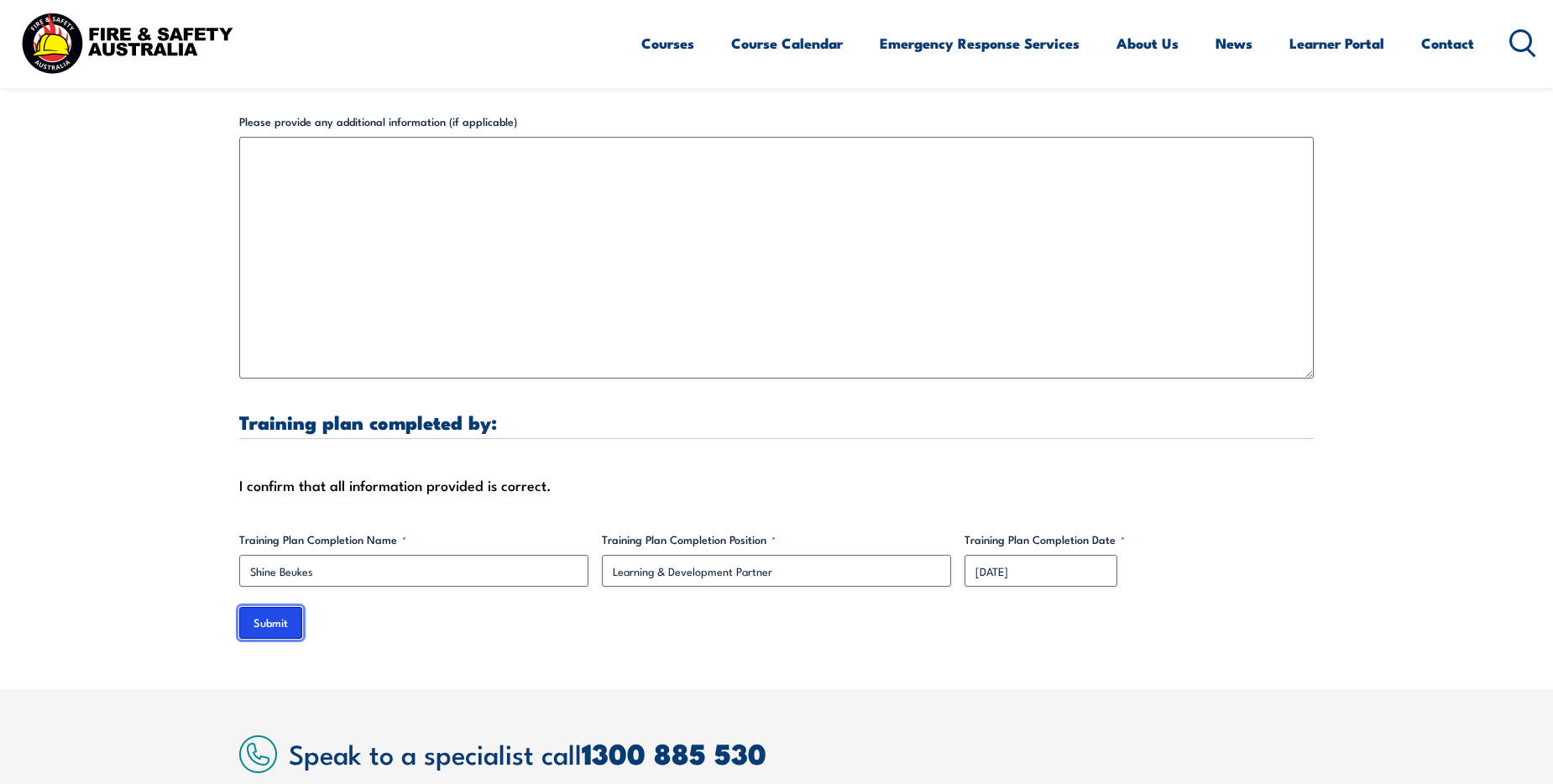
click at [281, 607] on input "Submit" at bounding box center [270, 623] width 63 height 31
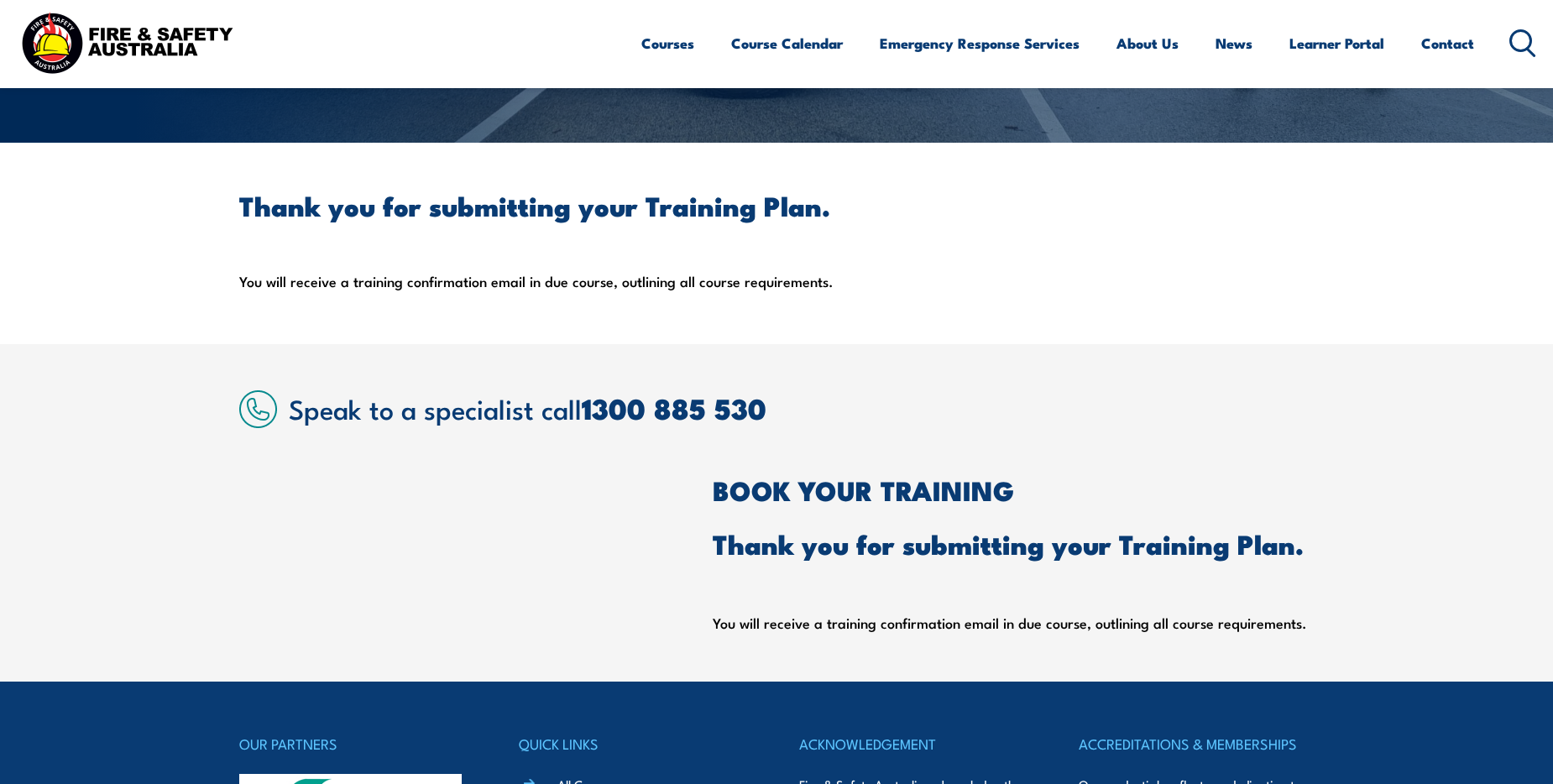
scroll to position [301, 0]
